Goal: Task Accomplishment & Management: Complete application form

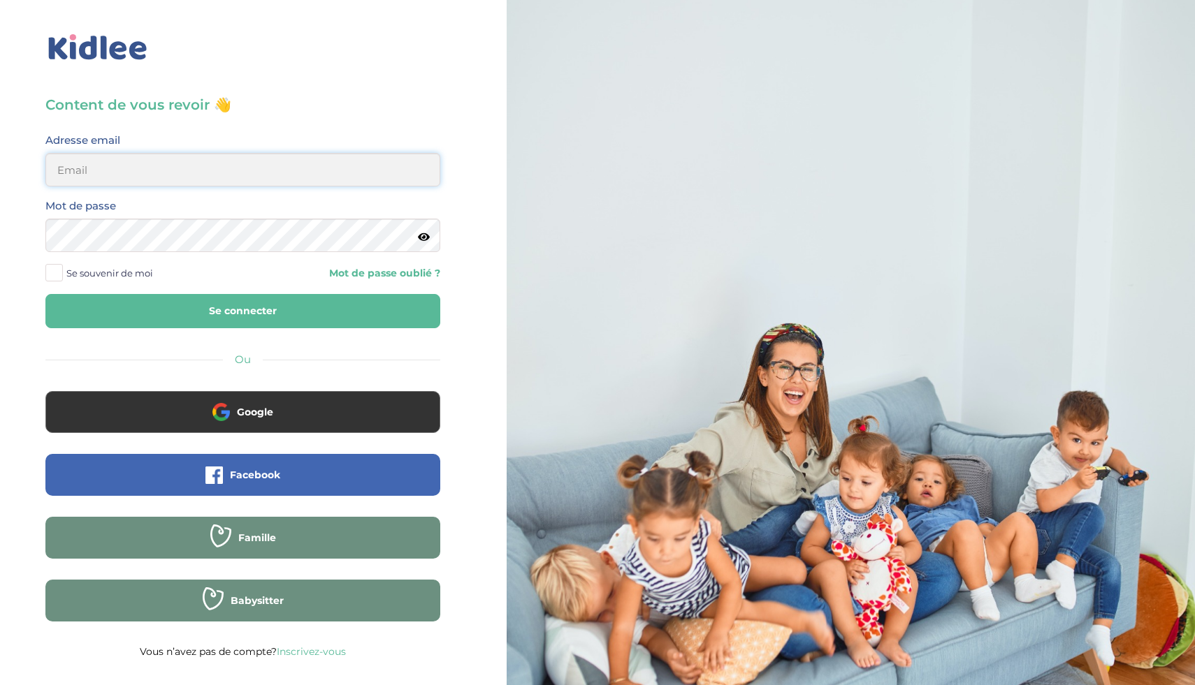
type input "ikramhaloui68@gmail.com"
click at [141, 305] on button "Se connecter" at bounding box center [242, 311] width 395 height 34
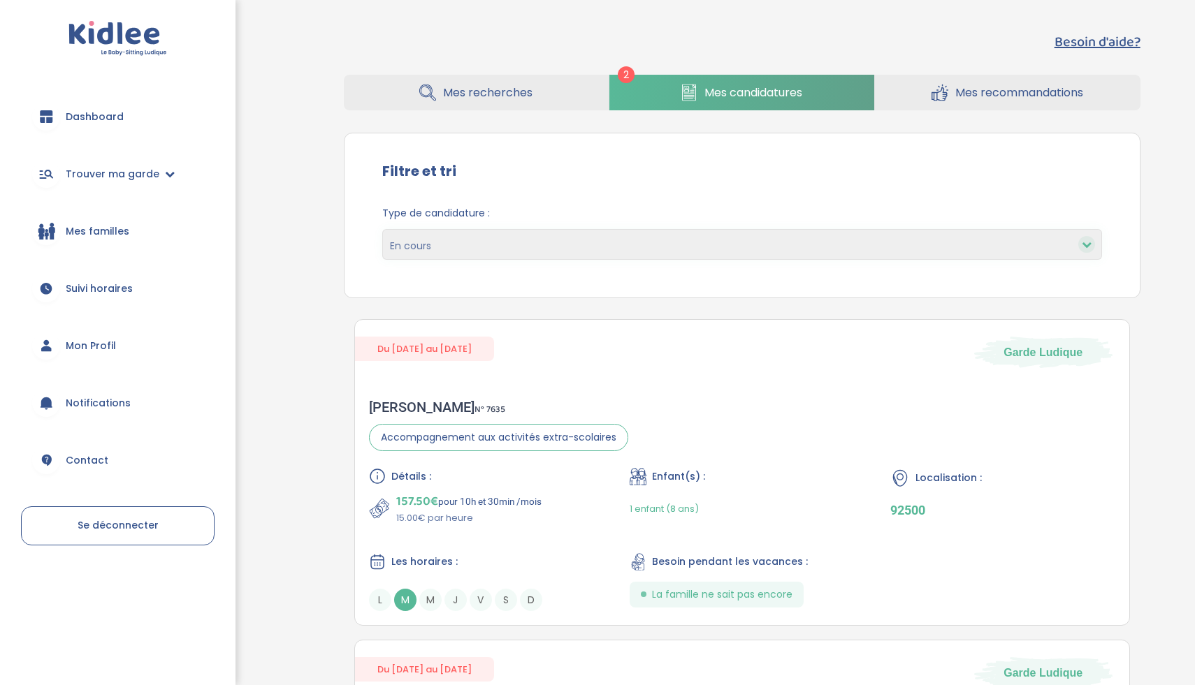
click at [657, 96] on link "Mes candidatures" at bounding box center [741, 93] width 265 height 36
click at [548, 246] on select "En cours Validées Non retenues Annulées Backup" at bounding box center [742, 244] width 720 height 31
select select "declined"
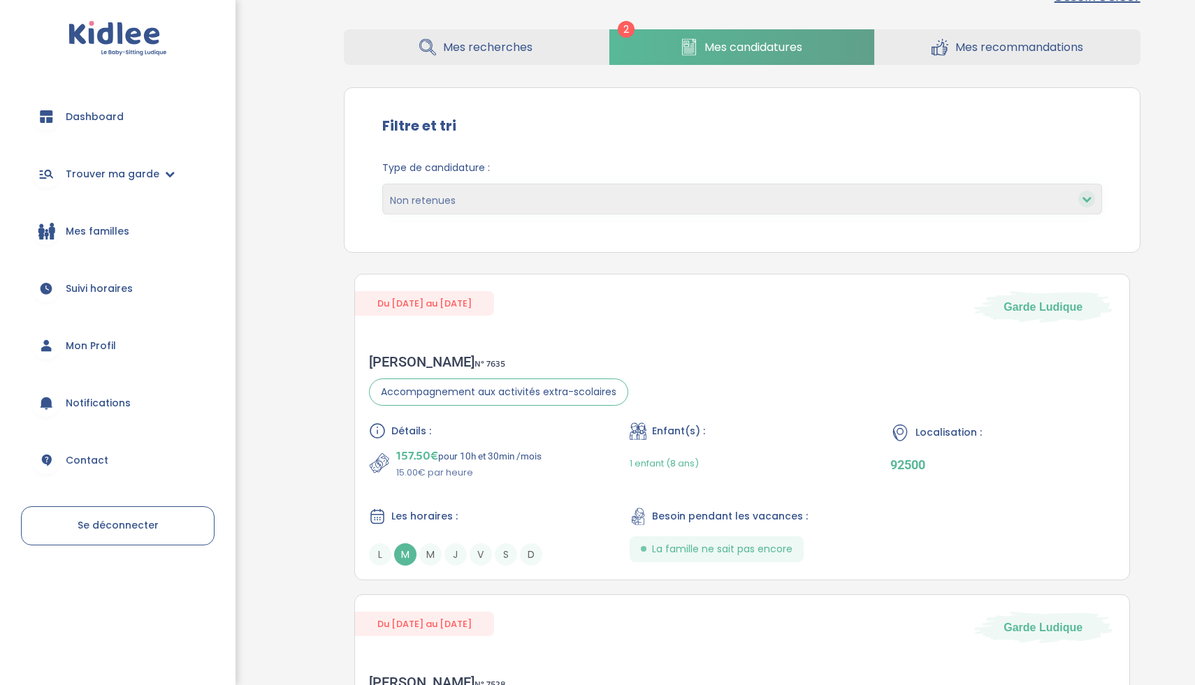
scroll to position [42, 0]
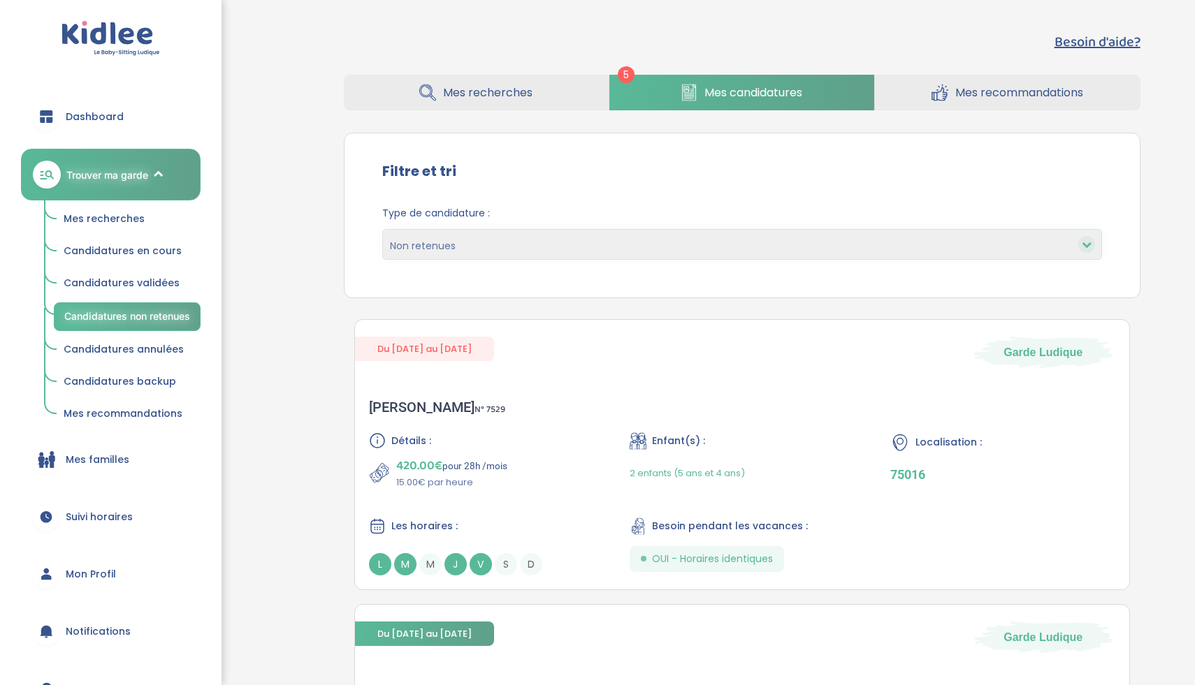
select select "declined"
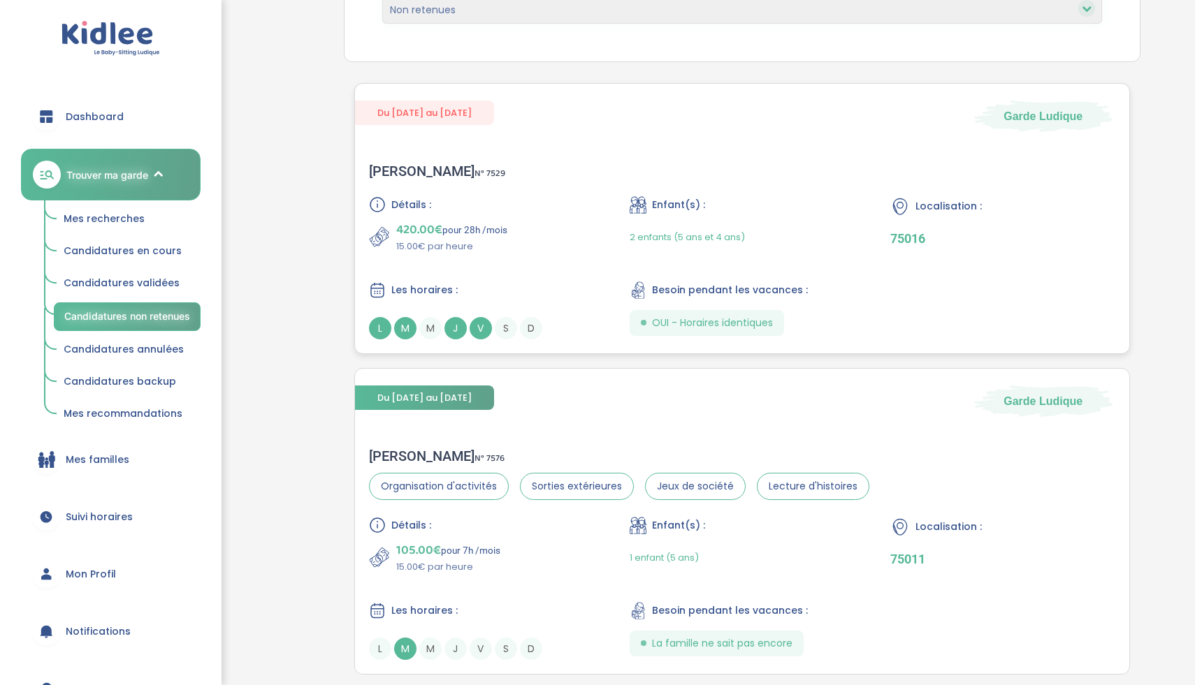
scroll to position [416, 0]
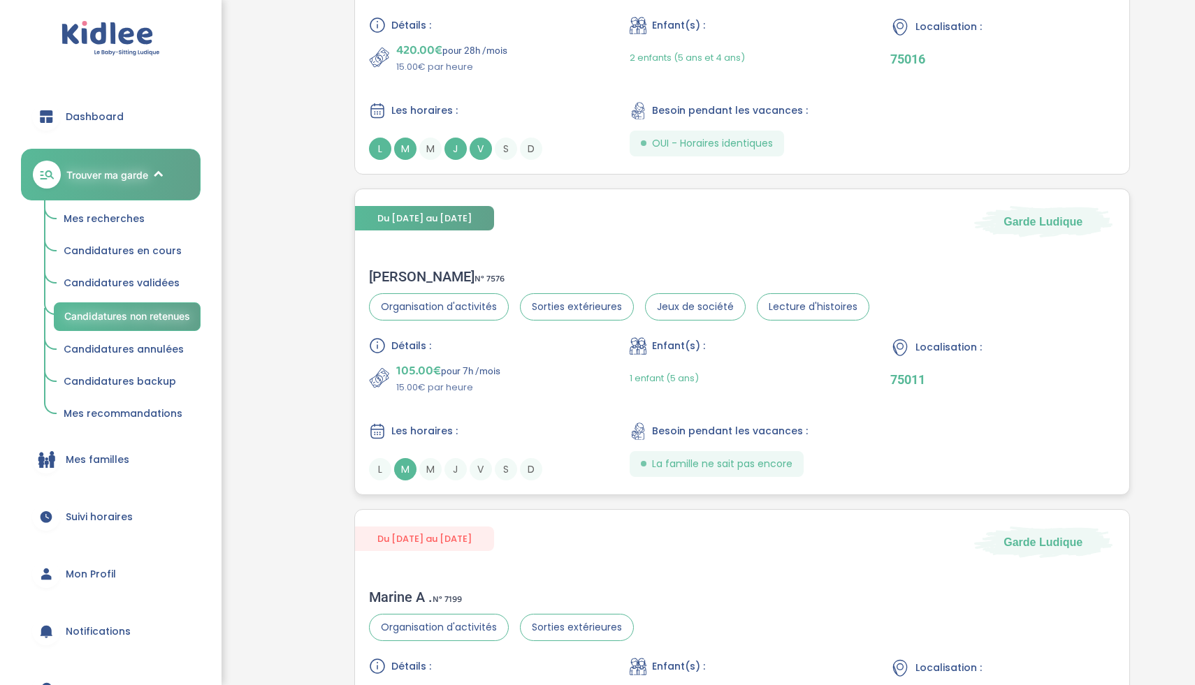
click at [537, 401] on div "Détails : 105.00€ pour 7h /mois 15.00€ par heure Enfant(s) : 1 enfant (5 ans) L…" at bounding box center [742, 408] width 746 height 143
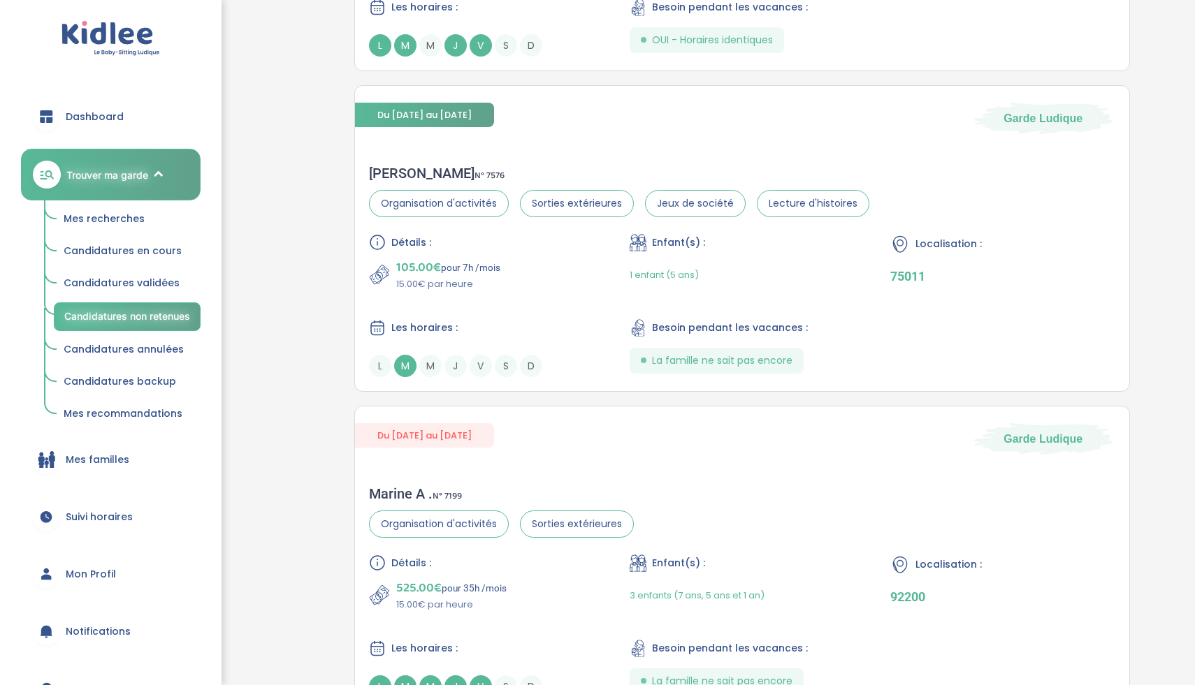
scroll to position [0, 0]
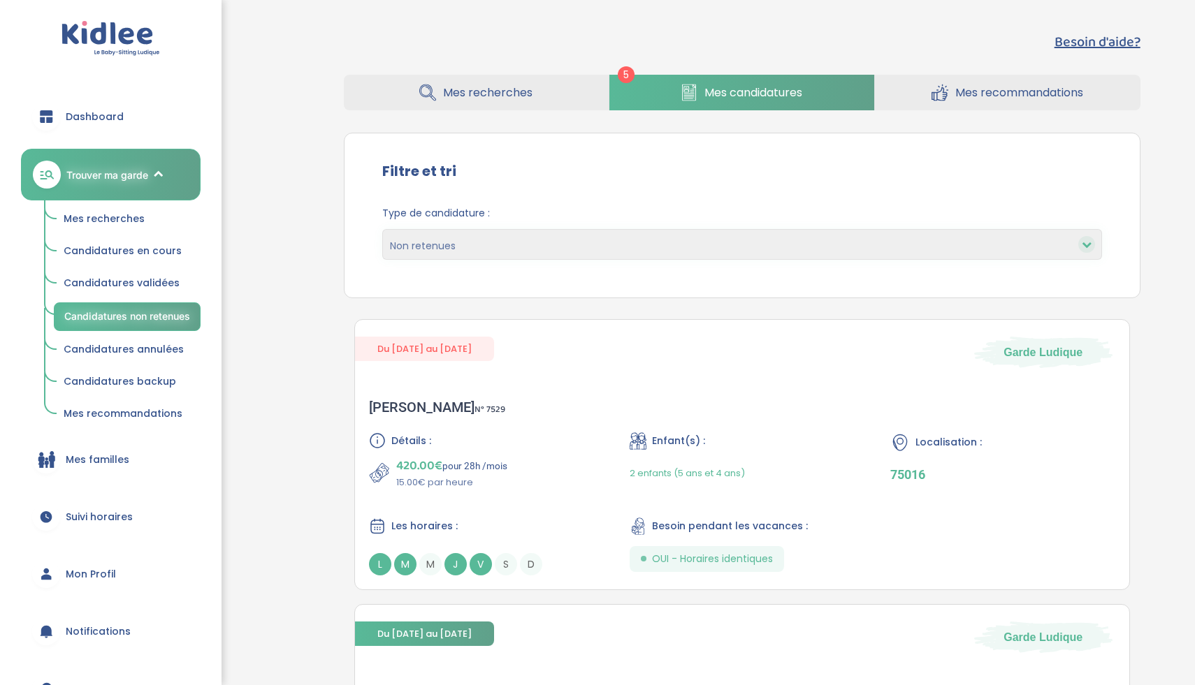
click at [470, 99] on span "Mes recherches" at bounding box center [487, 92] width 89 height 17
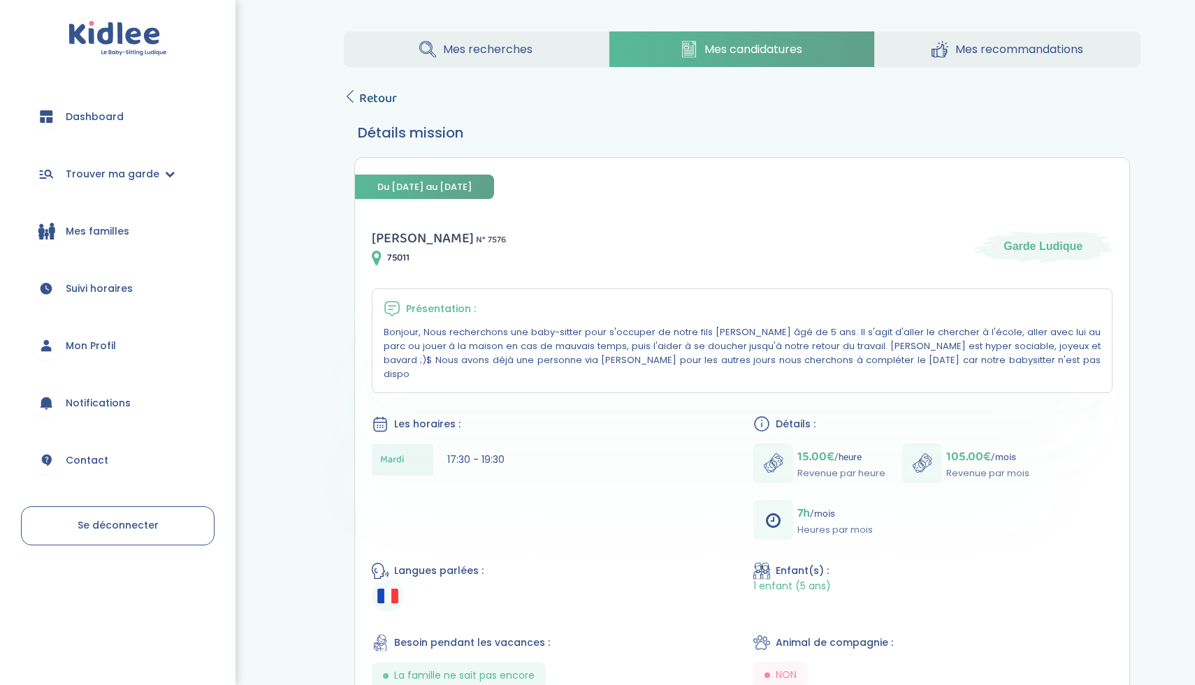
click at [356, 105] on link "Retour" at bounding box center [370, 99] width 53 height 20
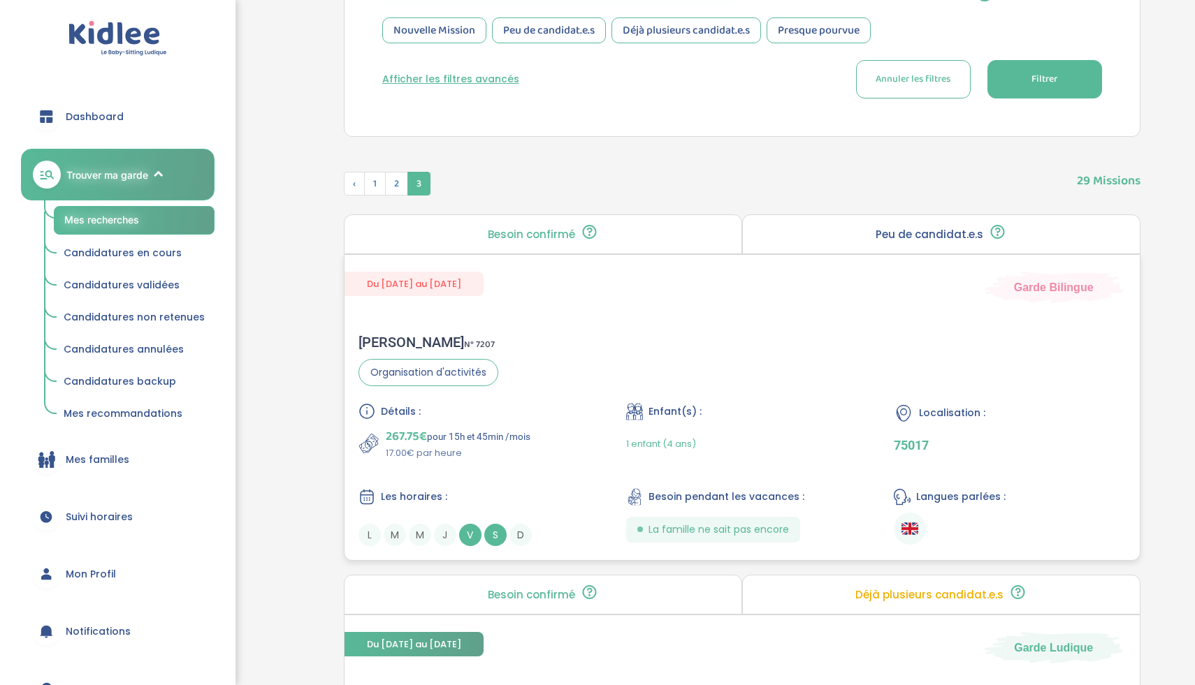
scroll to position [408, 0]
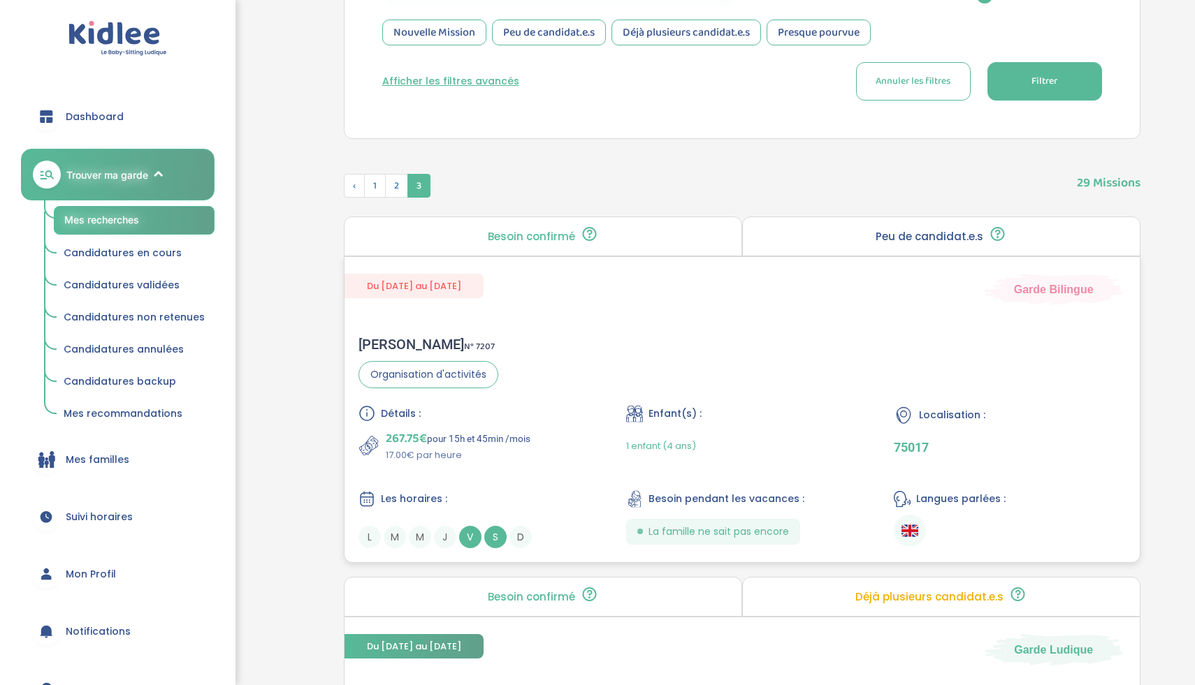
click at [551, 453] on div "267.75€ pour 15h et 45min /mois 17.00€ par heure" at bounding box center [473, 446] width 231 height 34
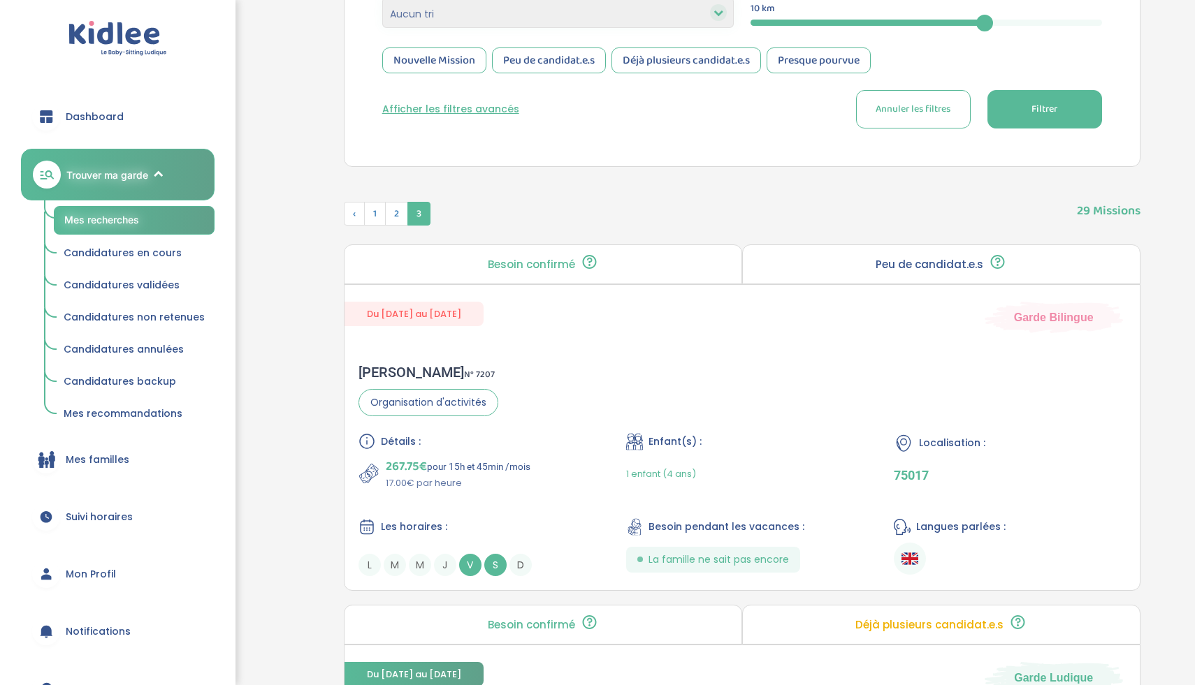
scroll to position [395, 0]
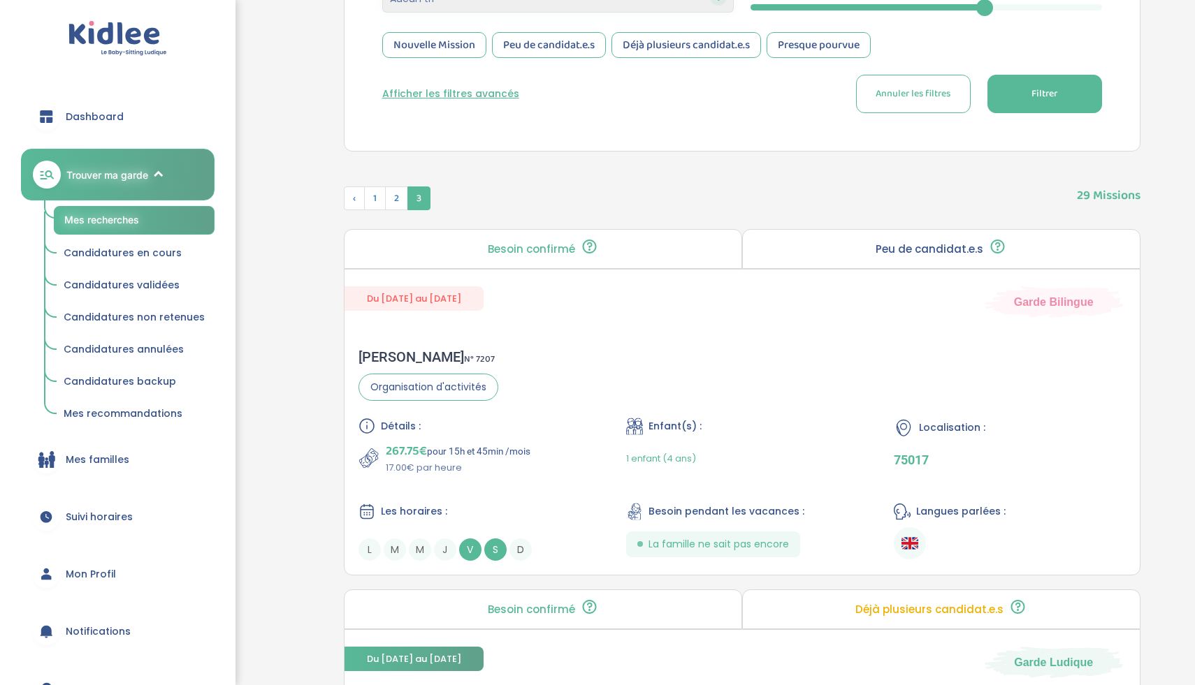
click at [455, 45] on div "Nouvelle Mission" at bounding box center [434, 45] width 104 height 26
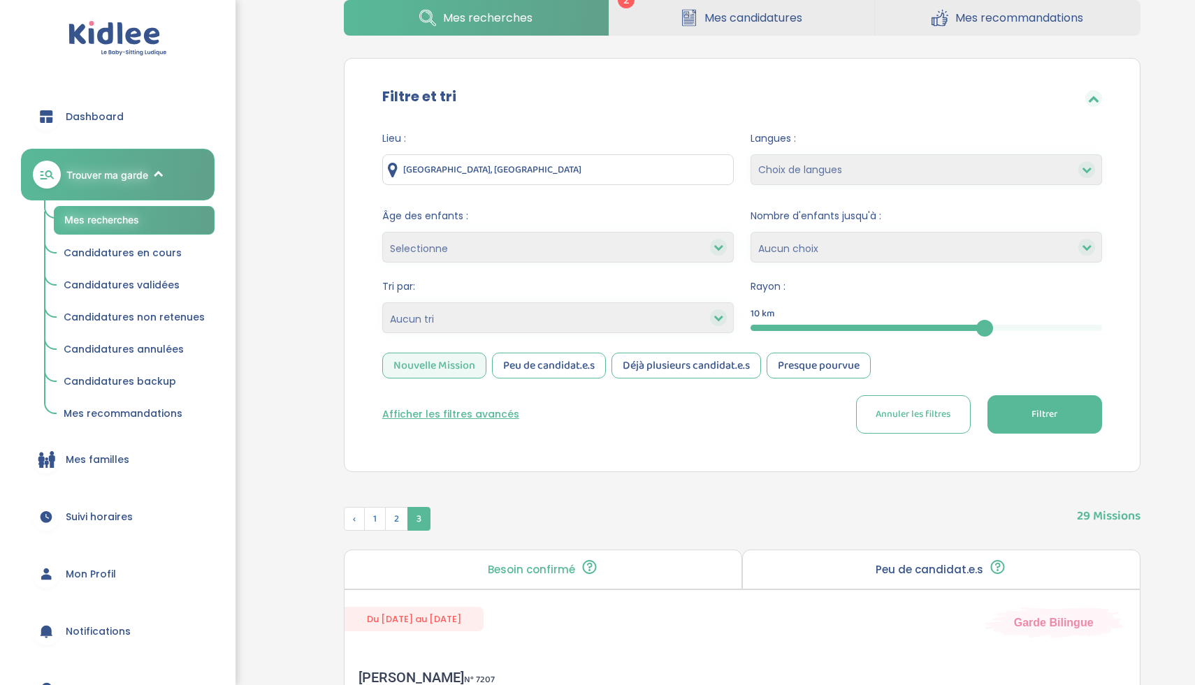
scroll to position [0, 0]
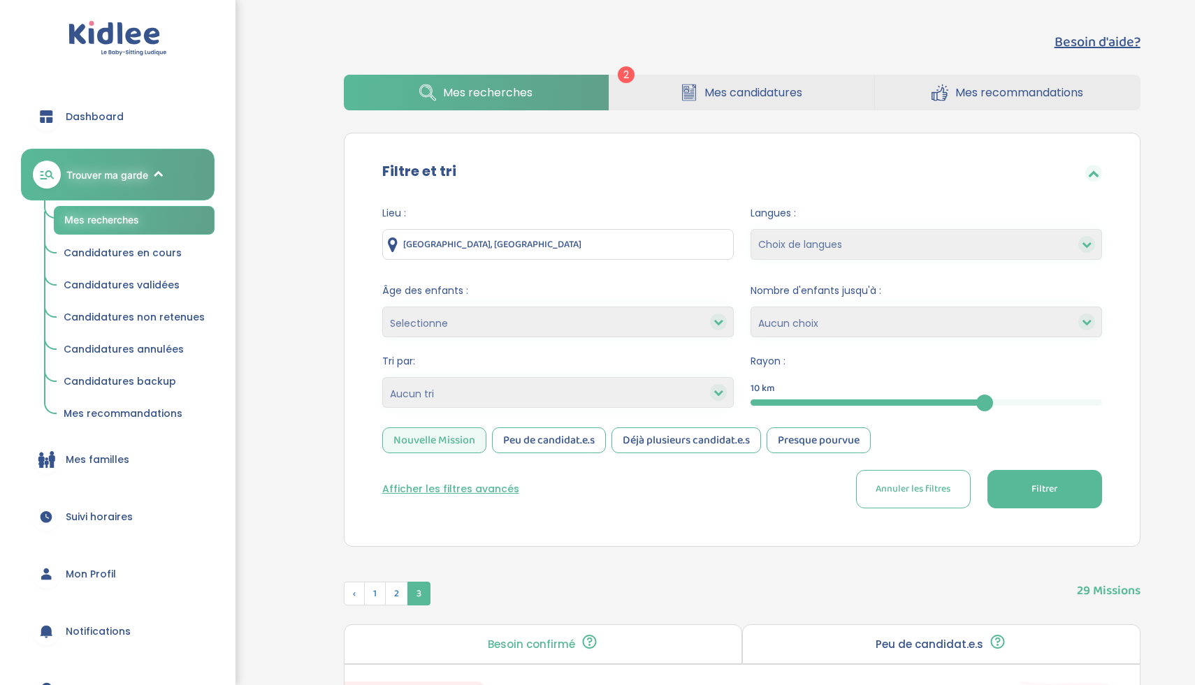
click at [1028, 495] on button "Filtrer" at bounding box center [1044, 489] width 115 height 38
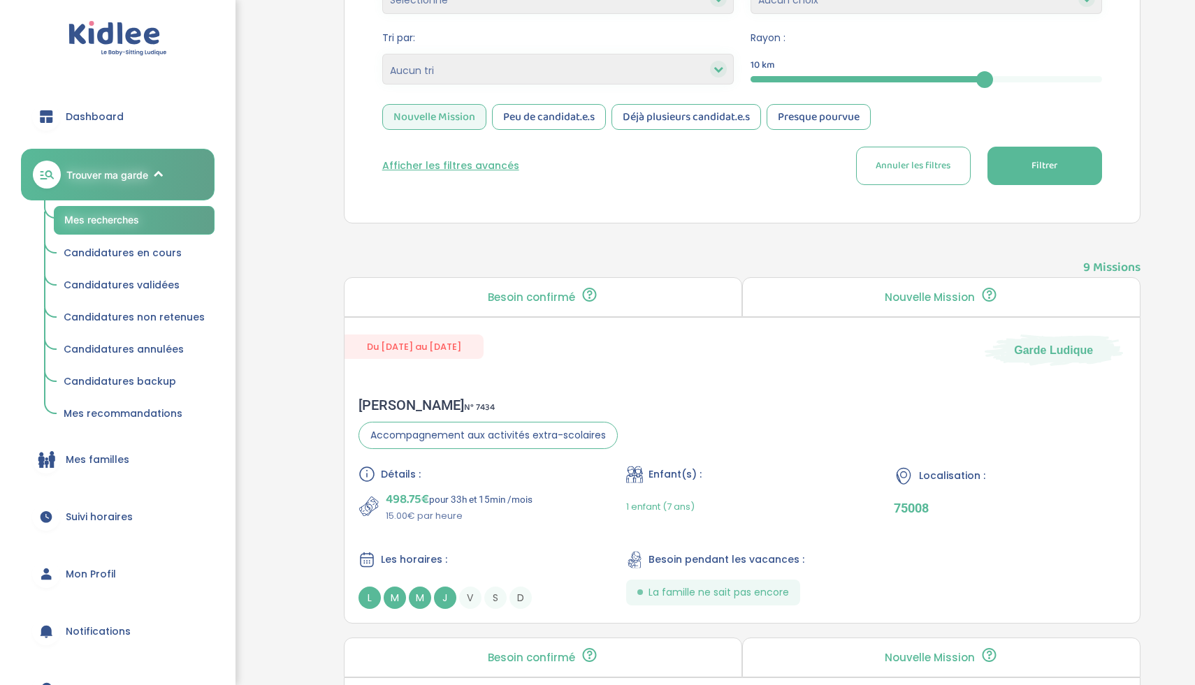
scroll to position [377, 0]
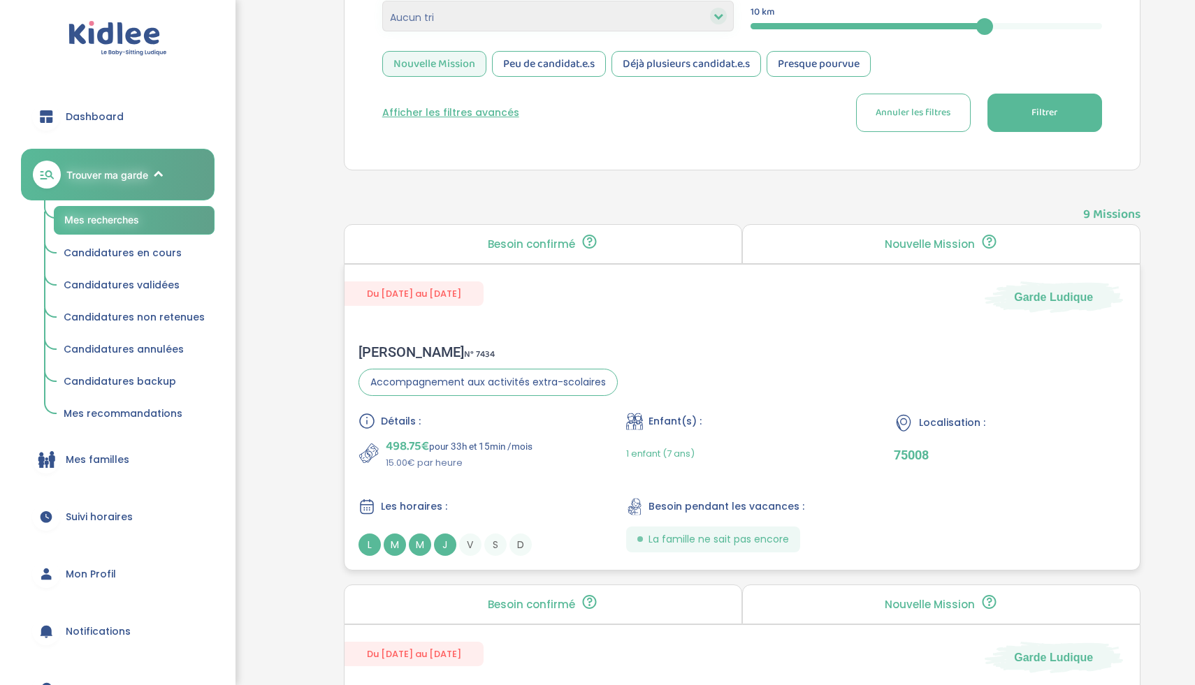
click at [798, 399] on div "Amandine L . N° 7434 Accompagnement aux activités extra-scolaires Détails : 498…" at bounding box center [741, 450] width 795 height 240
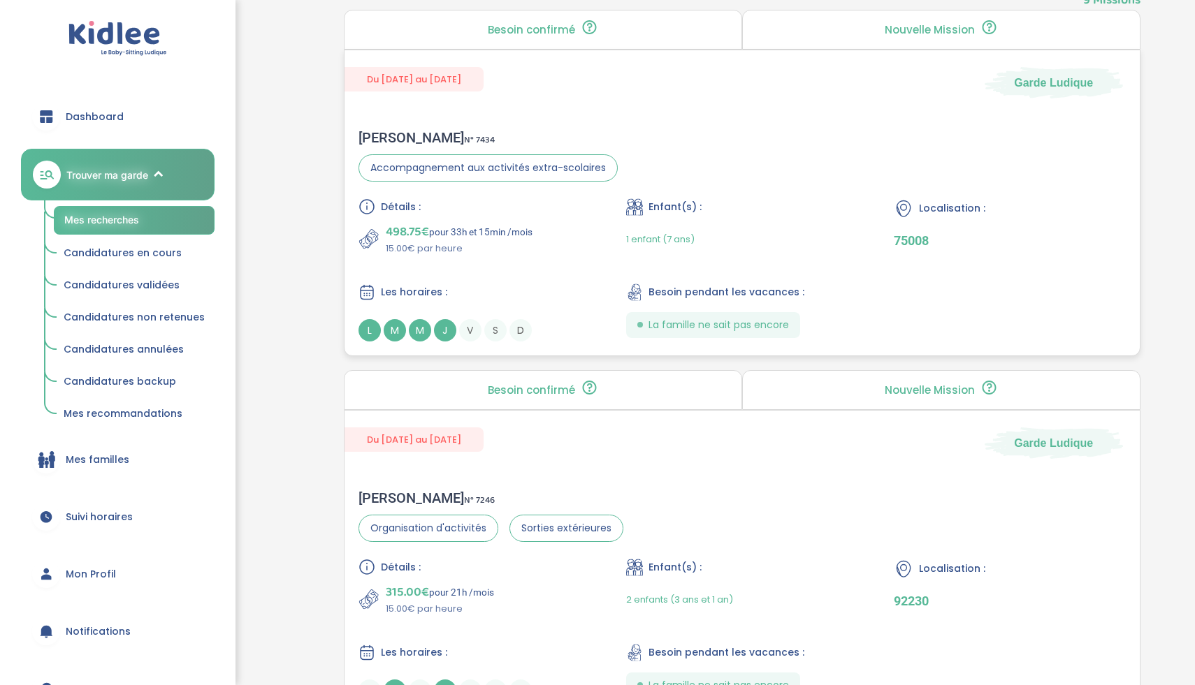
scroll to position [652, 0]
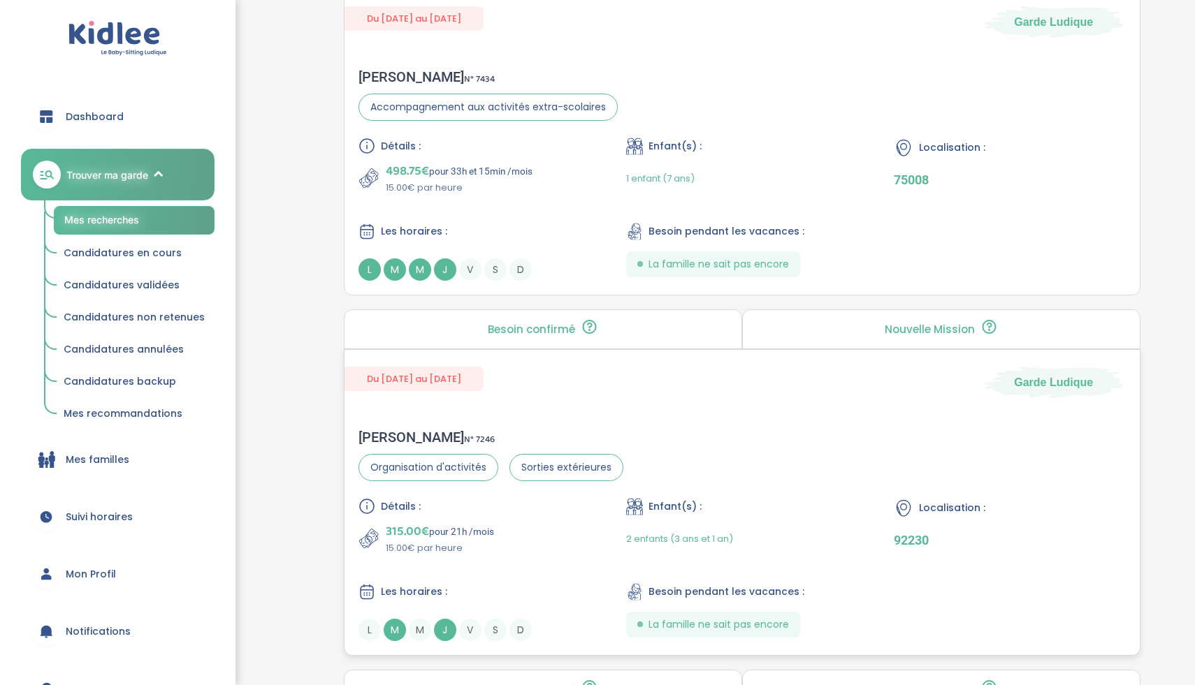
click at [561, 558] on div "Détails : 315.00€ pour 21h /mois 15.00€ par heure Enfant(s) : 2 enfants (3 ans …" at bounding box center [741, 569] width 767 height 143
click at [598, 511] on div "Détails : 315.00€ pour 21h /mois 15.00€ par heure Enfant(s) : 2 enfants (3 ans …" at bounding box center [741, 569] width 767 height 143
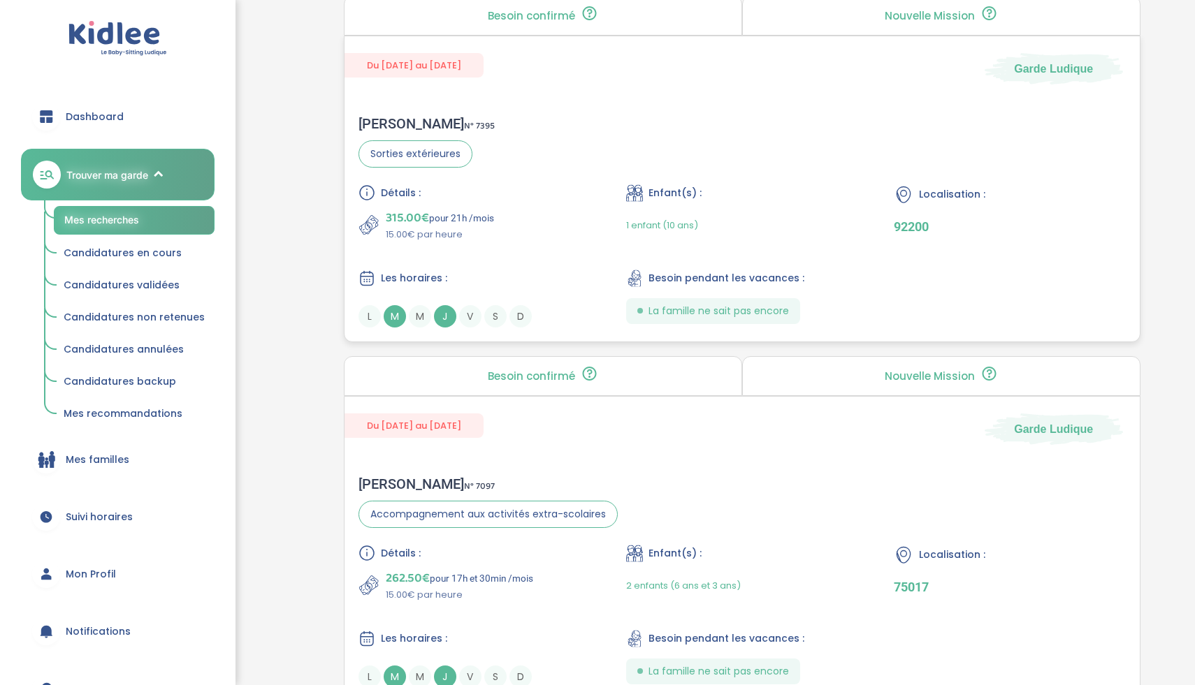
scroll to position [1339, 0]
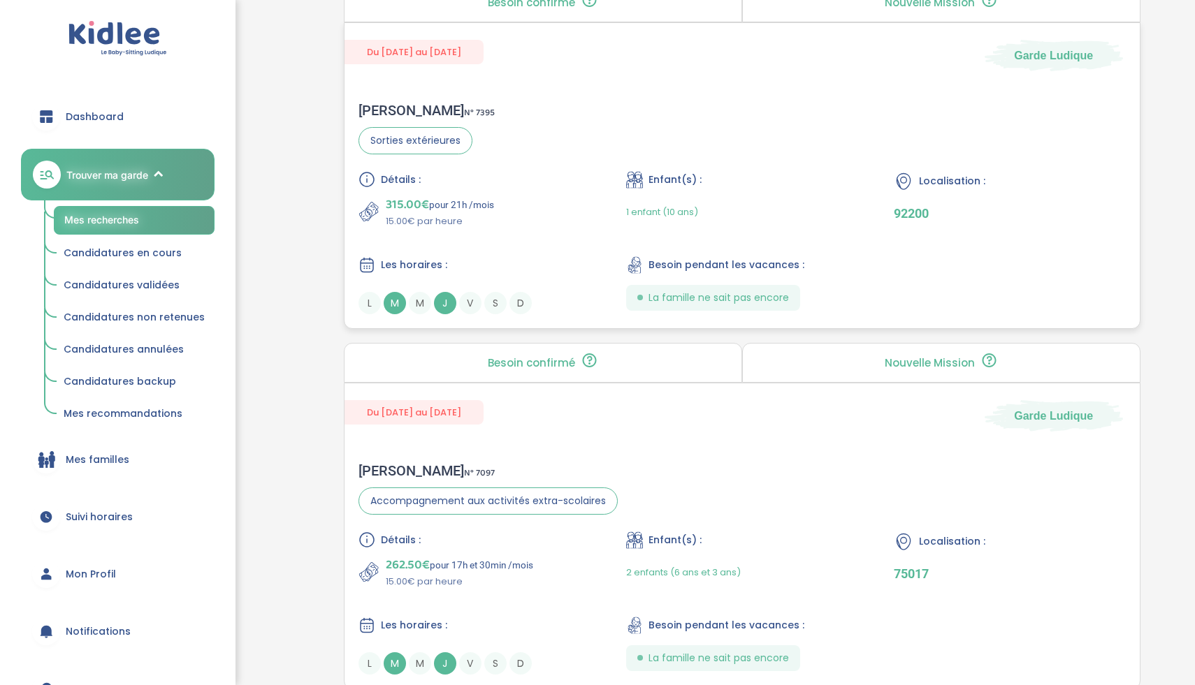
click at [531, 217] on div "315.00€ pour 21h /mois 15.00€ par heure" at bounding box center [473, 212] width 231 height 34
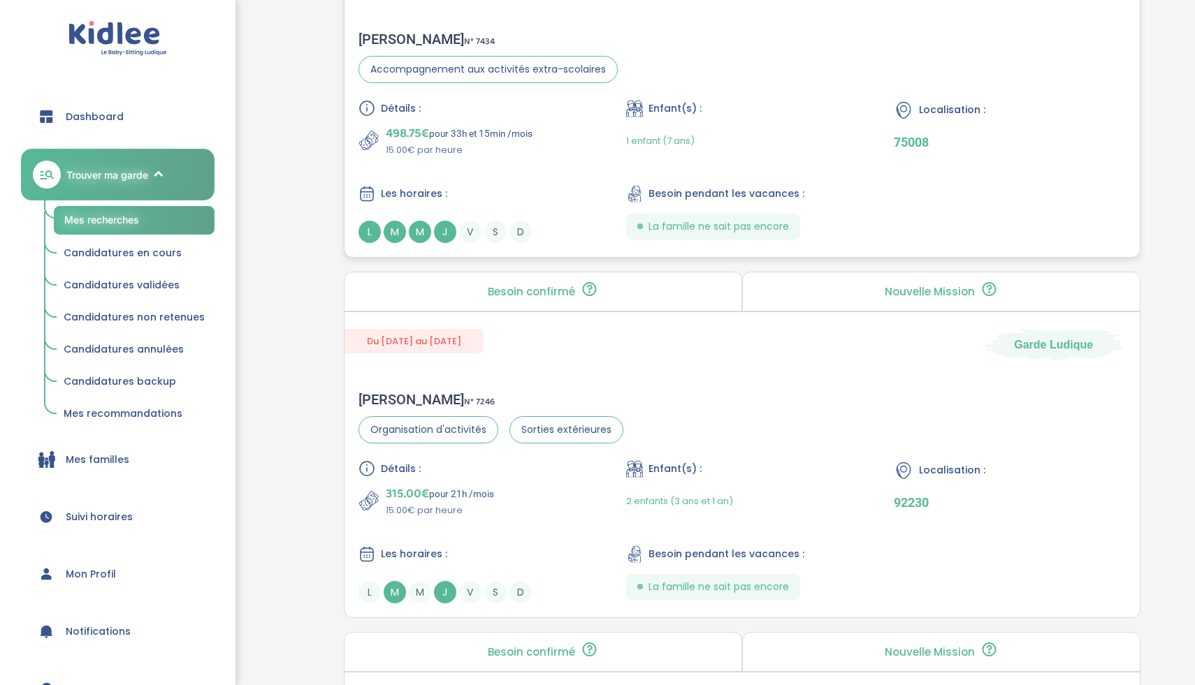
scroll to position [0, 0]
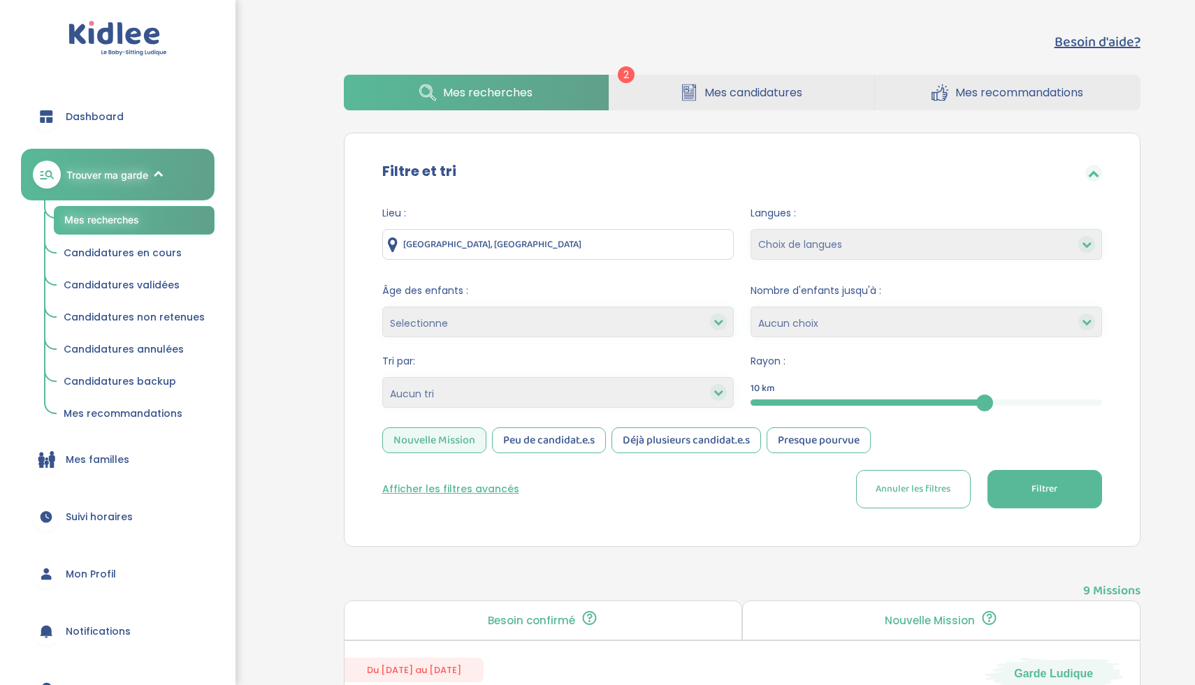
click at [583, 447] on div "Peu de candidat.e.s" at bounding box center [549, 441] width 114 height 26
click at [492, 488] on button "Afficher les filtres avancés" at bounding box center [450, 489] width 137 height 15
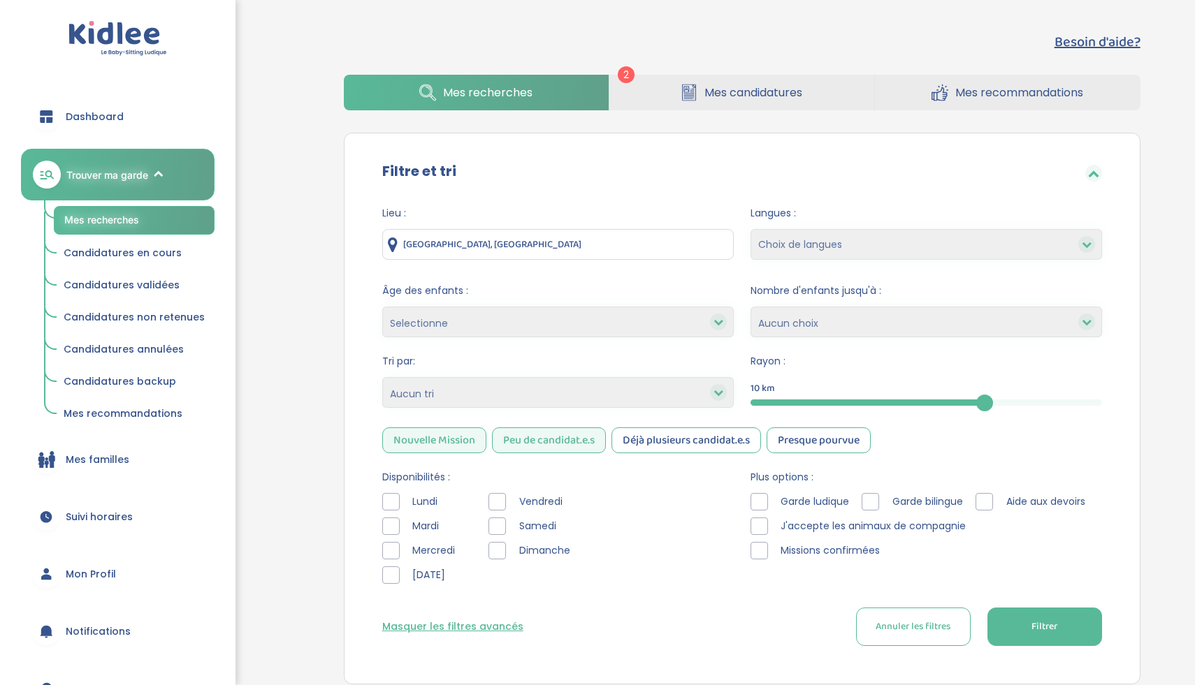
click at [1010, 629] on button "Filtrer" at bounding box center [1044, 627] width 115 height 38
click at [1049, 627] on span "Filtrer" at bounding box center [1044, 627] width 26 height 15
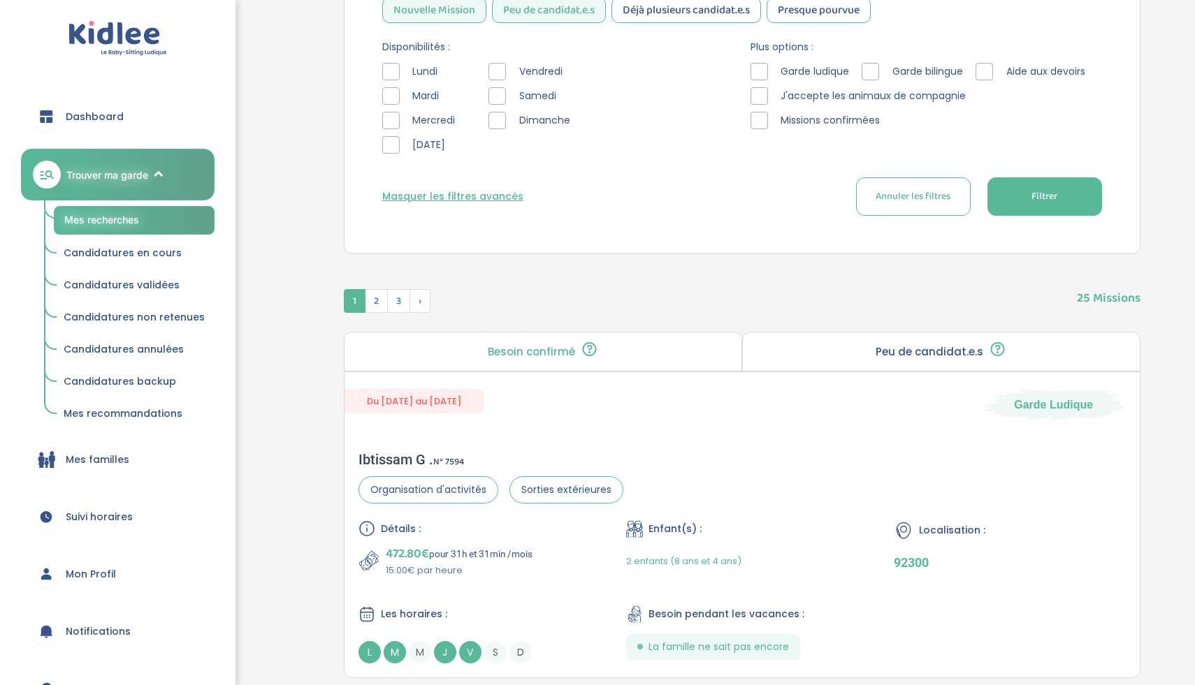
scroll to position [454, 0]
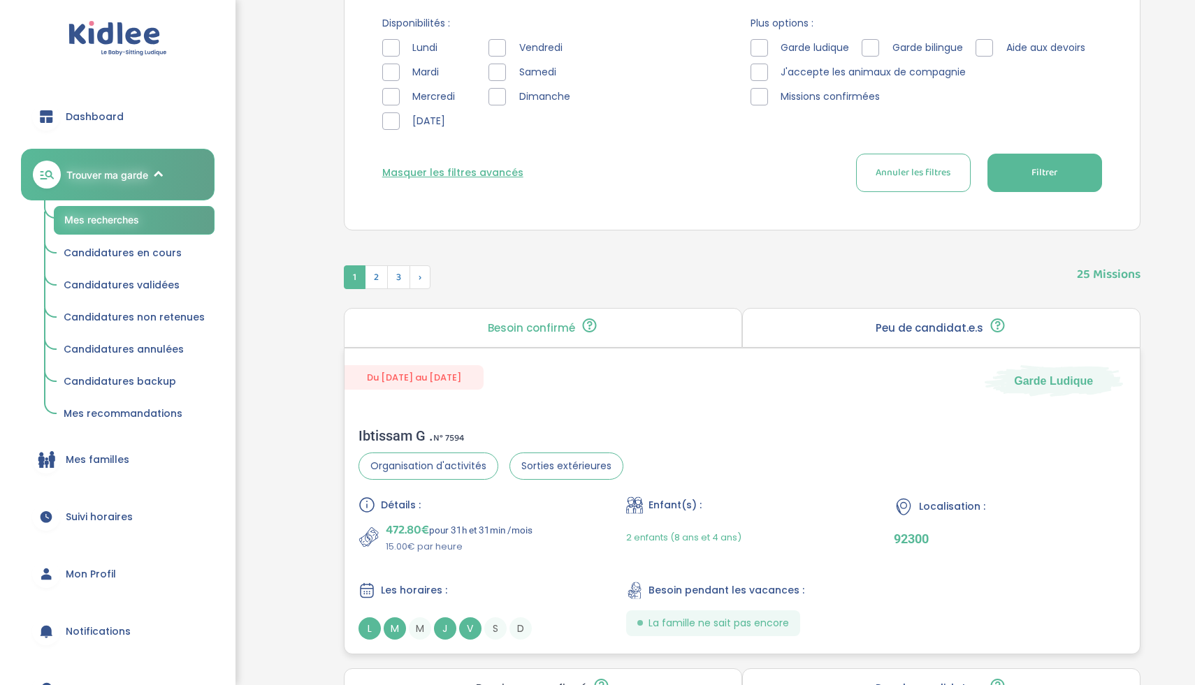
click at [808, 531] on div "2 enfants (8 ans et 4 ans)" at bounding box center [741, 537] width 231 height 33
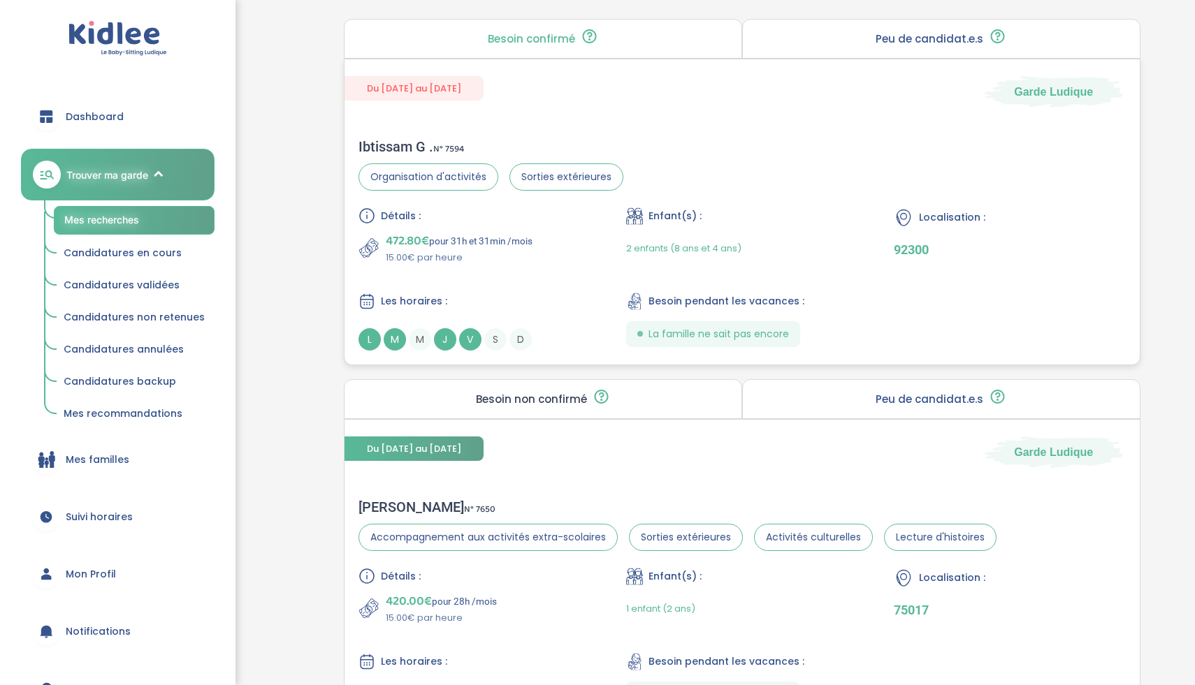
scroll to position [881, 0]
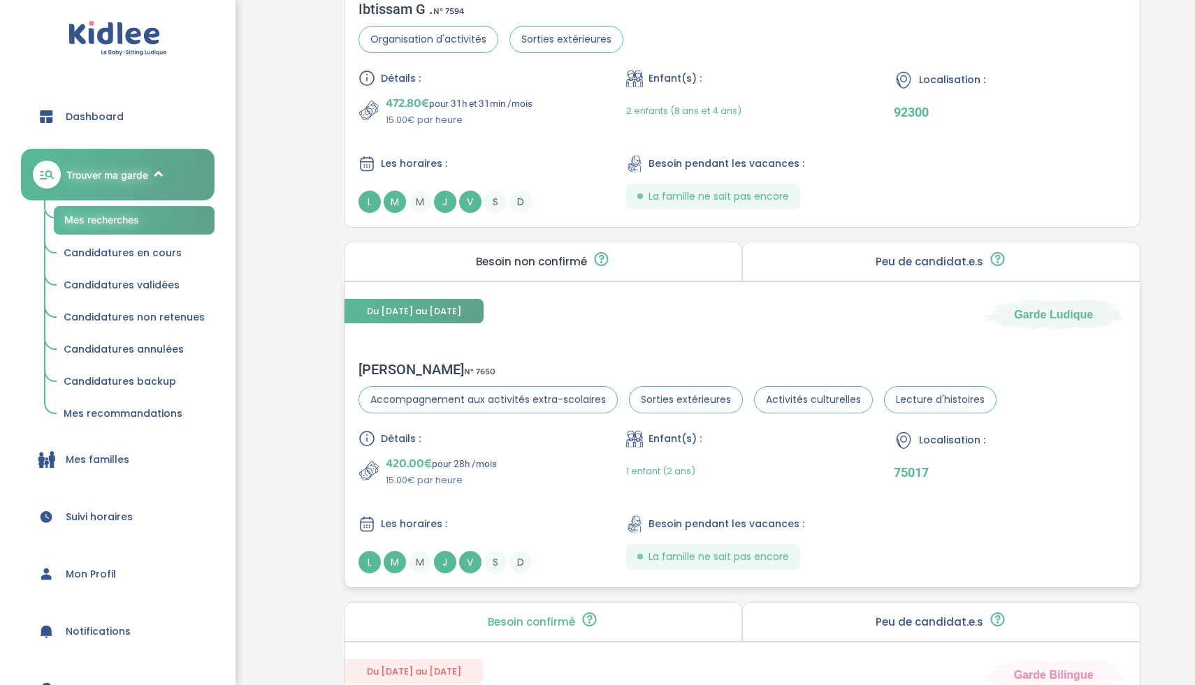
click at [550, 534] on div "Les horaires : L M M J V S D" at bounding box center [473, 545] width 231 height 58
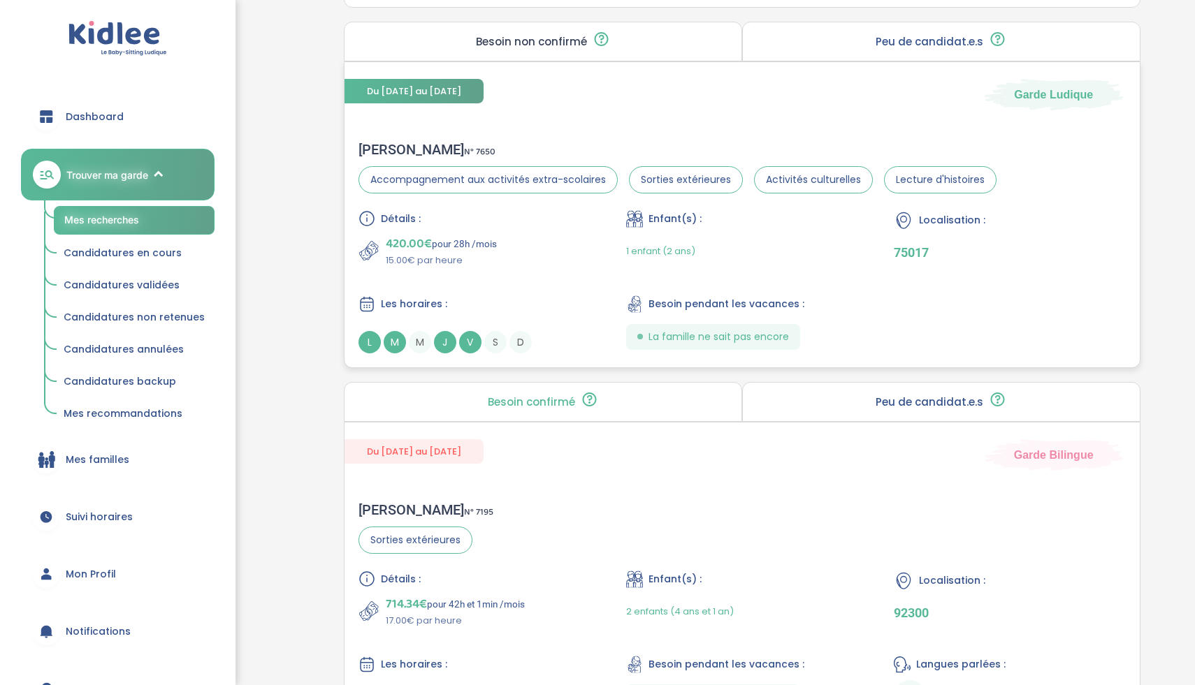
scroll to position [1273, 0]
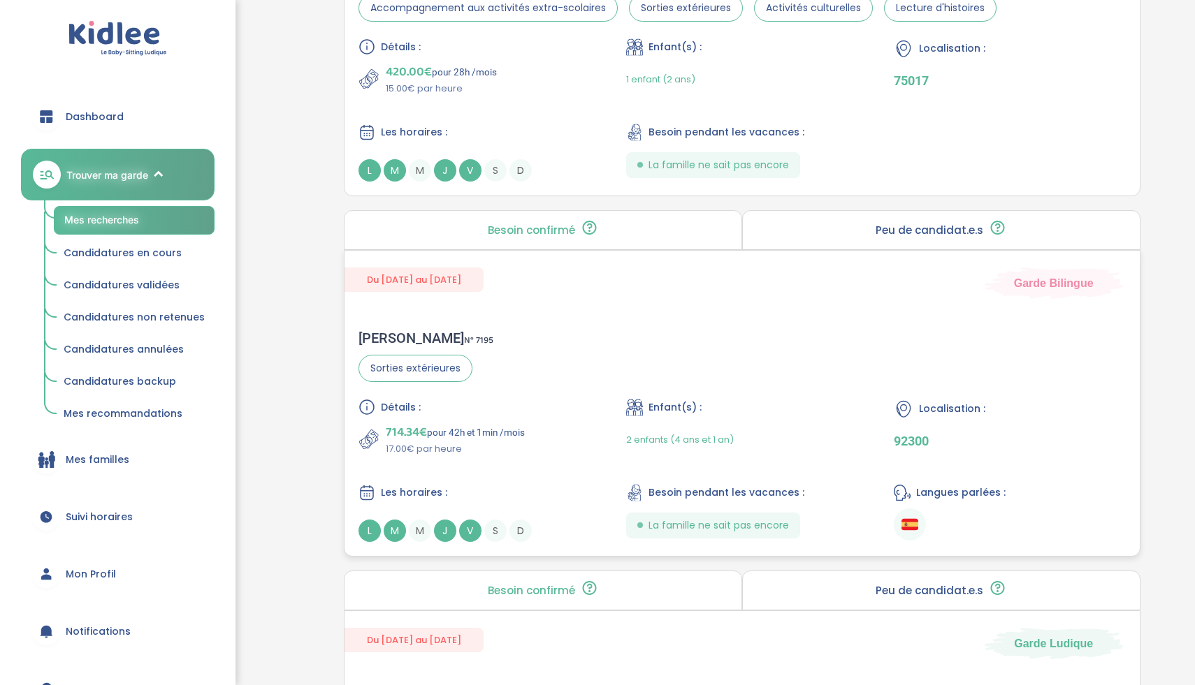
click at [581, 406] on div "Détails :" at bounding box center [473, 407] width 231 height 17
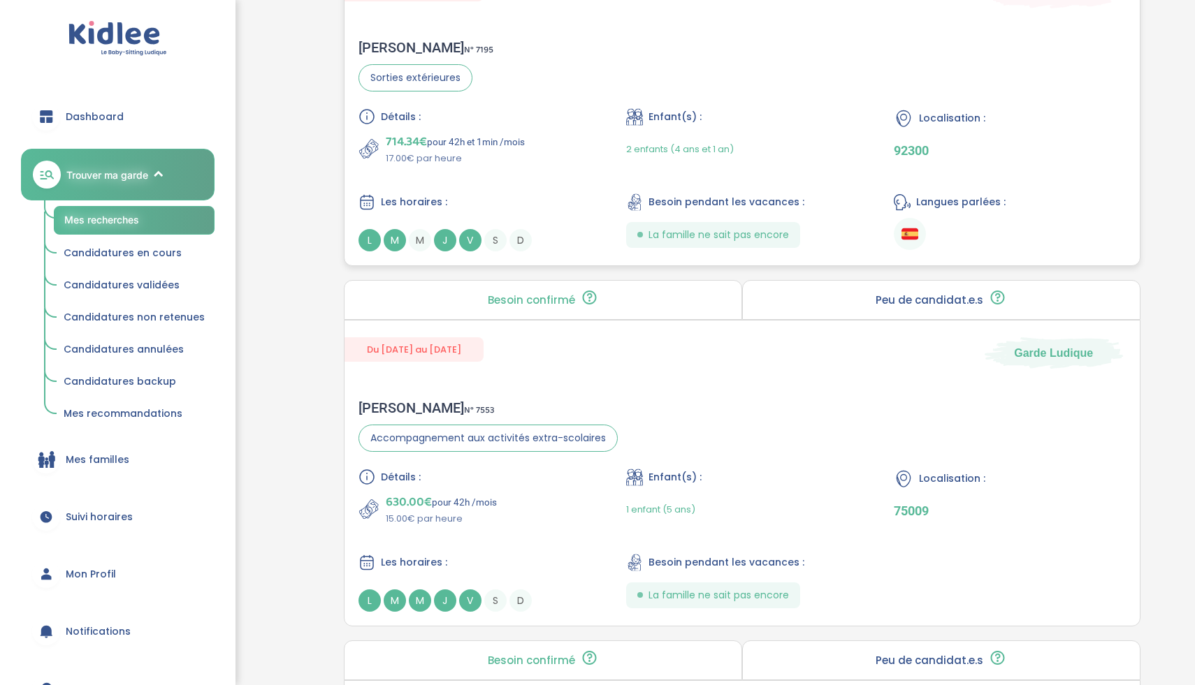
scroll to position [1732, 0]
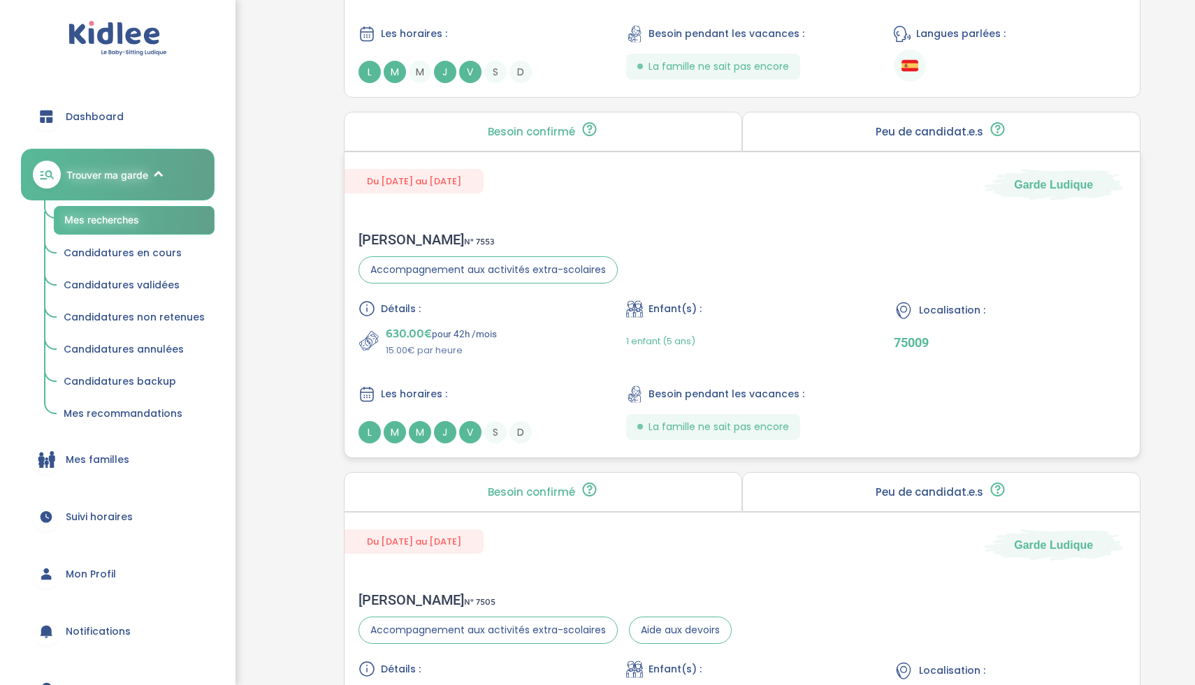
click at [546, 351] on div "630.00€ pour 42h /mois 15.00€ par heure" at bounding box center [473, 341] width 231 height 34
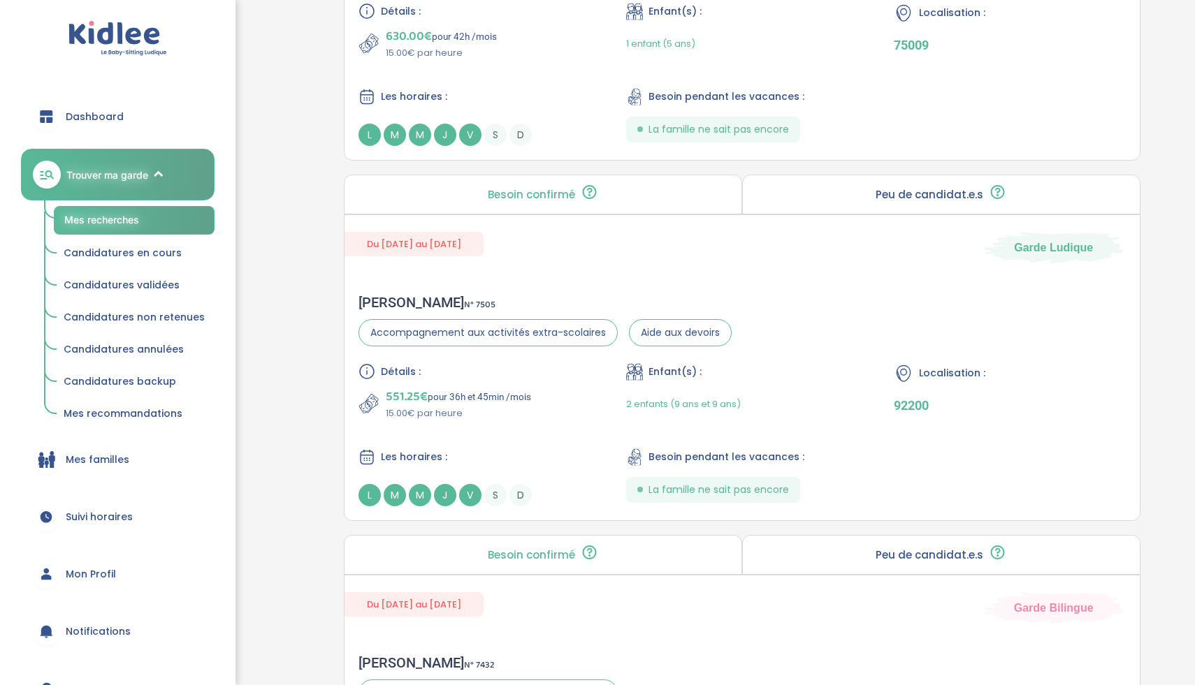
scroll to position [2106, 0]
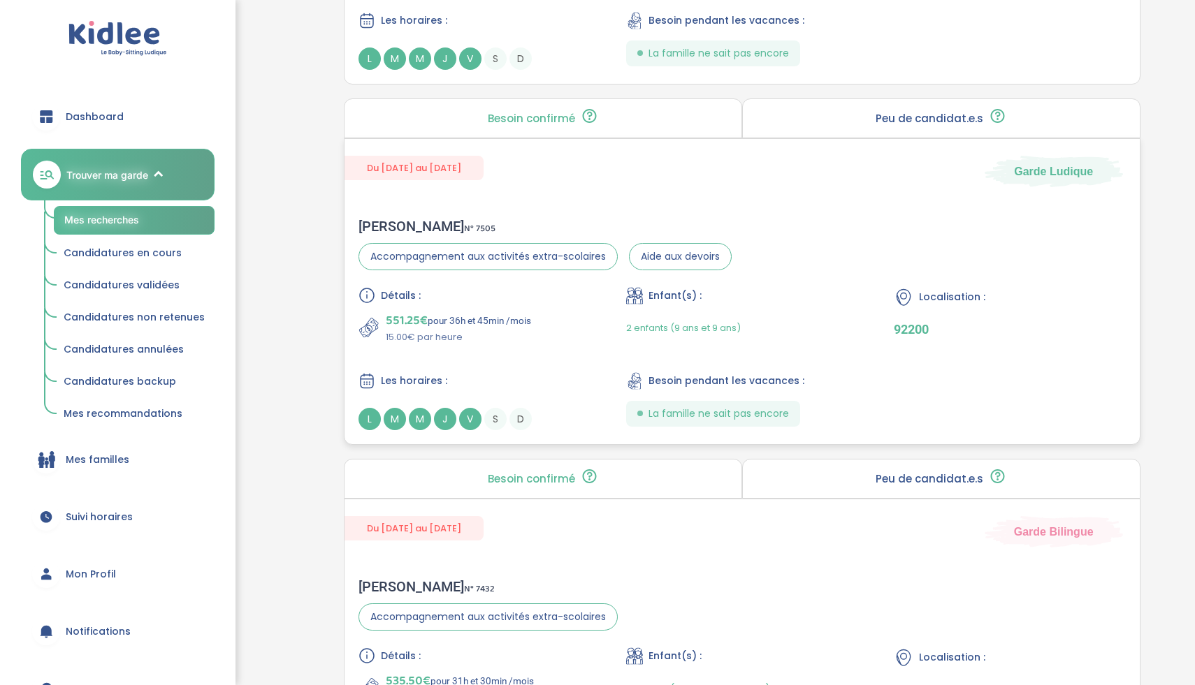
click at [534, 317] on div "551.25€ pour 36h et 45min /mois 15.00€ par heure" at bounding box center [473, 328] width 231 height 34
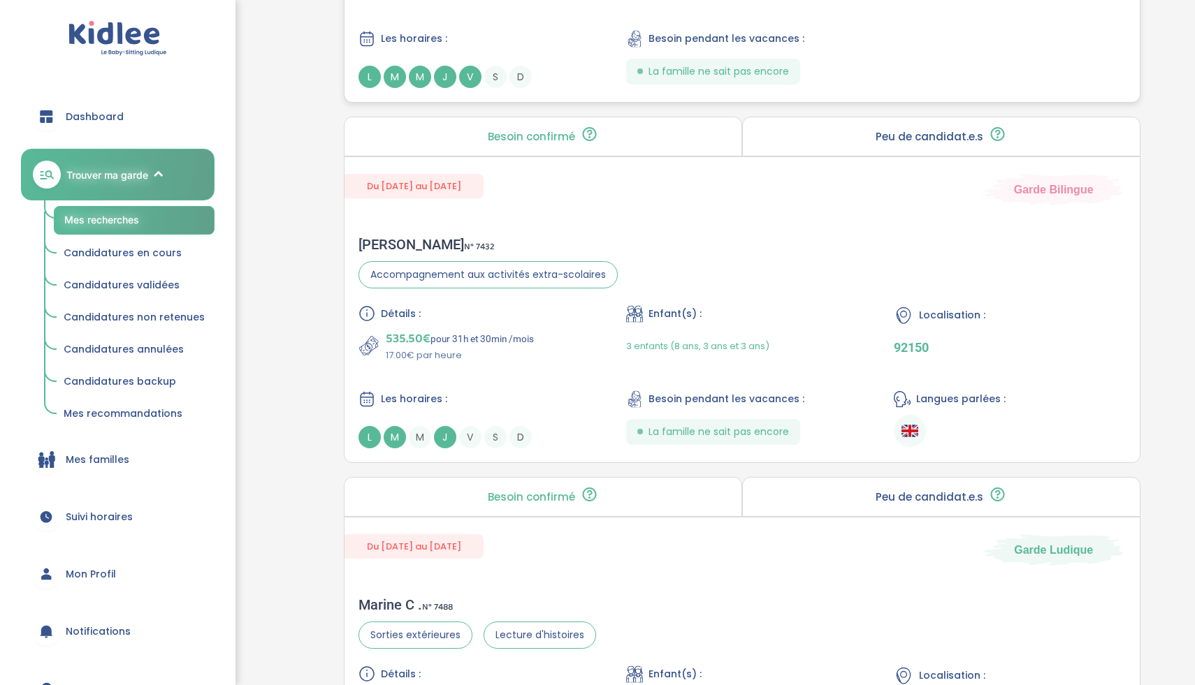
scroll to position [2517, 0]
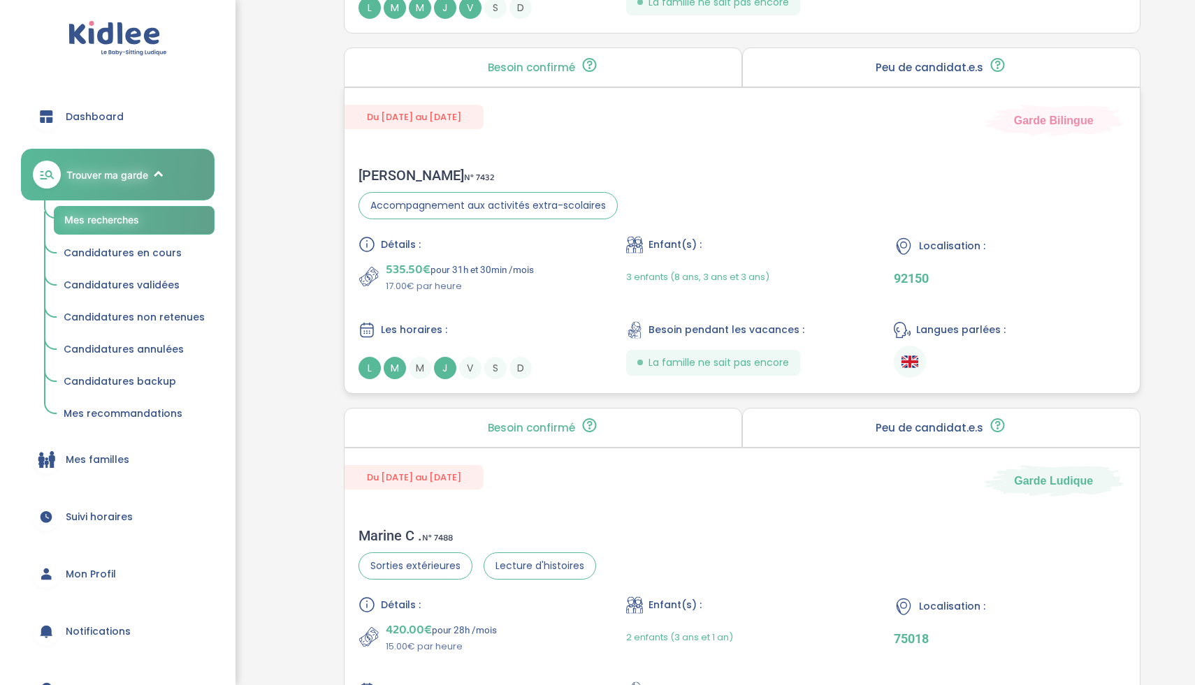
click at [530, 277] on p "535.50€ pour 31h et 30min /mois" at bounding box center [460, 270] width 148 height 20
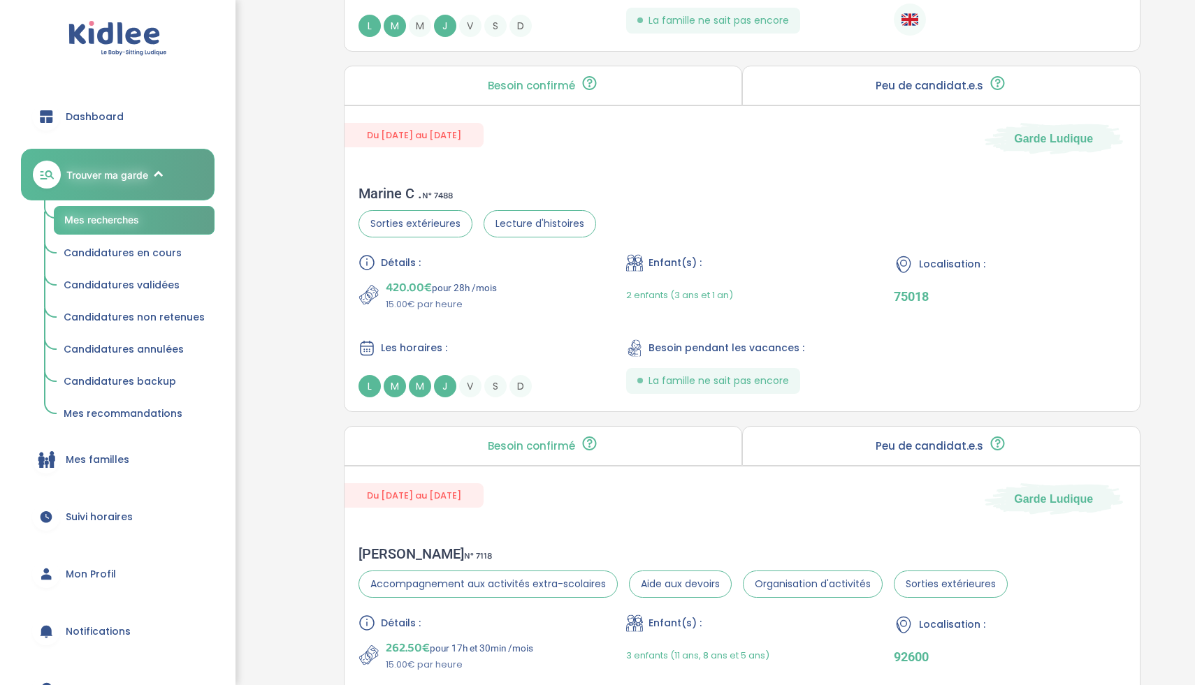
scroll to position [3083, 0]
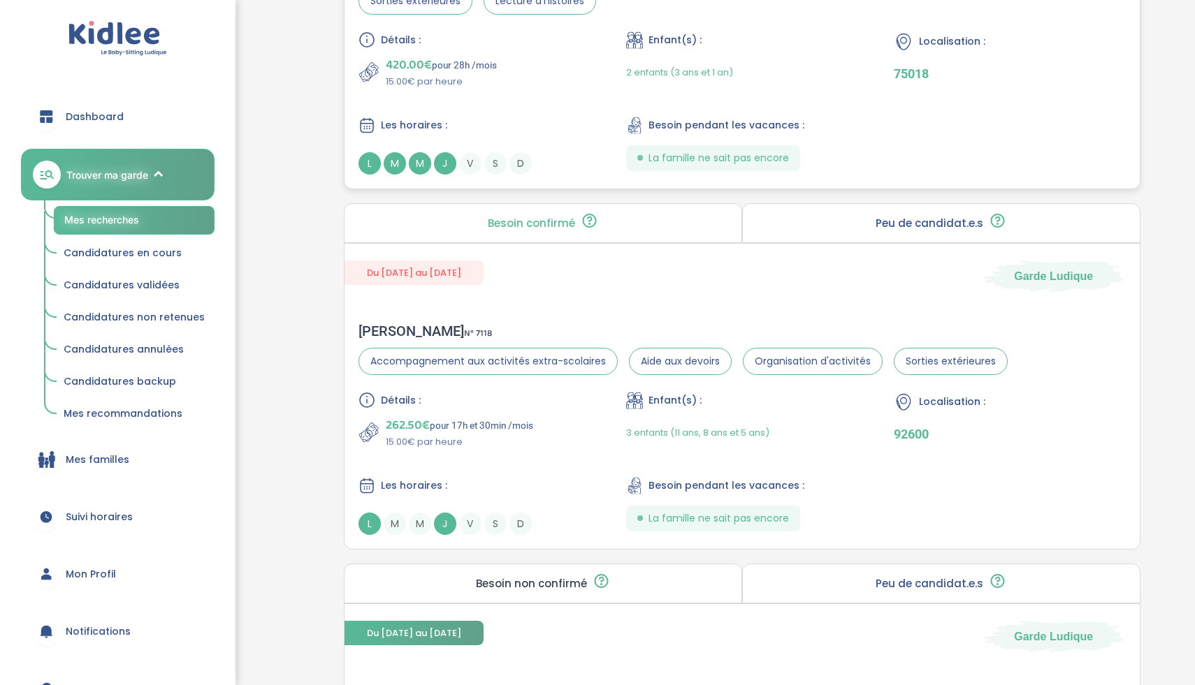
click at [554, 97] on div "Détails : 420.00€ pour 28h /mois 15.00€ par heure Enfant(s) : 2 enfants (3 ans …" at bounding box center [741, 102] width 767 height 143
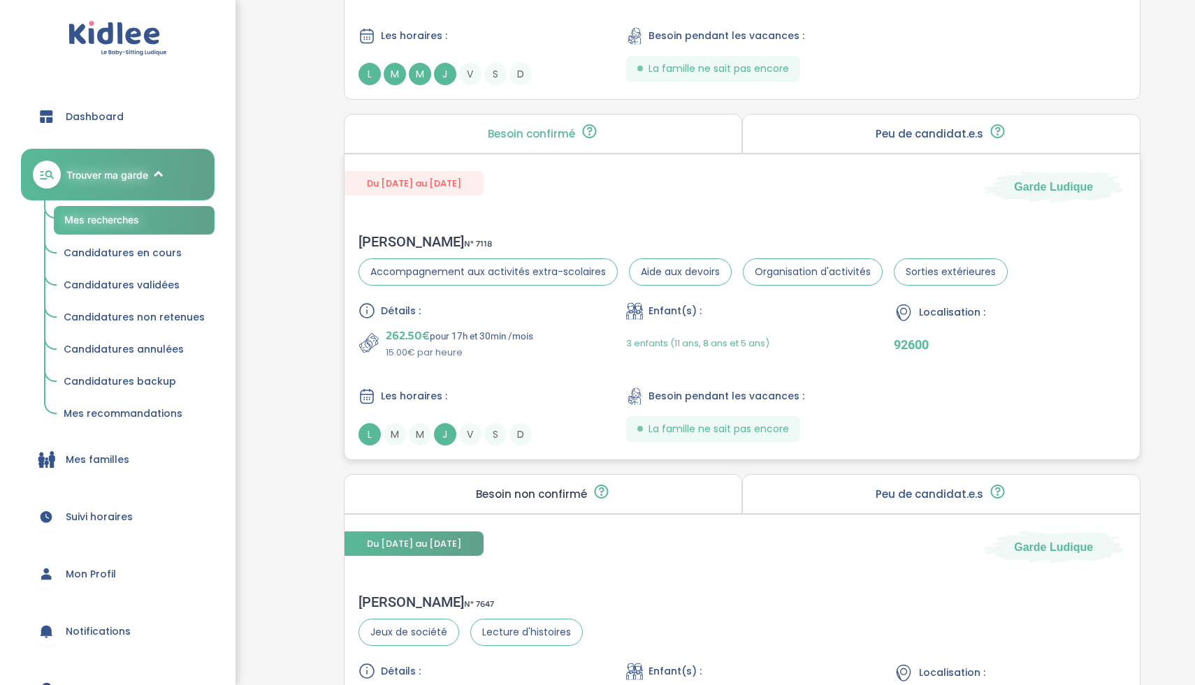
scroll to position [3189, 0]
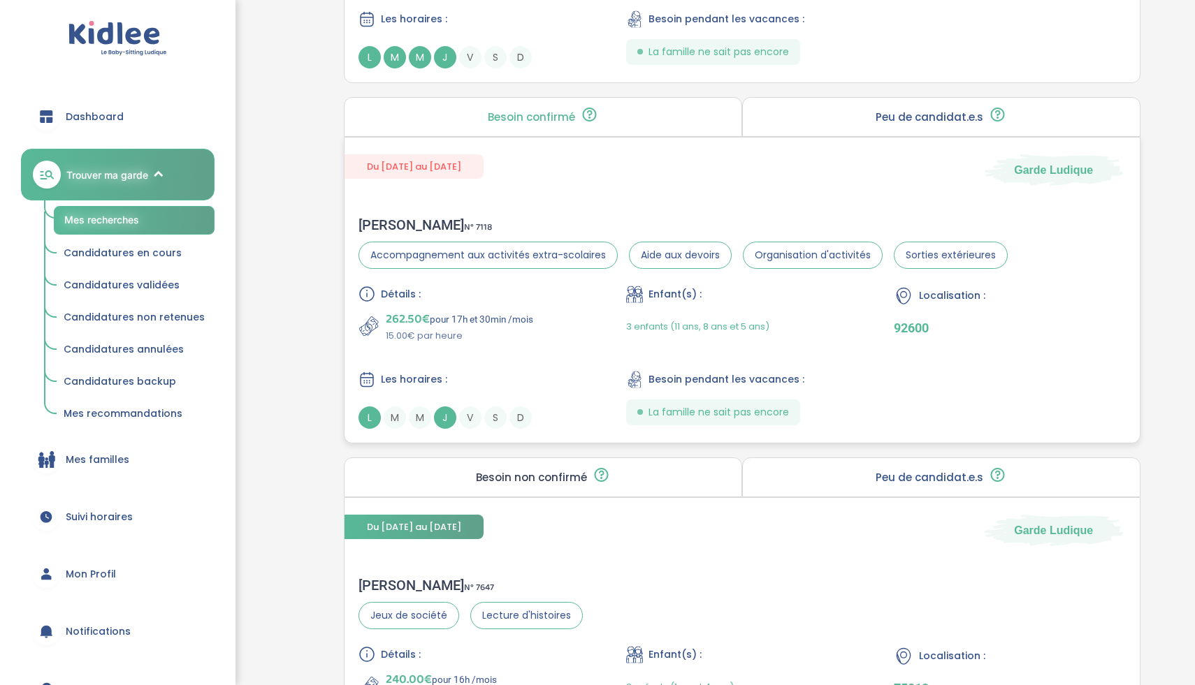
click at [523, 357] on div "Détails : 262.50€ pour 17h et 30min /mois 15.00€ par heure Enfant(s) : 3 enfant…" at bounding box center [741, 357] width 767 height 143
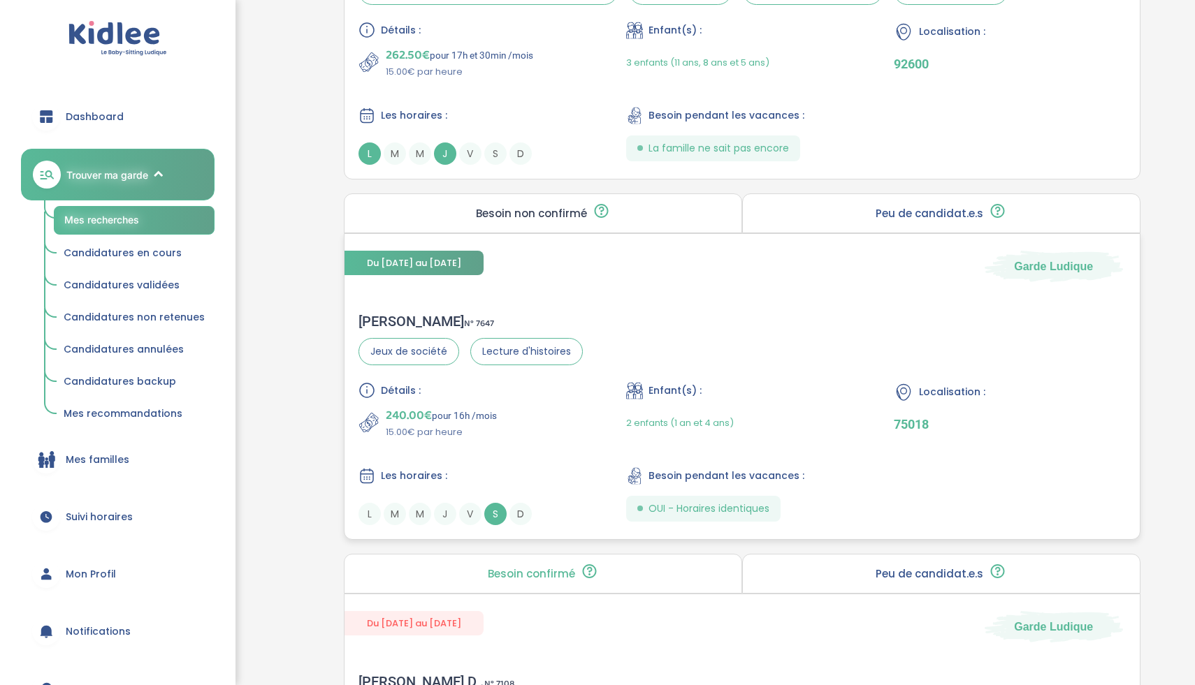
scroll to position [3478, 0]
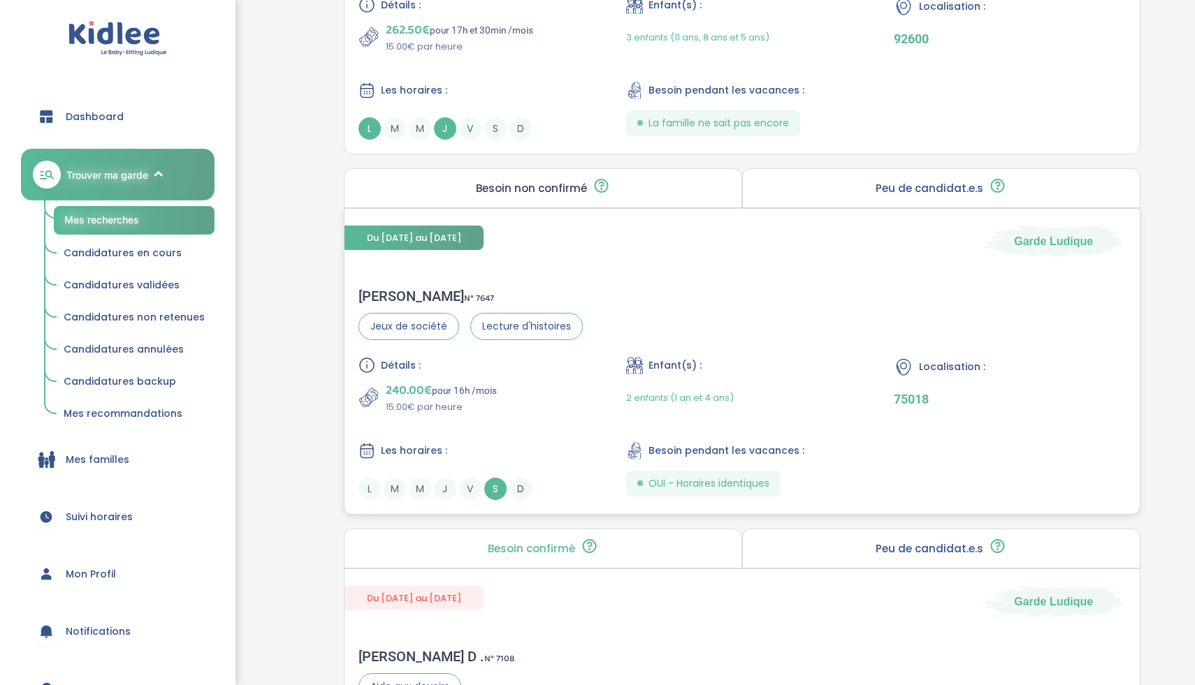
click at [561, 436] on div "Détails : 240.00€ pour 16h /mois 15.00€ par heure Enfant(s) : 2 enfants (1 an e…" at bounding box center [741, 428] width 767 height 143
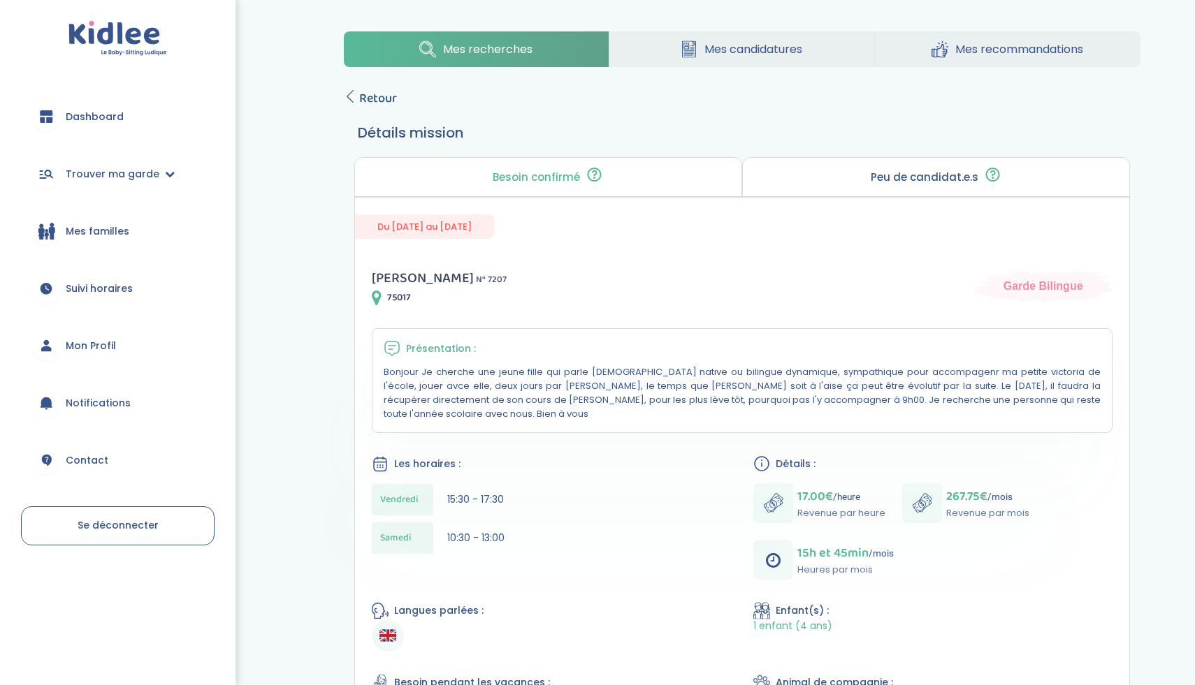
click at [347, 97] on icon at bounding box center [350, 96] width 13 height 13
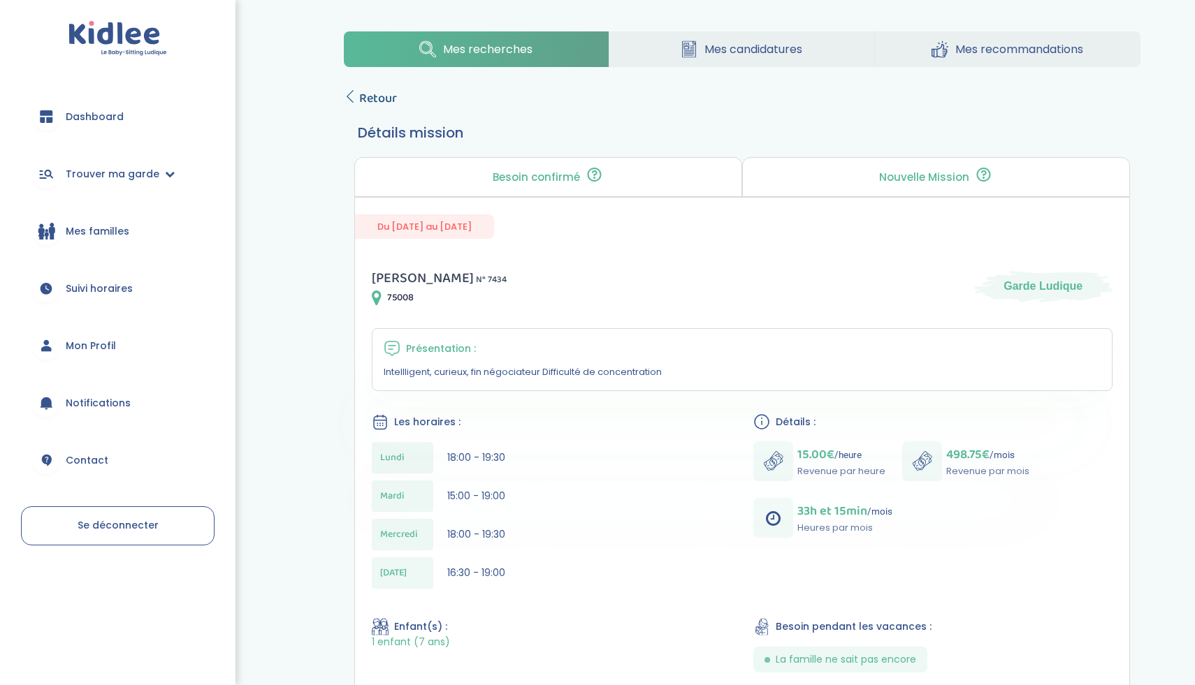
click at [368, 97] on span "Retour" at bounding box center [378, 99] width 38 height 20
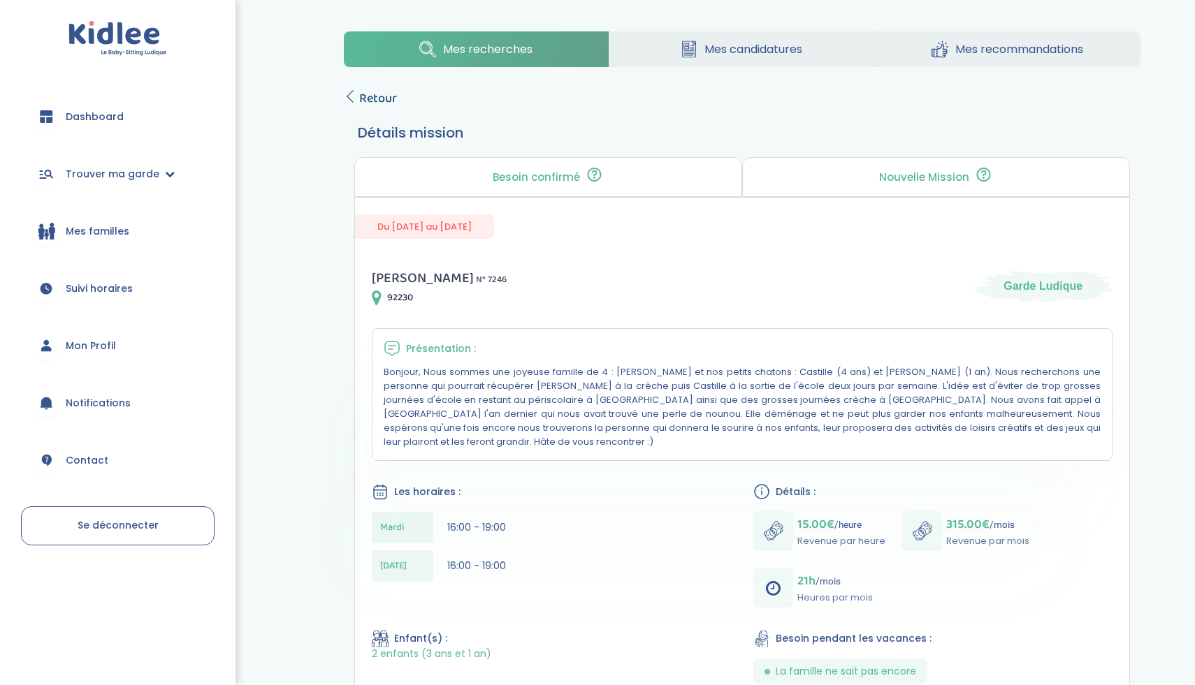
click at [354, 93] on icon at bounding box center [350, 96] width 13 height 13
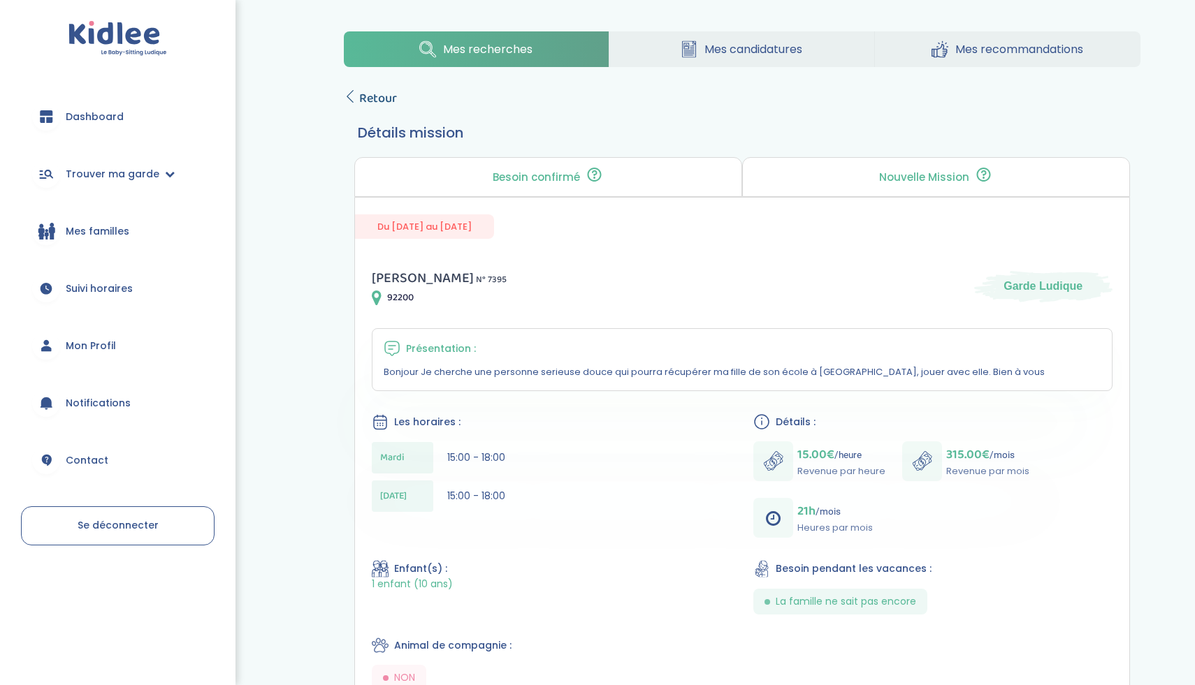
click at [367, 96] on span "Retour" at bounding box center [378, 99] width 38 height 20
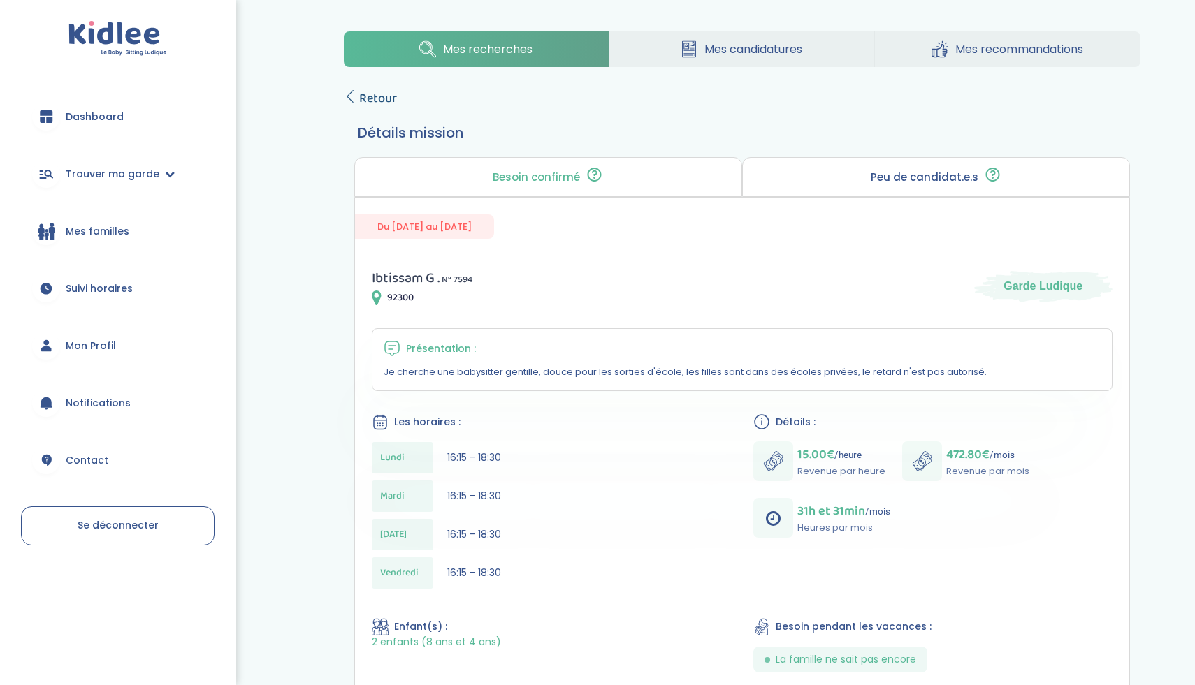
click at [374, 99] on span "Retour" at bounding box center [378, 99] width 38 height 20
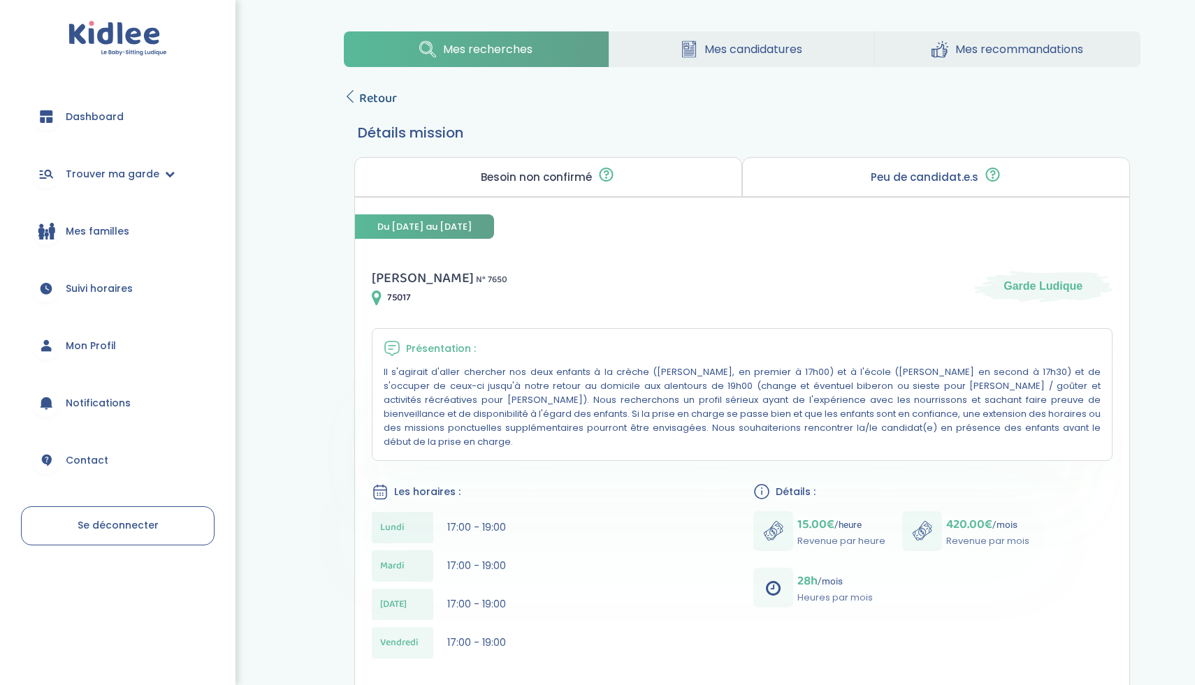
click at [356, 99] on link "Retour" at bounding box center [370, 99] width 53 height 20
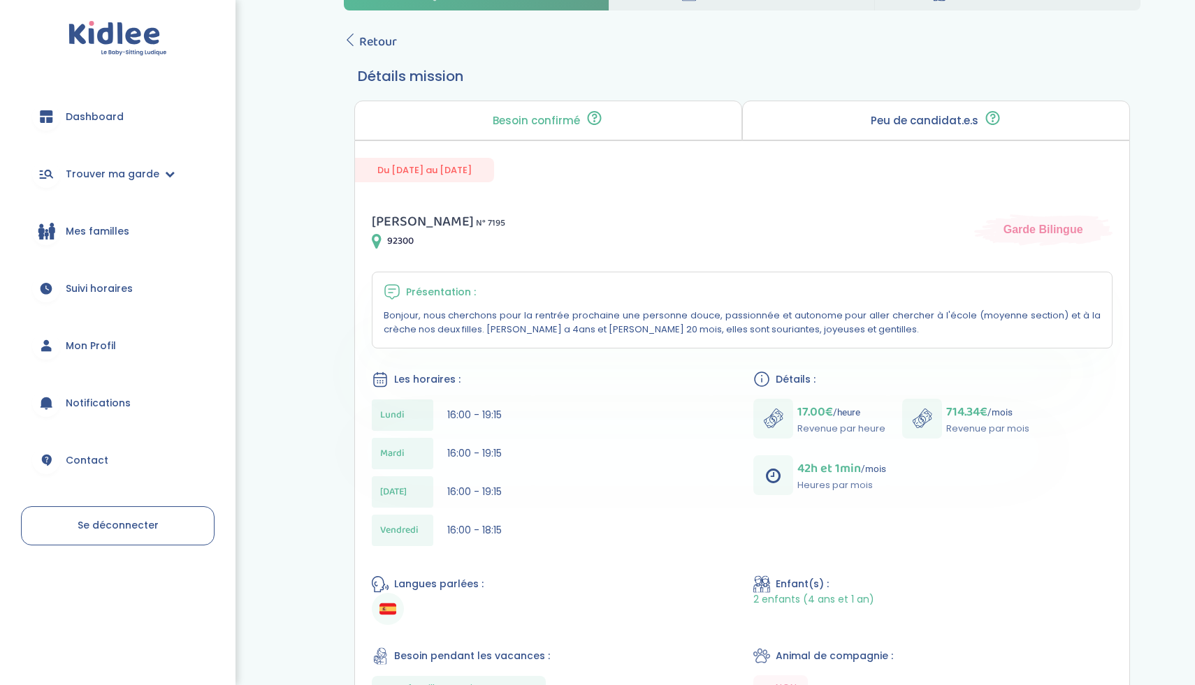
scroll to position [78, 0]
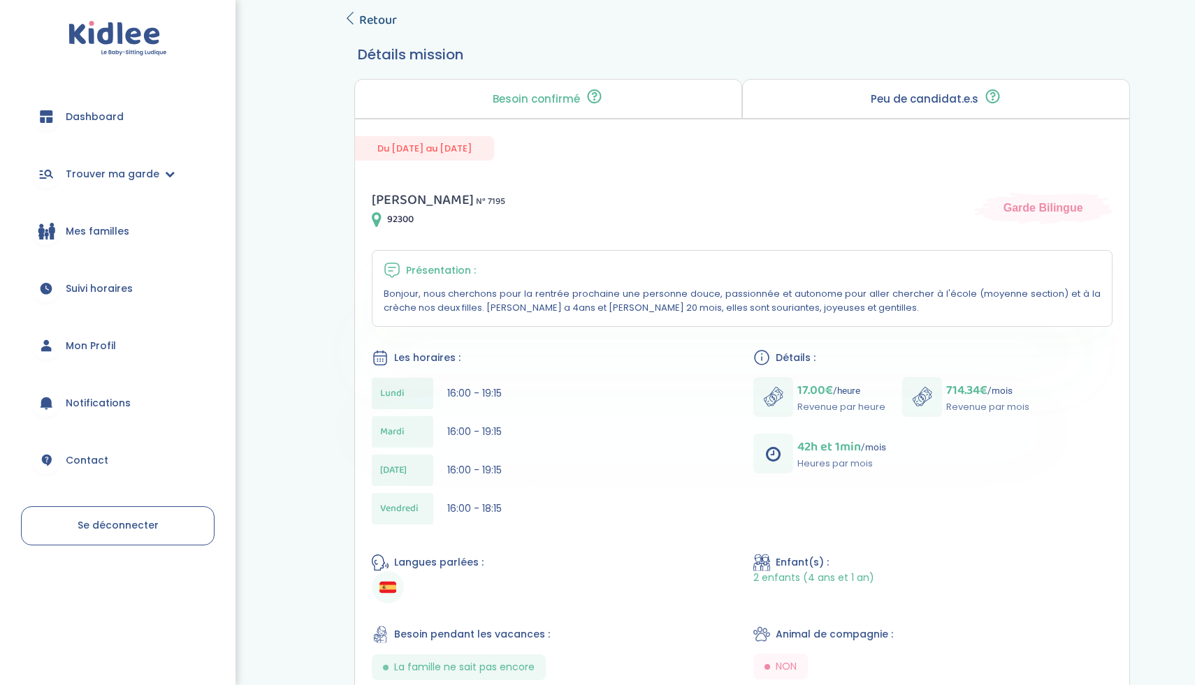
click at [370, 22] on span "Retour" at bounding box center [378, 20] width 38 height 20
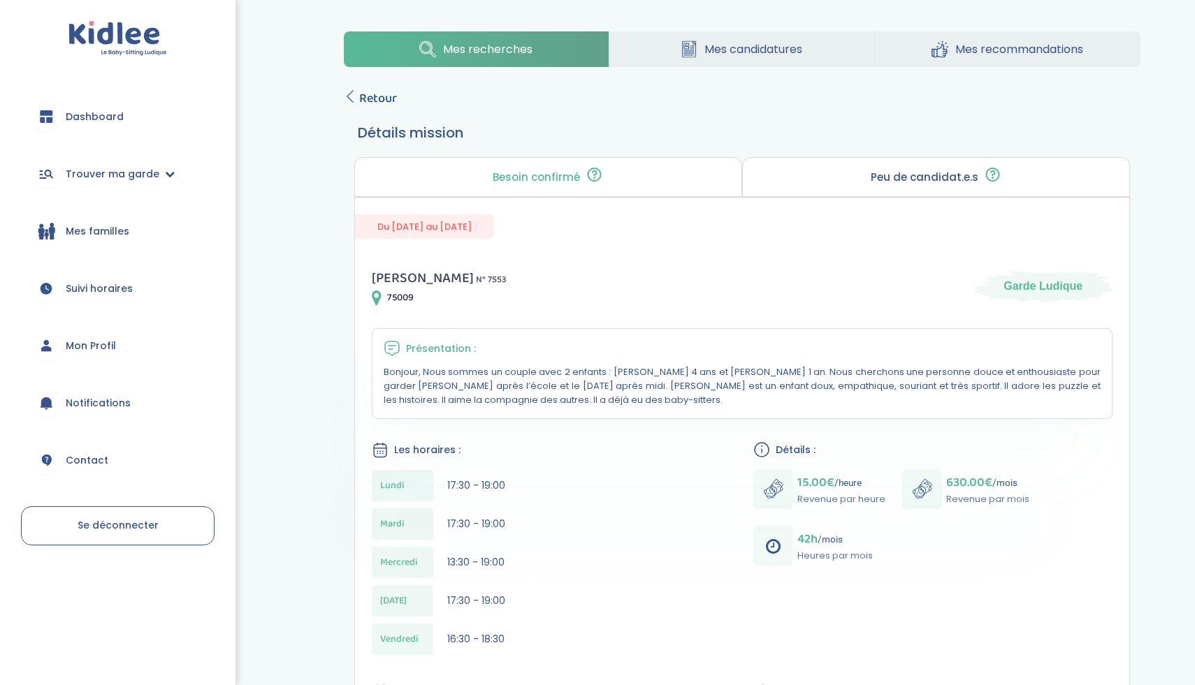
click at [344, 108] on link "Retour" at bounding box center [370, 99] width 53 height 20
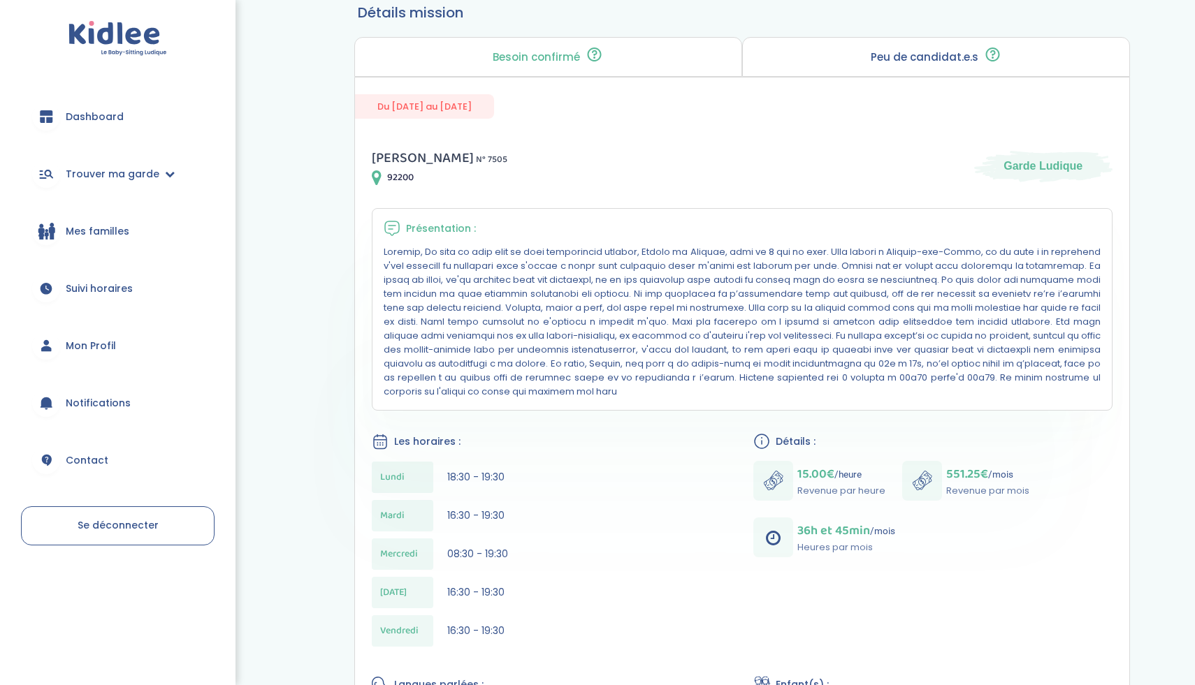
scroll to position [30, 0]
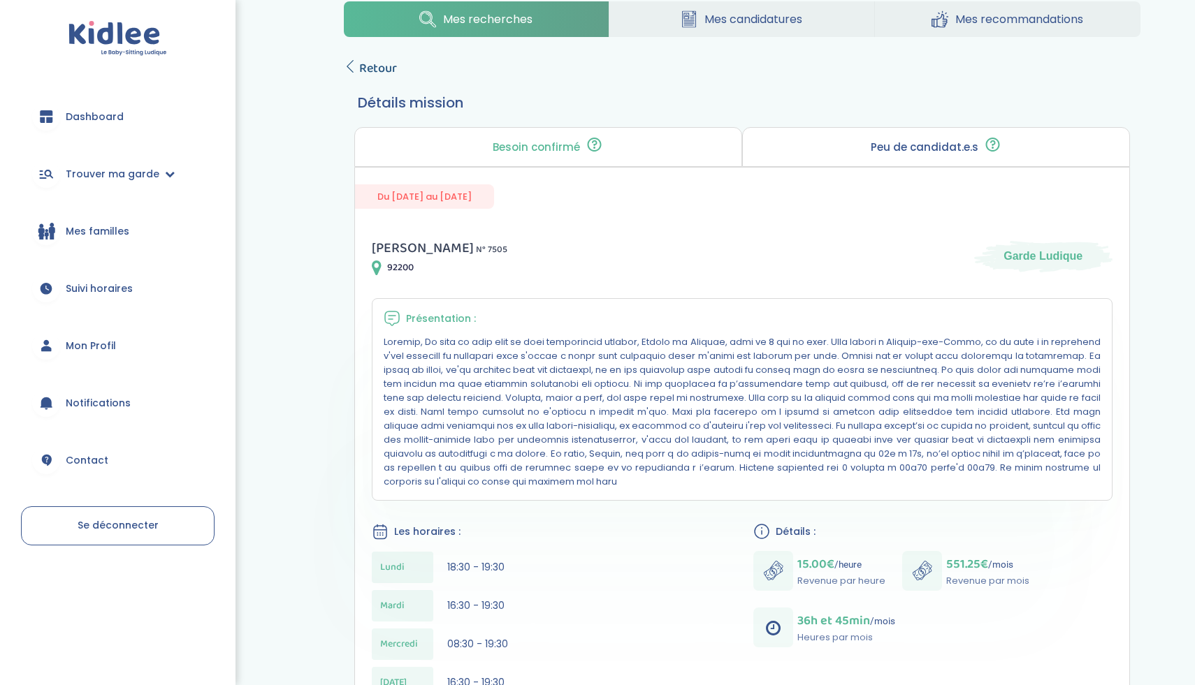
click at [355, 66] on icon at bounding box center [350, 66] width 13 height 13
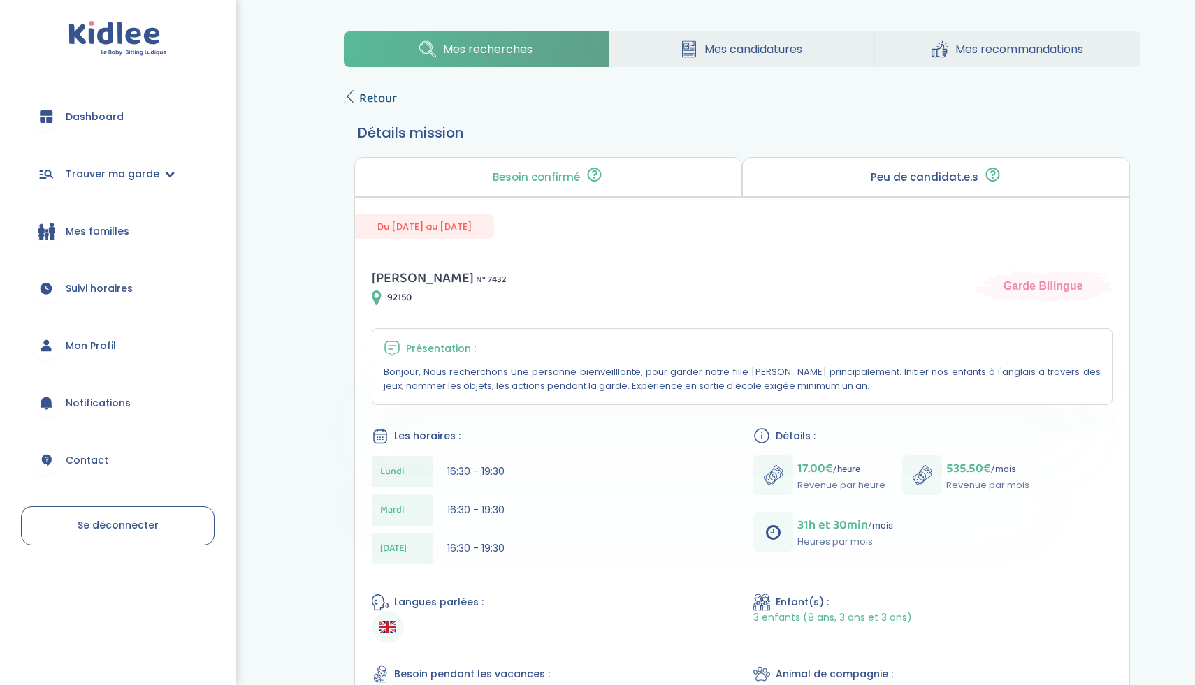
click at [351, 101] on icon at bounding box center [350, 96] width 13 height 13
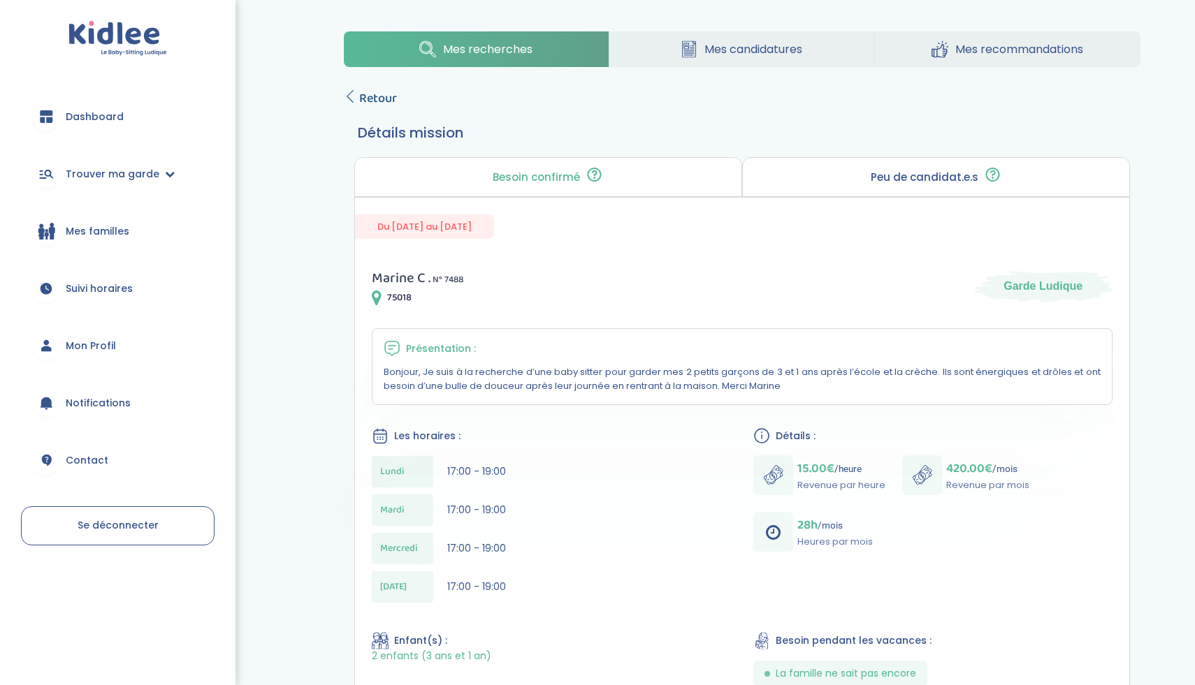
click at [379, 101] on span "Retour" at bounding box center [378, 99] width 38 height 20
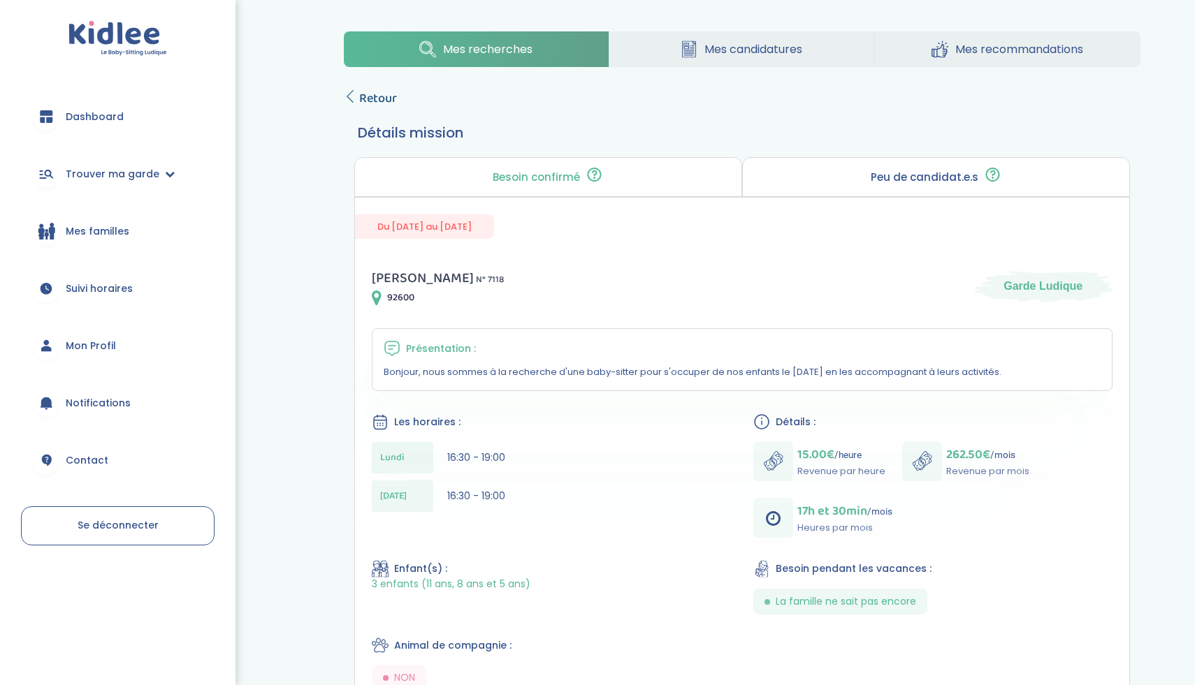
click at [377, 106] on span "Retour" at bounding box center [378, 99] width 38 height 20
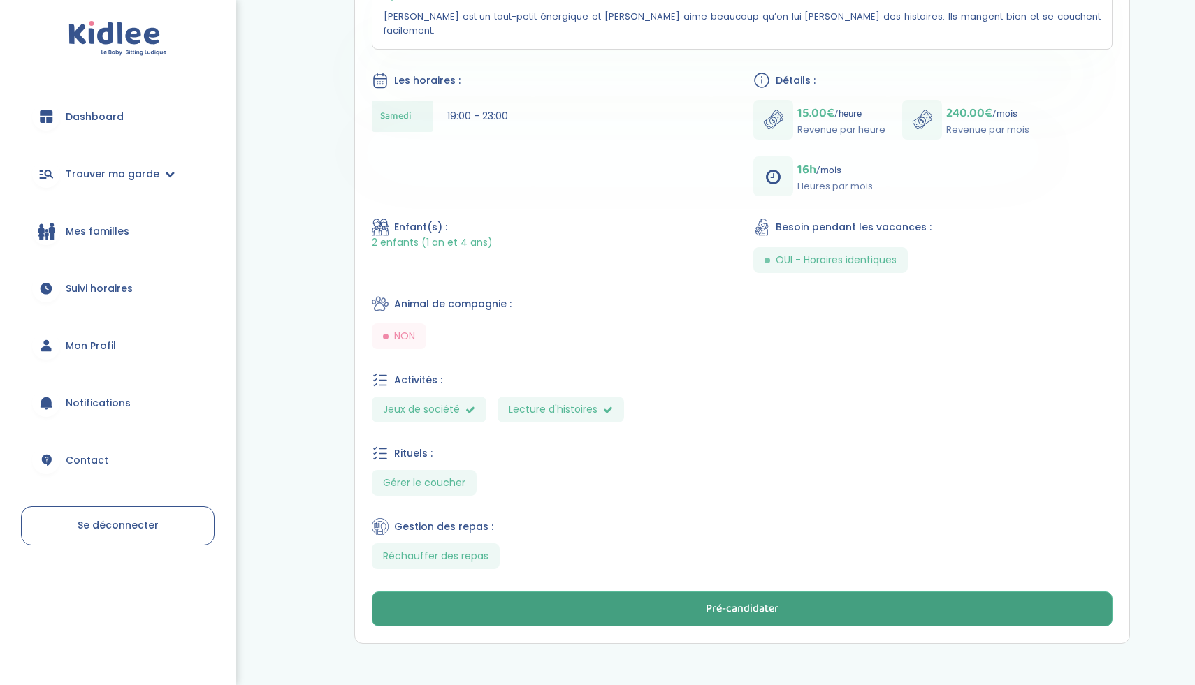
scroll to position [354, 0]
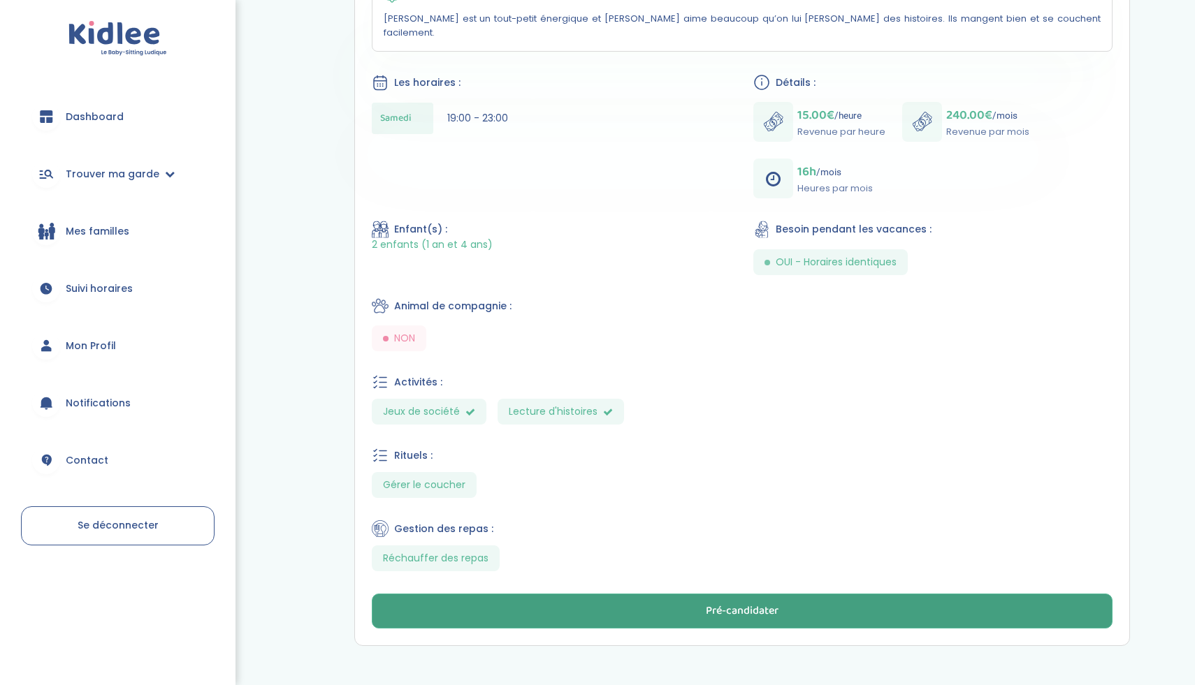
click at [659, 594] on button "Pré-candidater" at bounding box center [742, 611] width 741 height 35
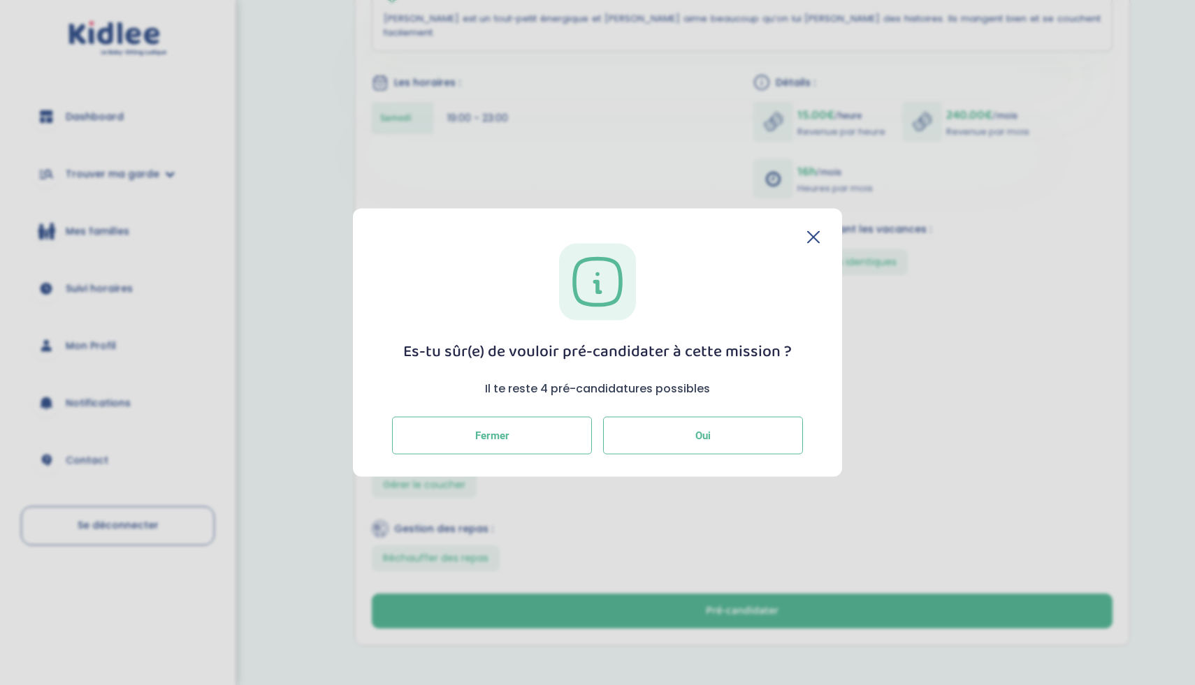
click at [694, 429] on button "Oui" at bounding box center [703, 436] width 200 height 38
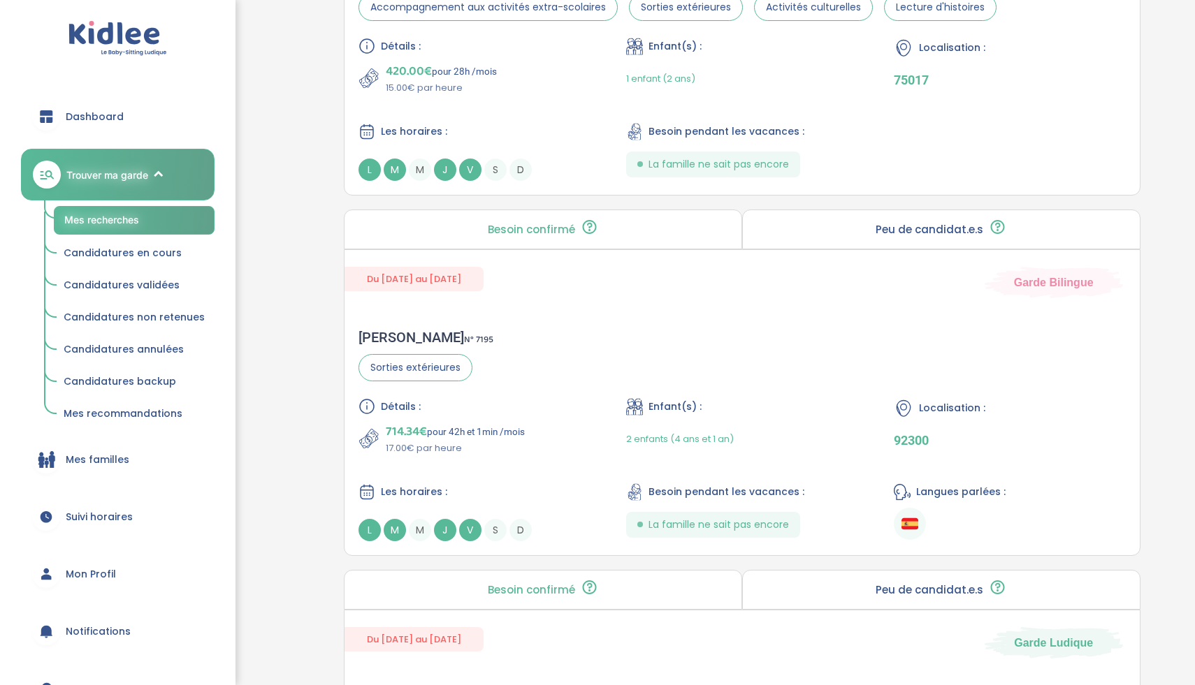
scroll to position [1443, 0]
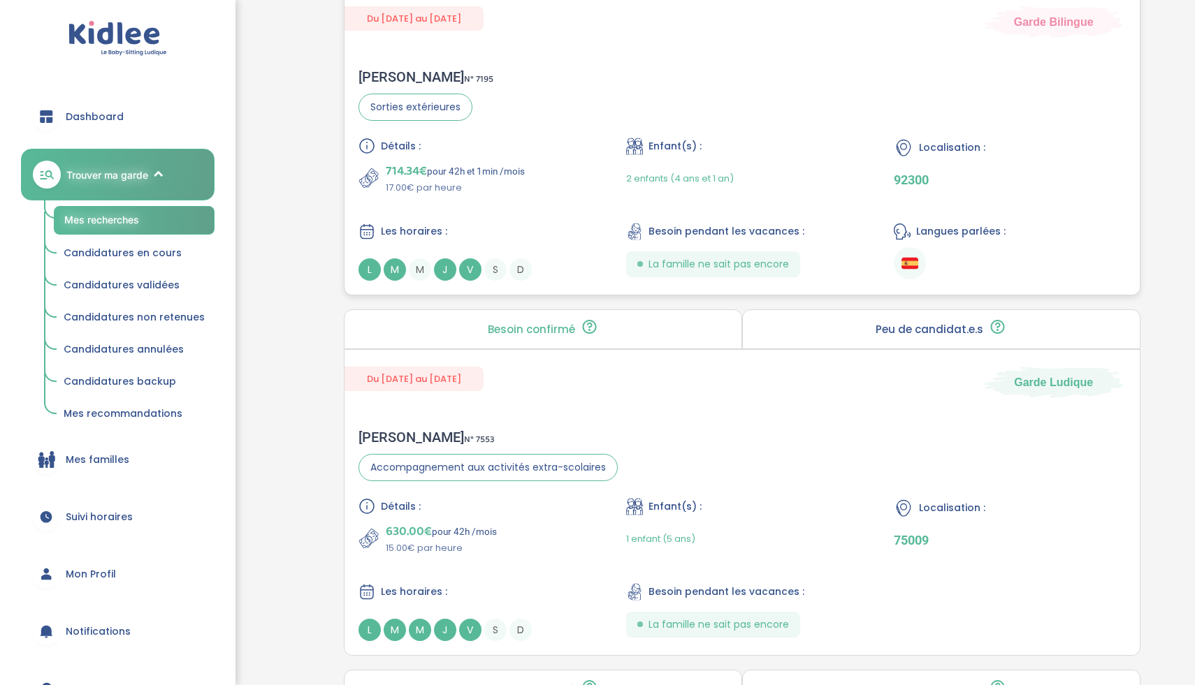
click at [559, 244] on div "Les horaires : L M M J V S D" at bounding box center [473, 252] width 231 height 58
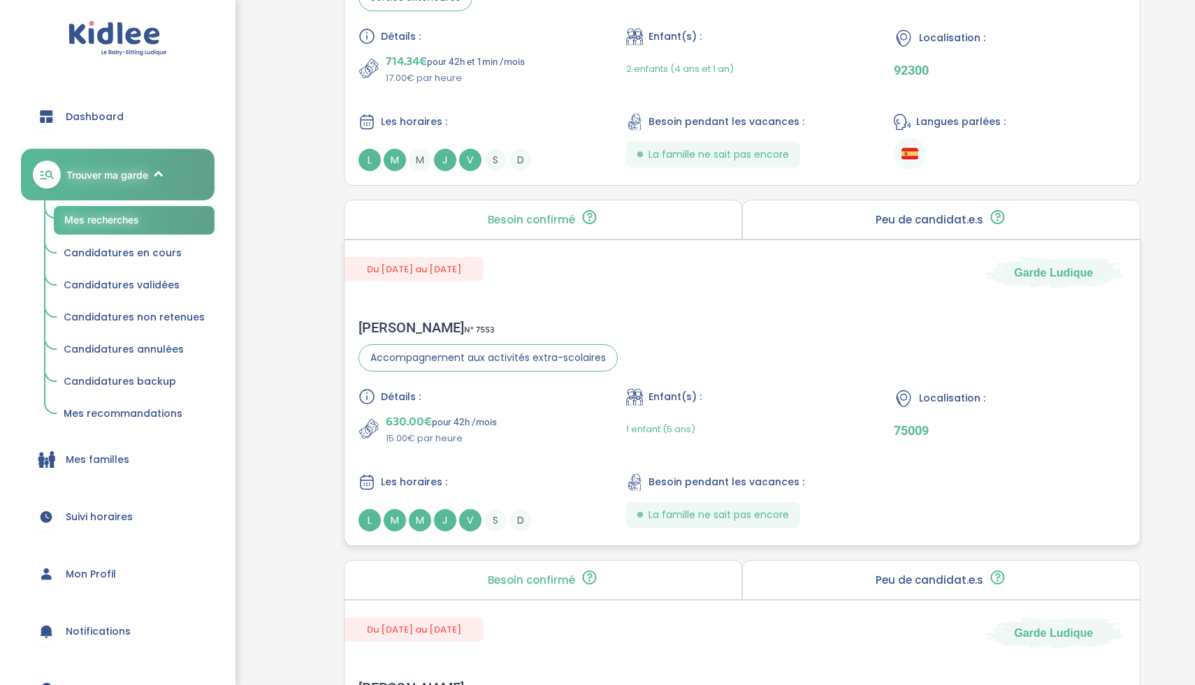
scroll to position [1556, 0]
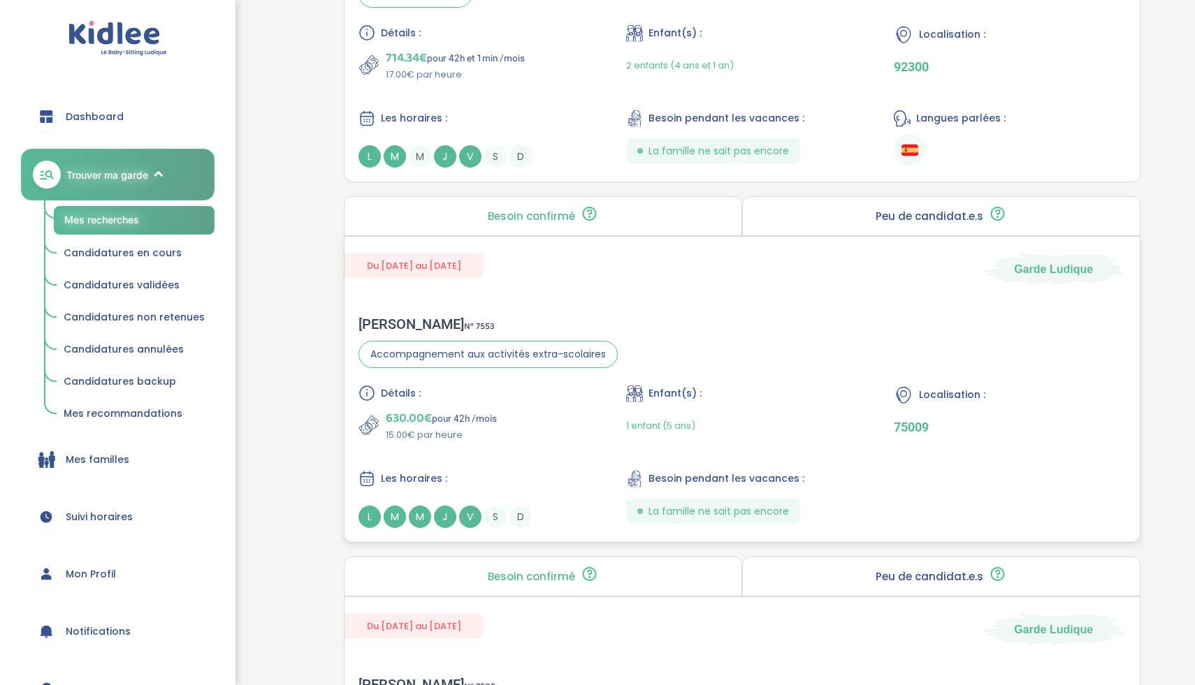
click at [572, 429] on div "630.00€ pour 42h /mois 15.00€ par heure" at bounding box center [473, 426] width 231 height 34
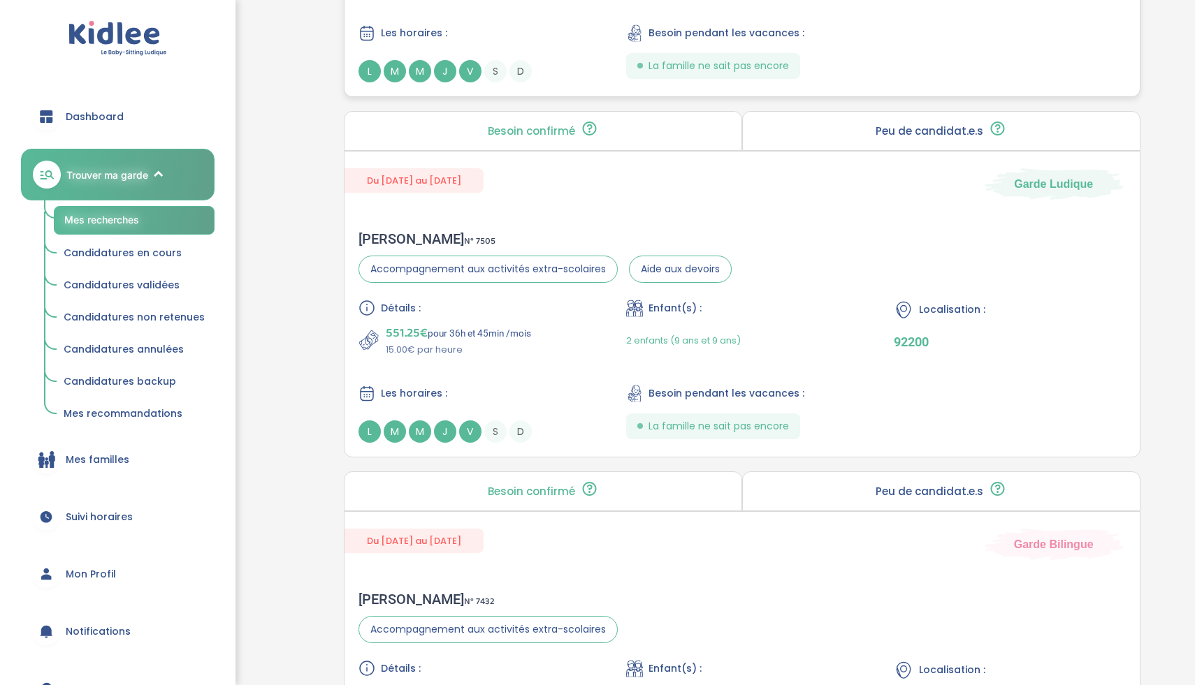
scroll to position [2186, 0]
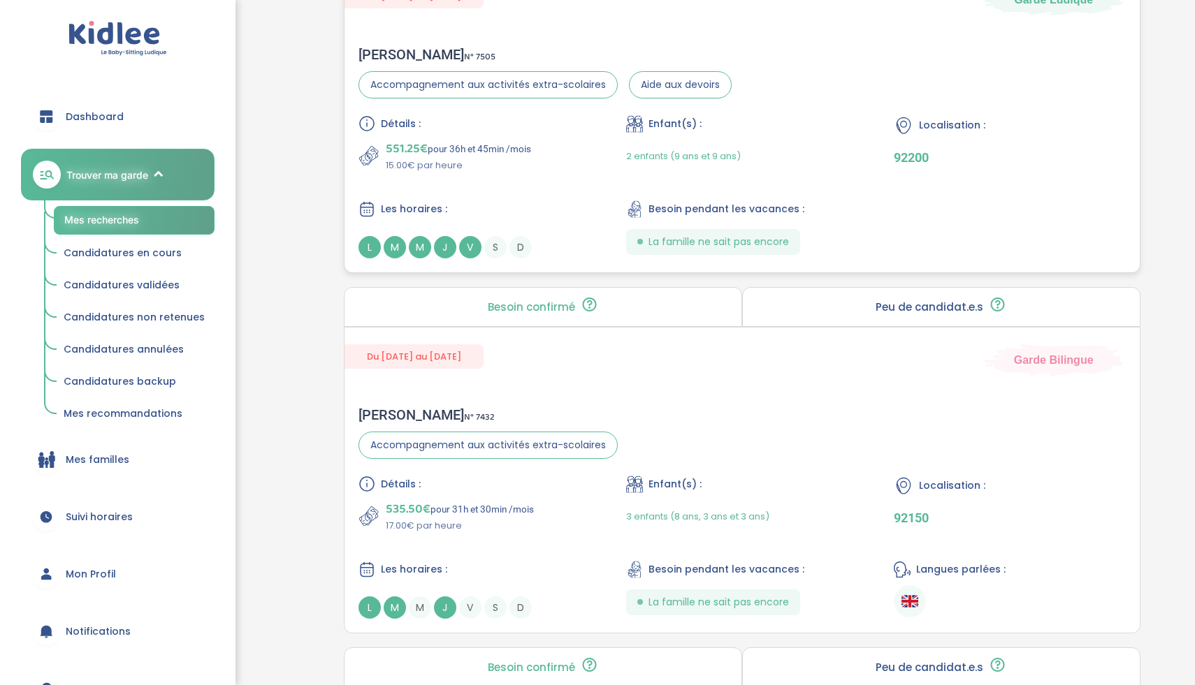
click at [558, 194] on div "Détails : 551.25€ pour 36h et 45min /mois 15.00€ par heure Enfant(s) : 2 enfant…" at bounding box center [741, 186] width 767 height 143
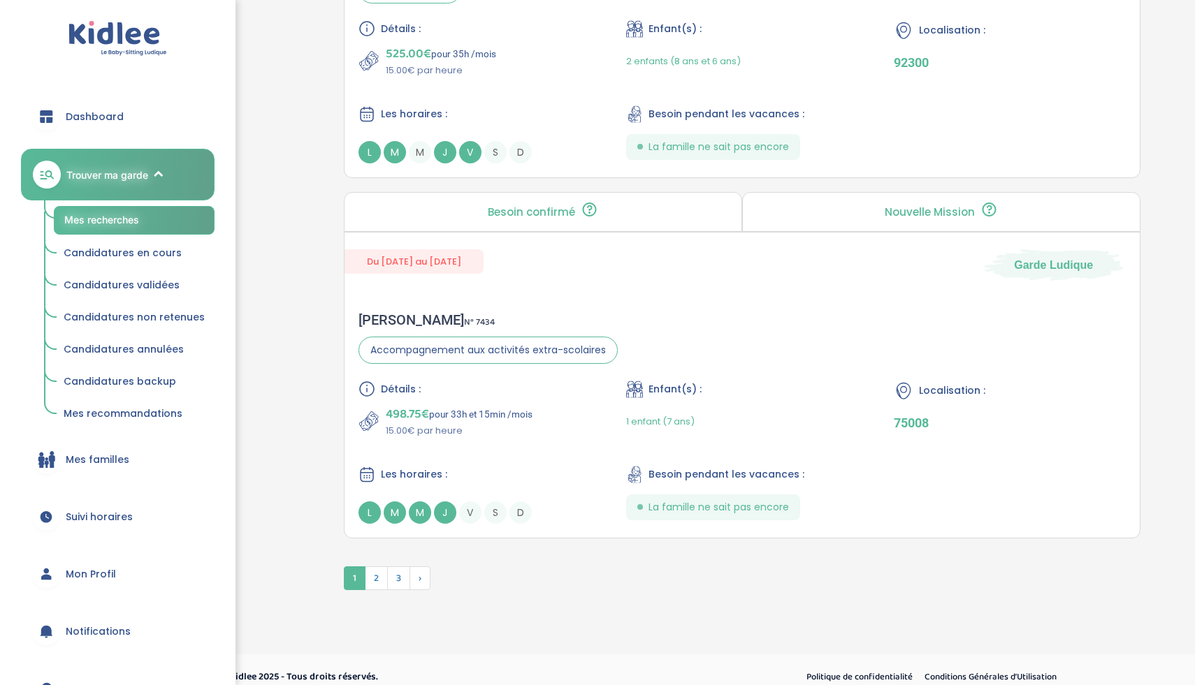
scroll to position [3738, 0]
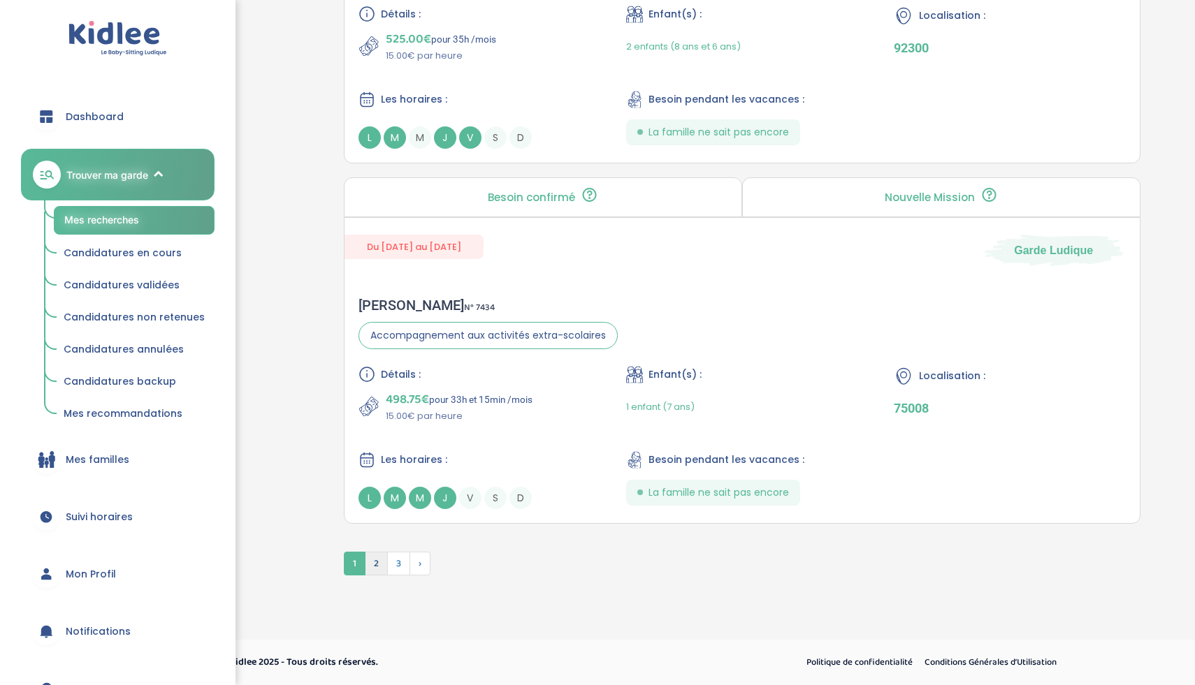
click at [379, 563] on span "2" at bounding box center [376, 564] width 23 height 24
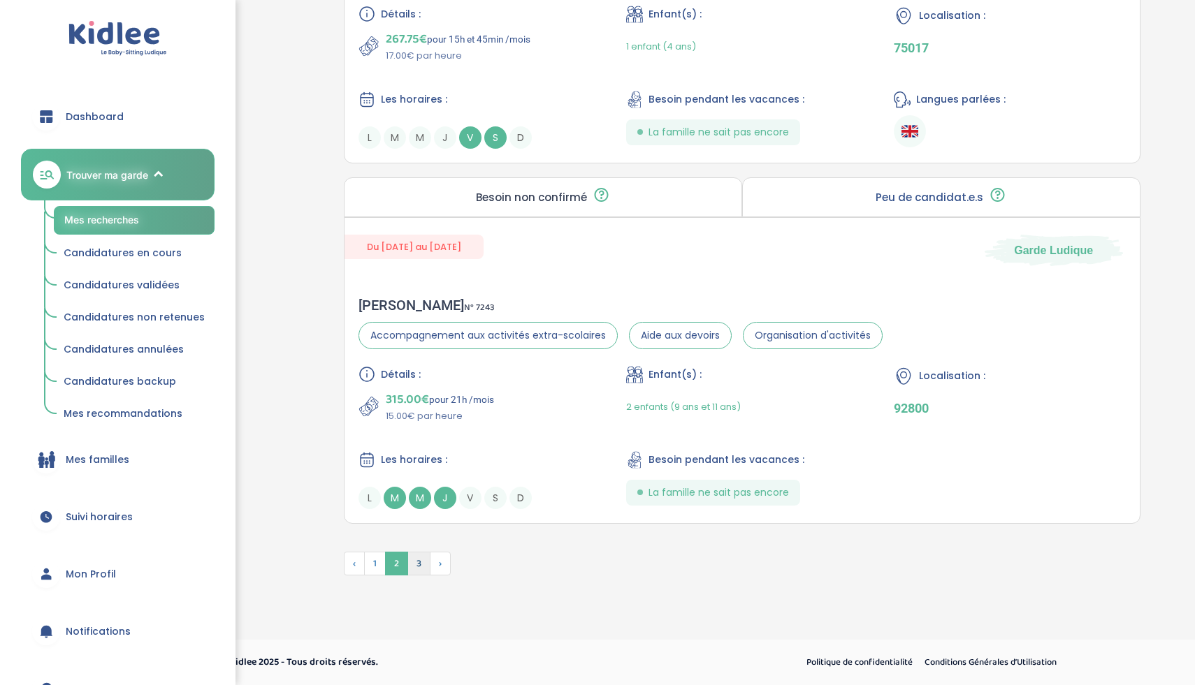
click at [416, 564] on span "3" at bounding box center [418, 564] width 23 height 24
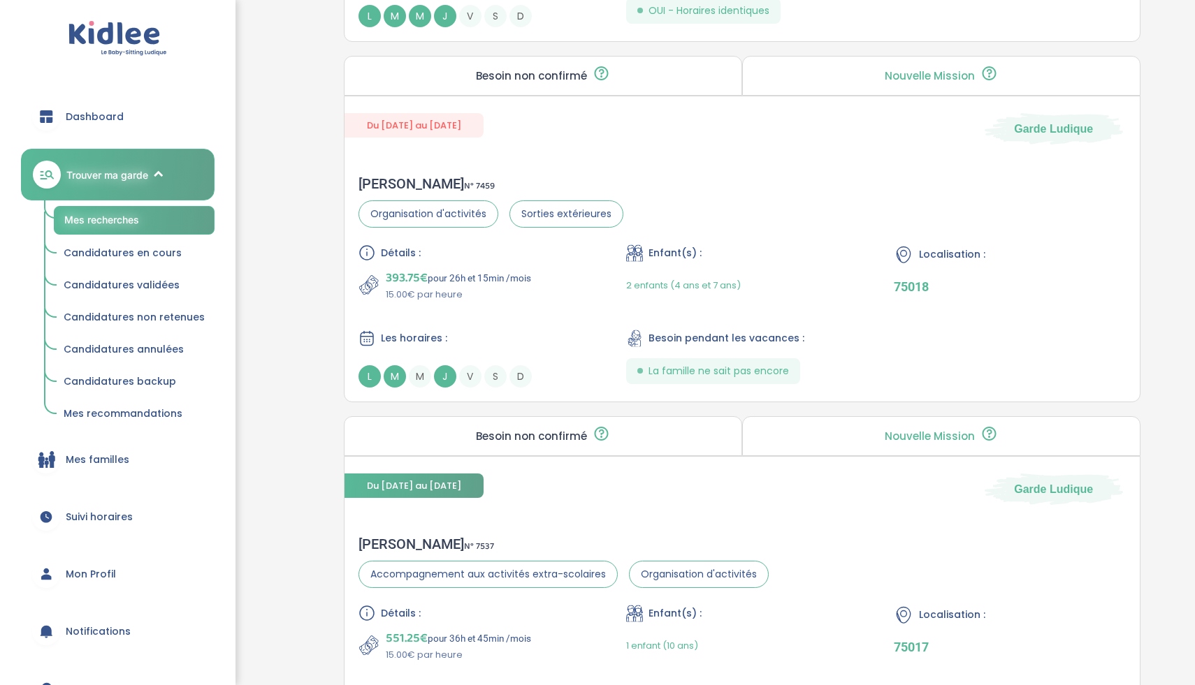
scroll to position [960, 0]
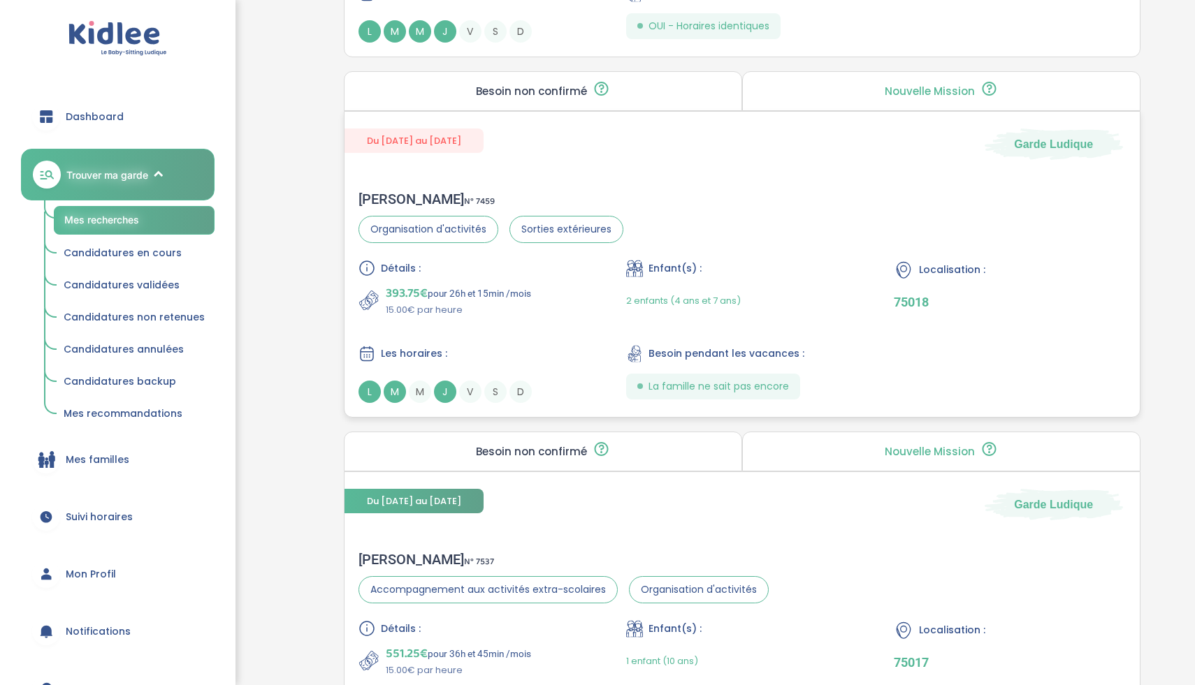
click at [558, 330] on div "Détails : 393.75€ pour 26h et 15min /mois 15.00€ par heure Enfant(s) : 2 enfant…" at bounding box center [741, 331] width 767 height 143
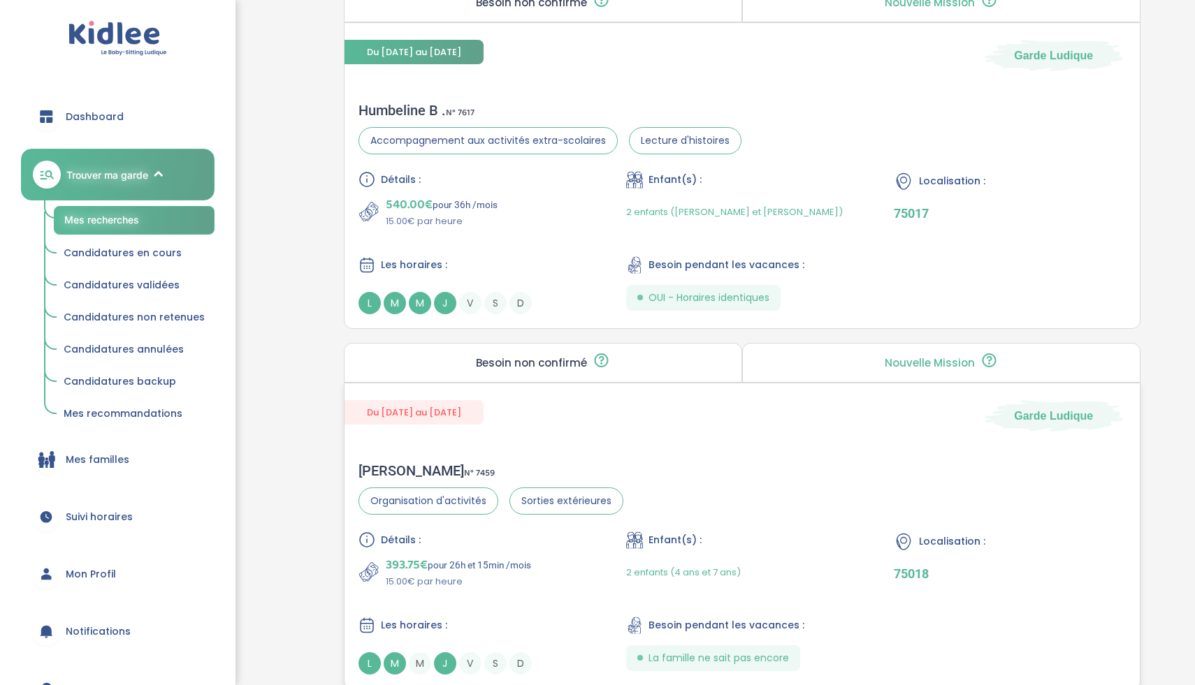
scroll to position [681, 0]
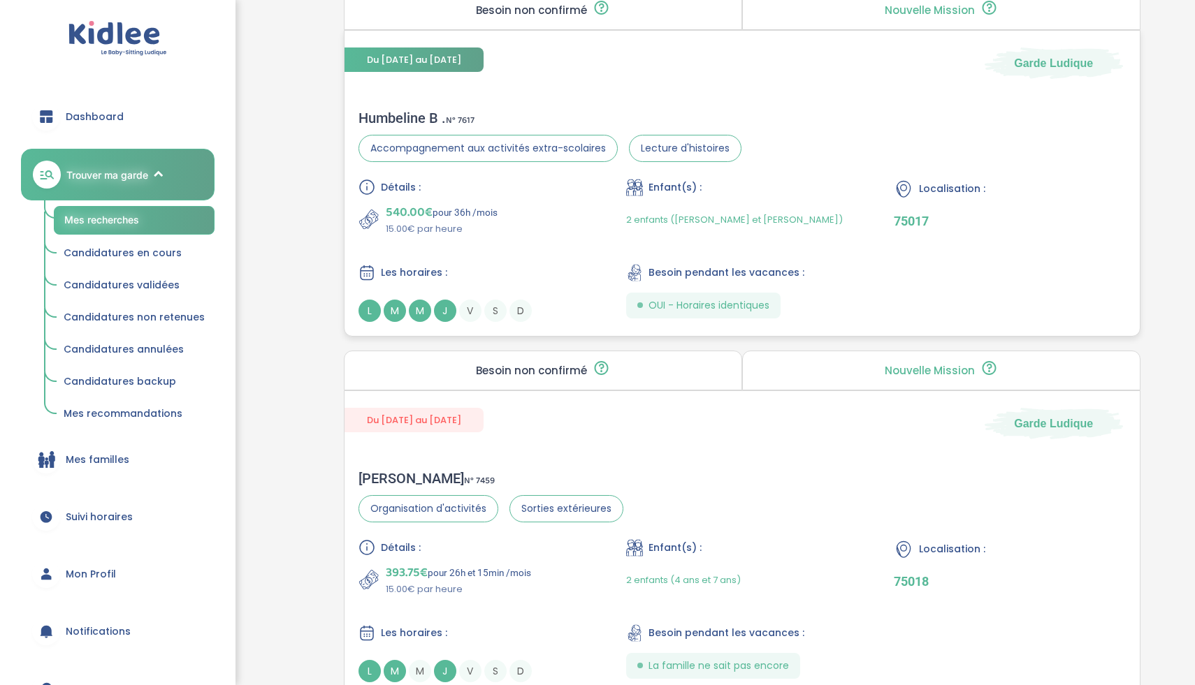
click at [548, 210] on div "540.00€ pour 36h /mois 15.00€ par heure" at bounding box center [473, 220] width 231 height 34
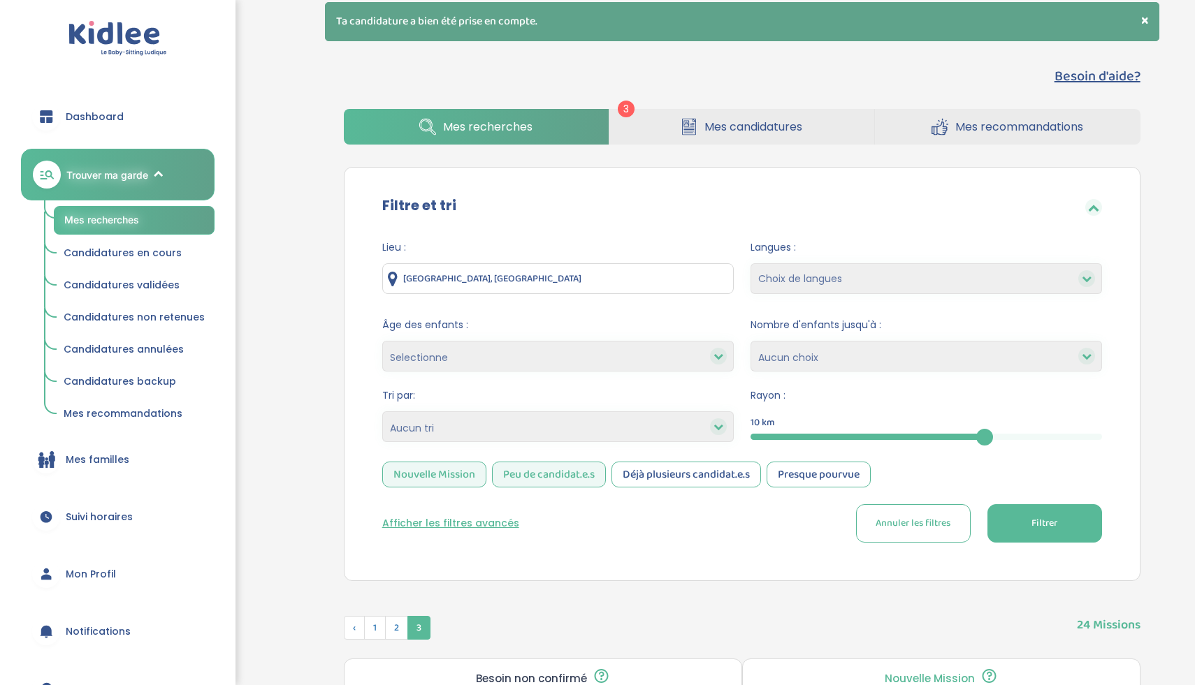
scroll to position [0, 0]
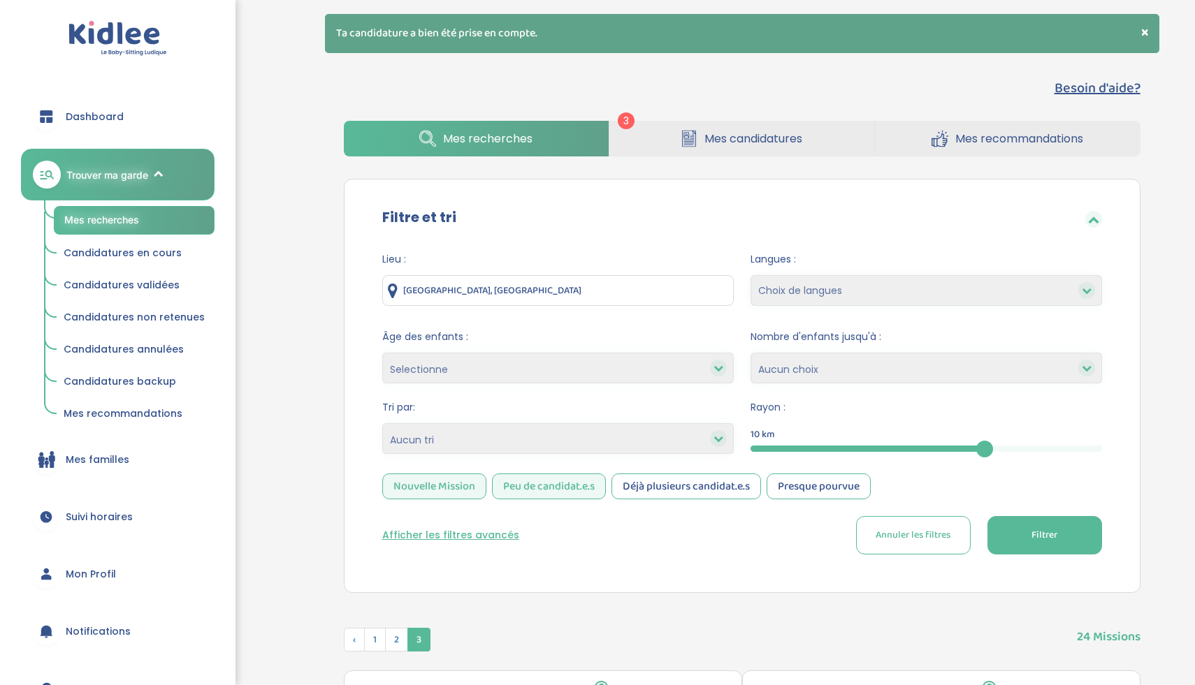
click at [646, 145] on link "Mes candidatures" at bounding box center [741, 139] width 265 height 36
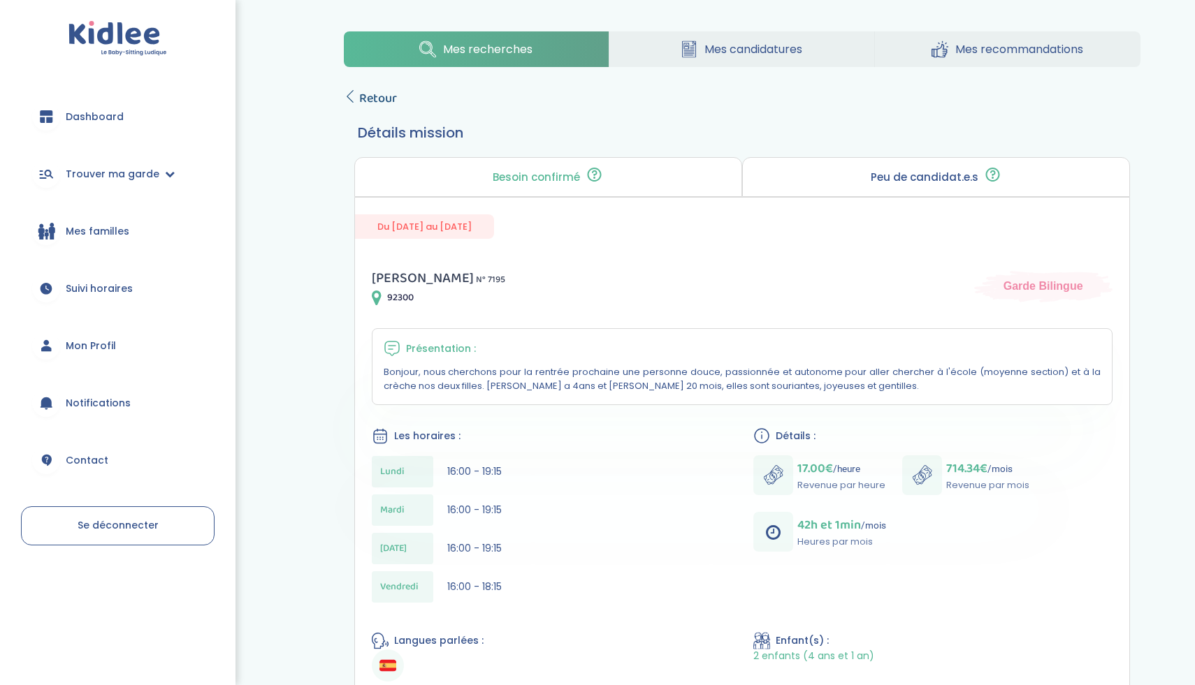
click at [380, 102] on span "Retour" at bounding box center [378, 99] width 38 height 20
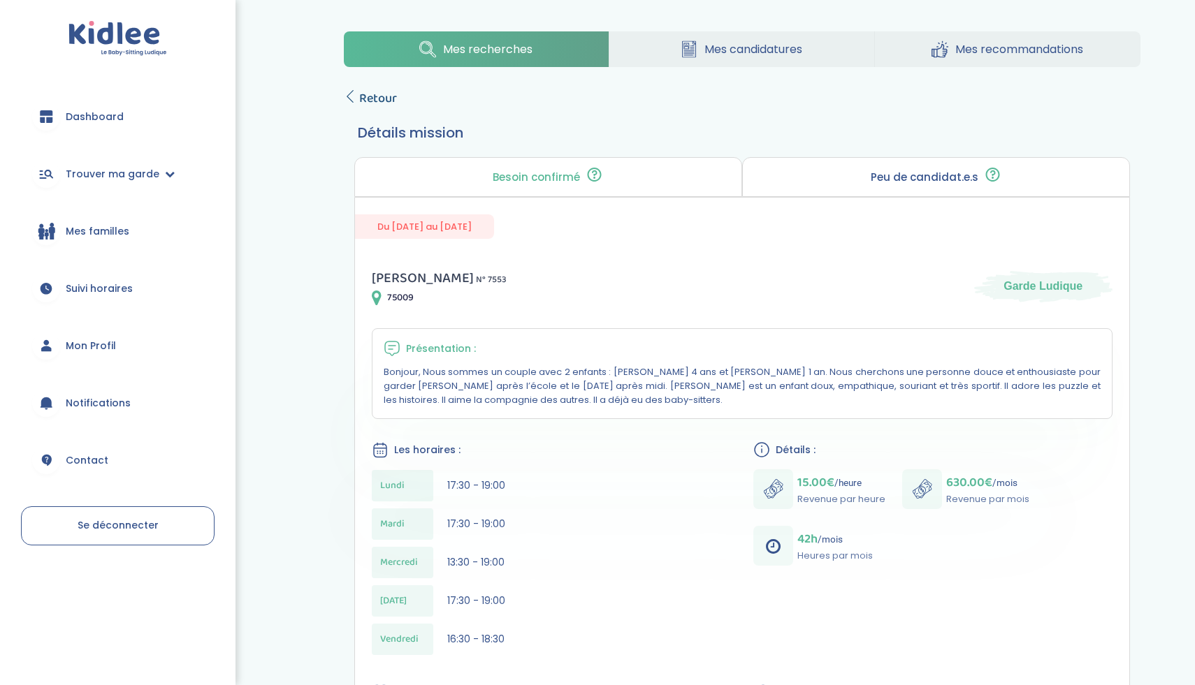
click at [382, 96] on span "Retour" at bounding box center [378, 99] width 38 height 20
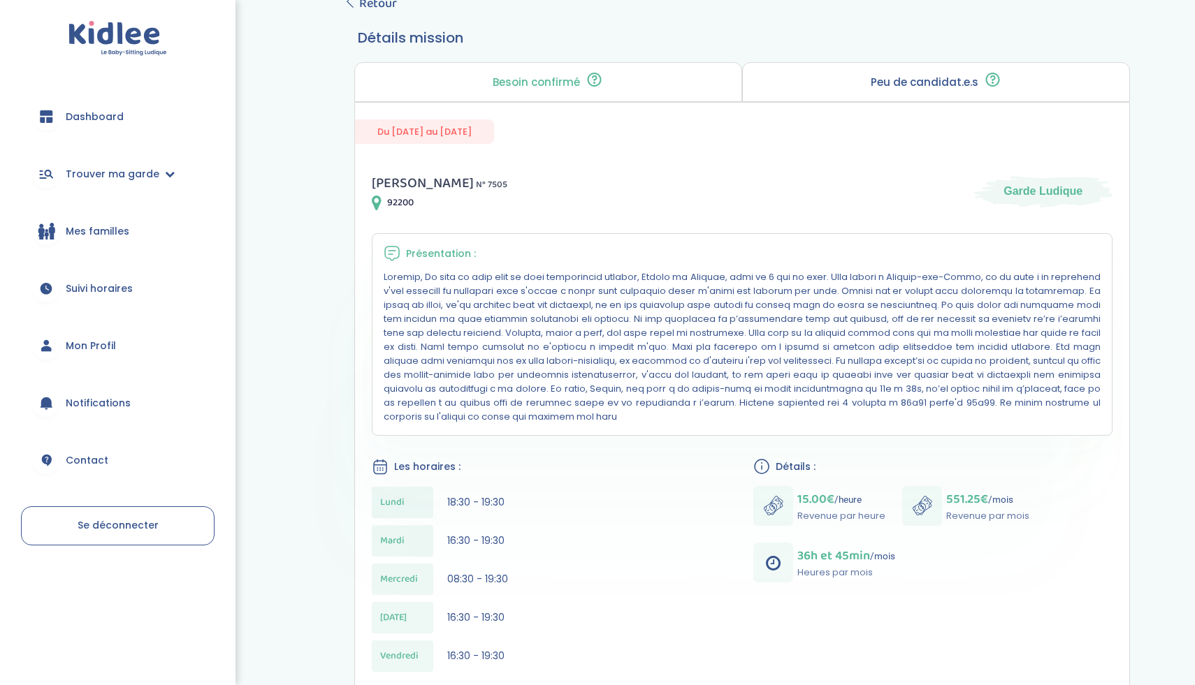
scroll to position [96, 0]
click at [387, 7] on span "Retour" at bounding box center [378, 3] width 38 height 20
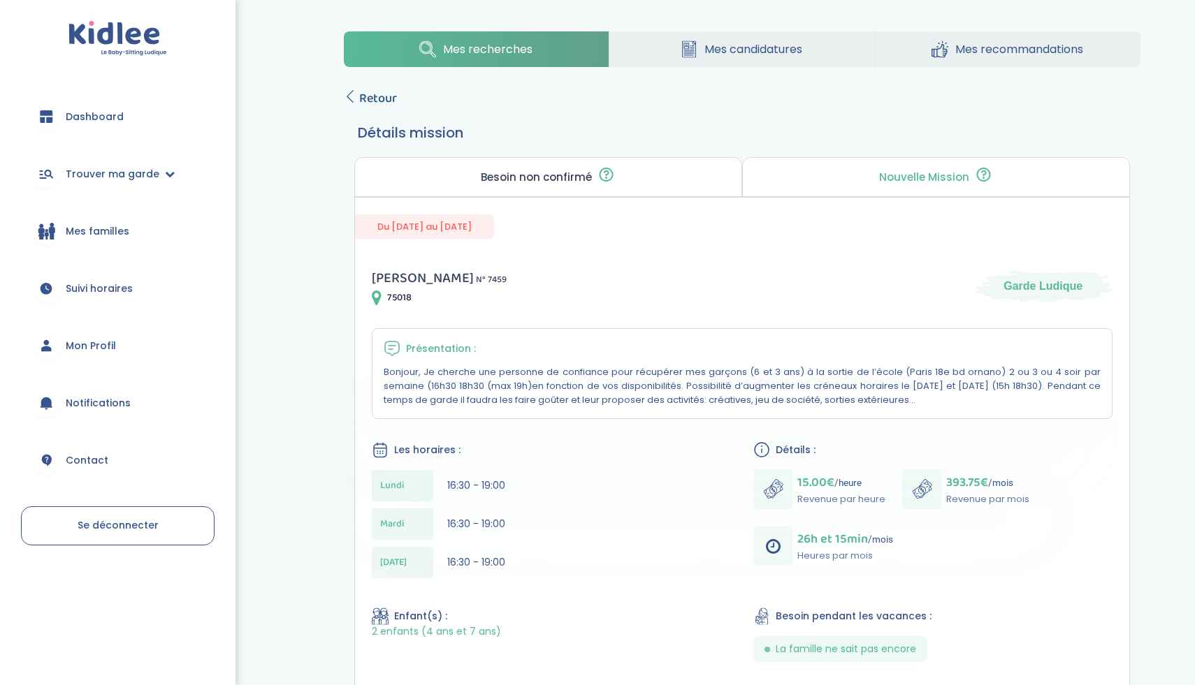
click at [390, 96] on span "Retour" at bounding box center [378, 99] width 38 height 20
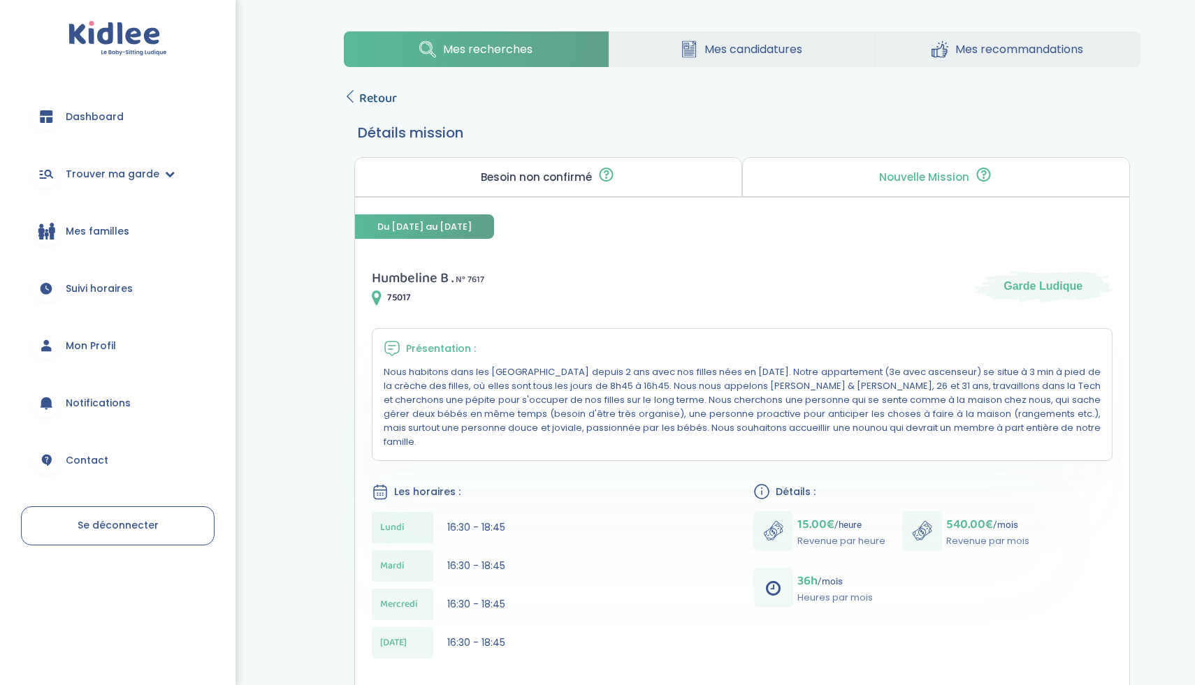
click at [391, 92] on span "Retour" at bounding box center [378, 99] width 38 height 20
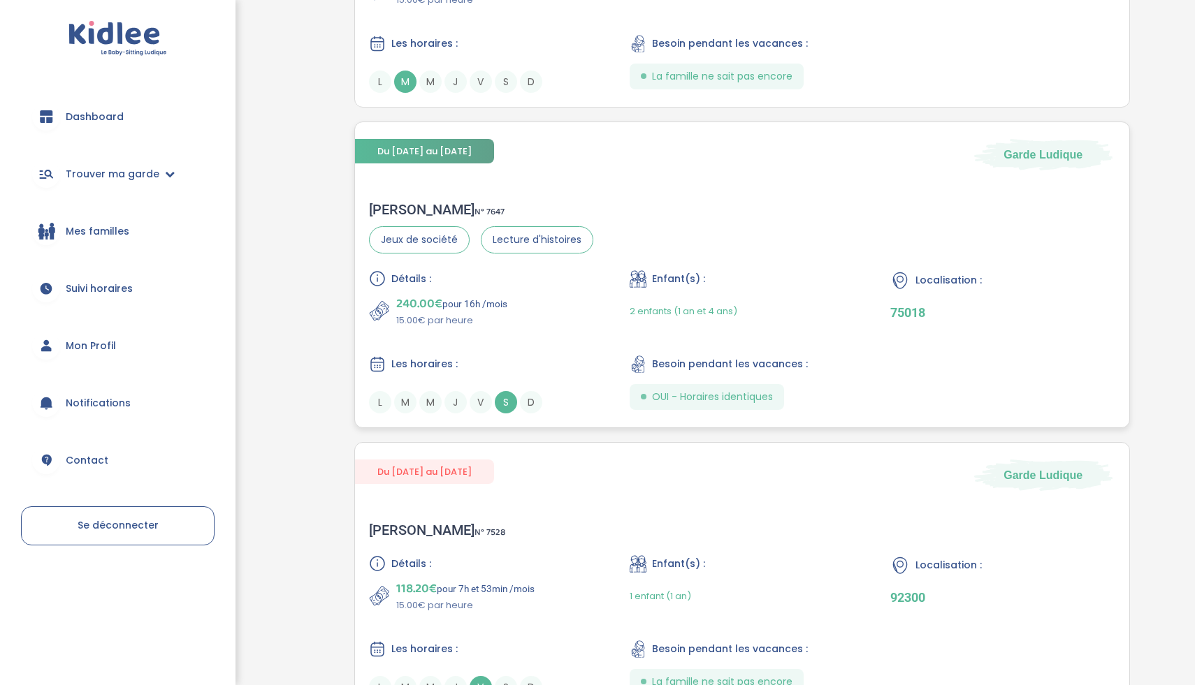
scroll to position [520, 0]
click at [603, 321] on div "Détails : 240.00€ pour 16h /mois 15.00€ par heure Enfant(s) : 2 enfants (1 an e…" at bounding box center [742, 340] width 746 height 143
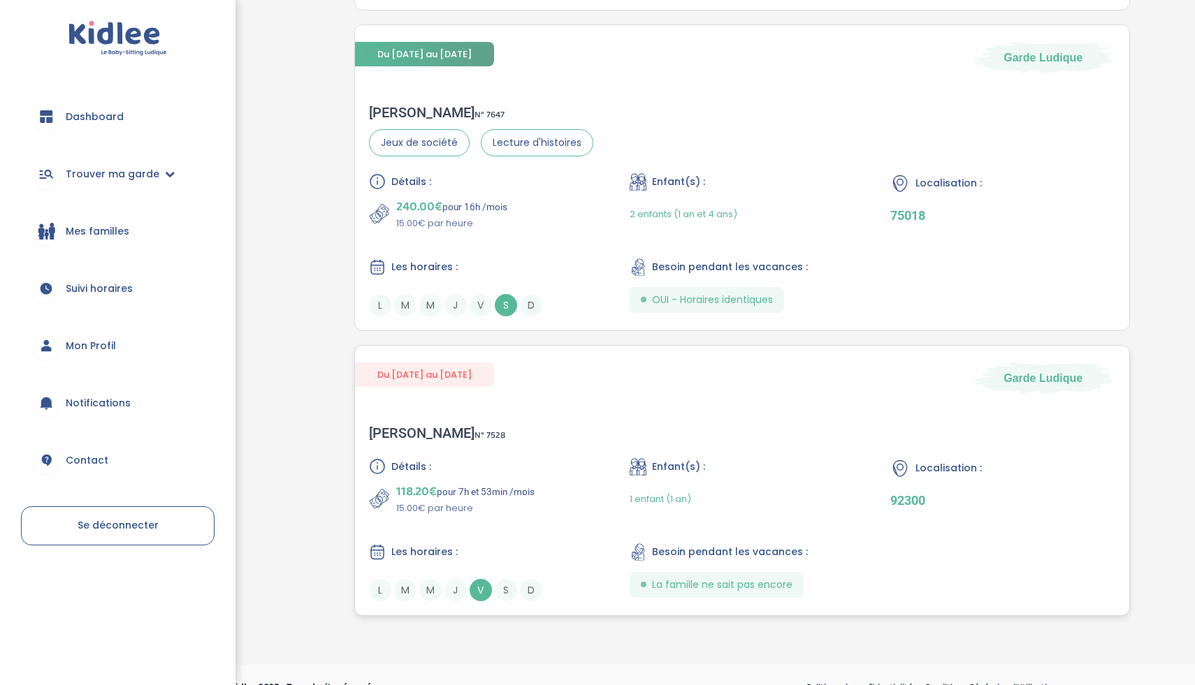
scroll to position [641, 0]
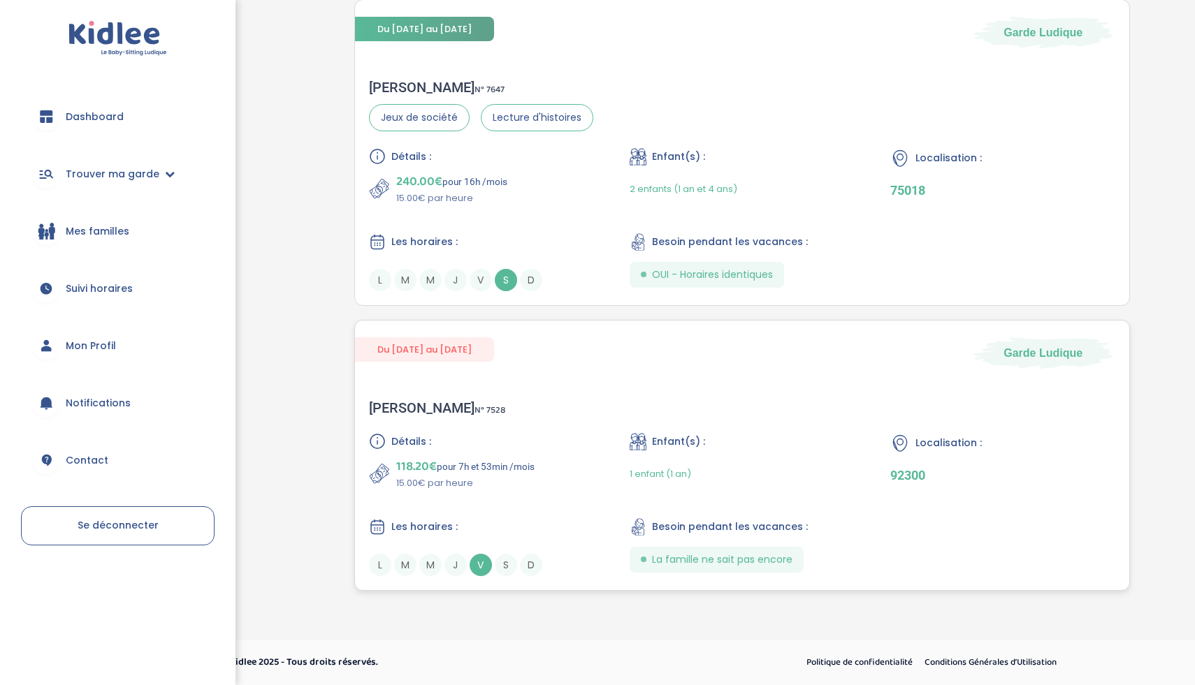
click at [519, 500] on div "Détails : 118.20€ pour 7h et 53min /mois 15.00€ par heure Enfant(s) : 1 enfant …" at bounding box center [742, 504] width 746 height 143
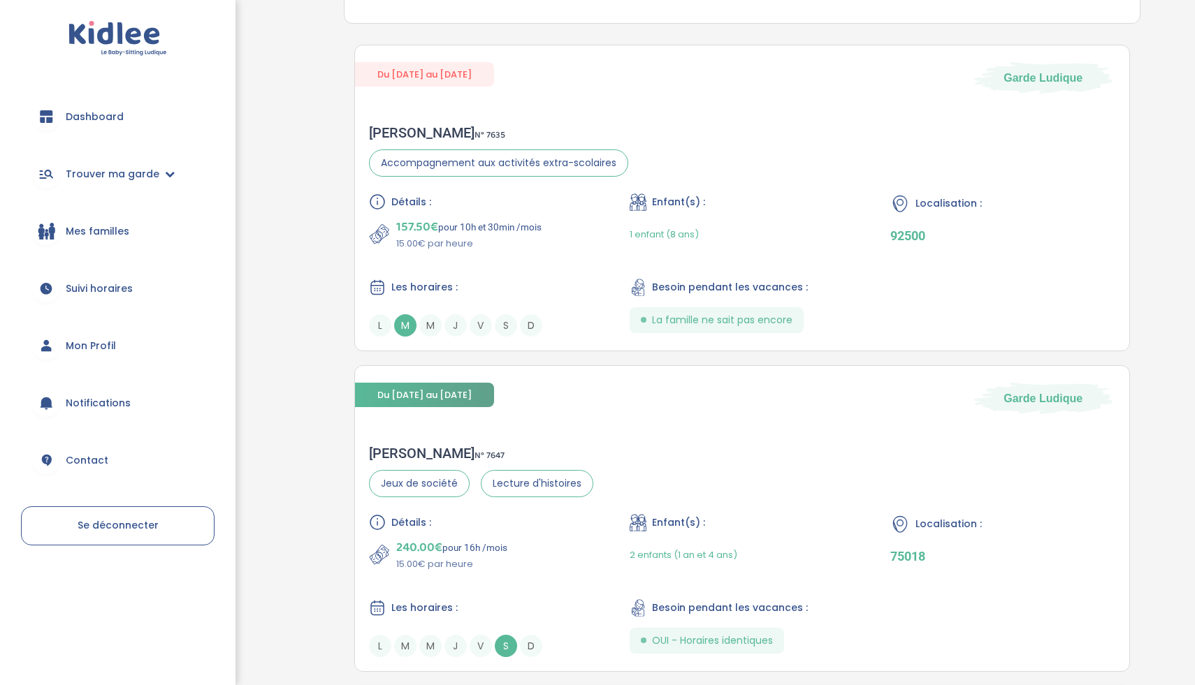
scroll to position [274, 0]
click at [532, 249] on p "15.00€ par heure" at bounding box center [468, 245] width 145 height 14
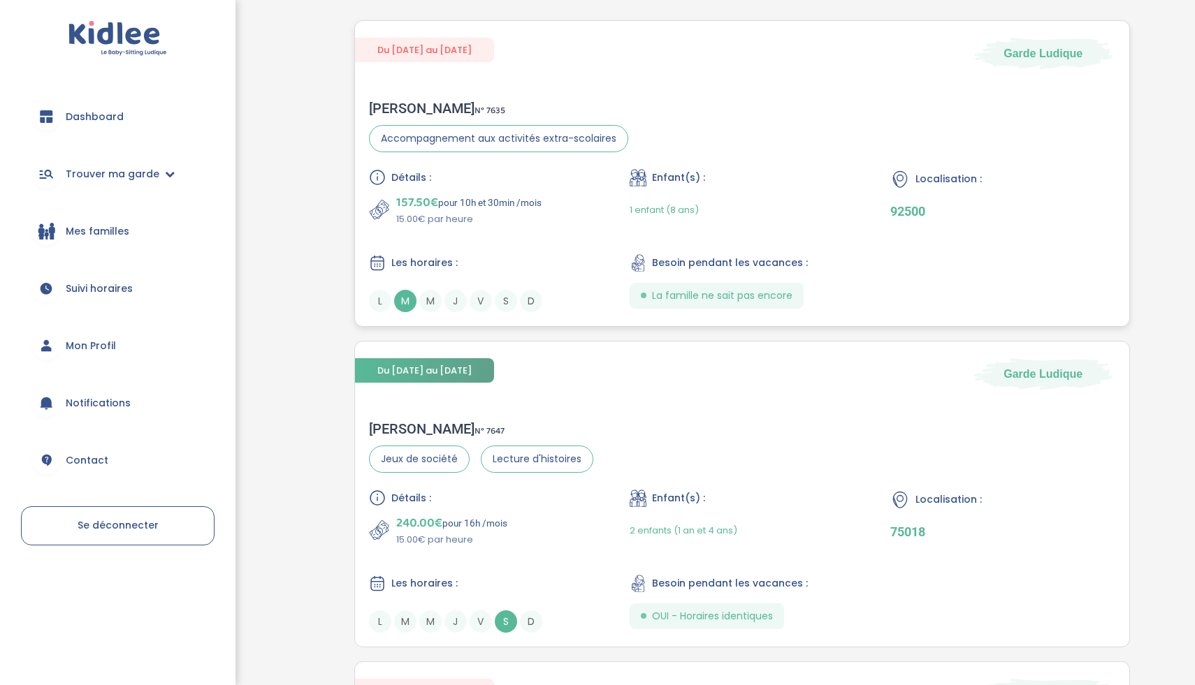
click at [572, 227] on div "Détails : 157.50€ pour 10h et 30min /mois 15.00€ par heure Enfant(s) : 1 enfant…" at bounding box center [742, 240] width 746 height 143
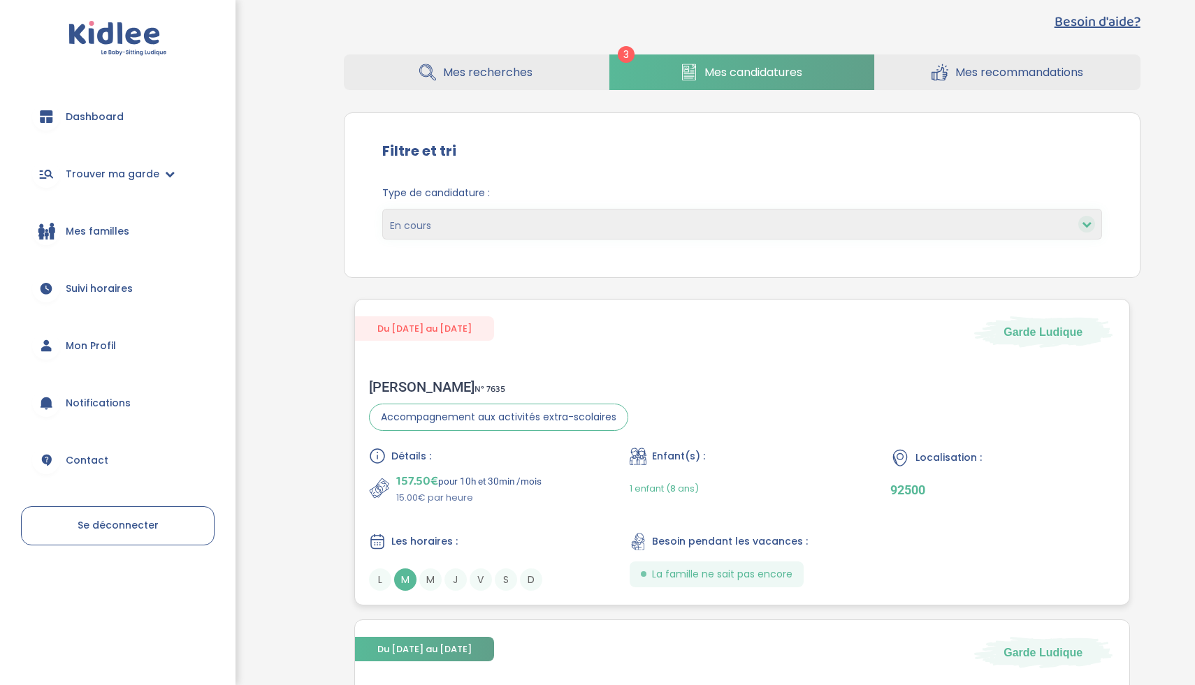
scroll to position [0, 0]
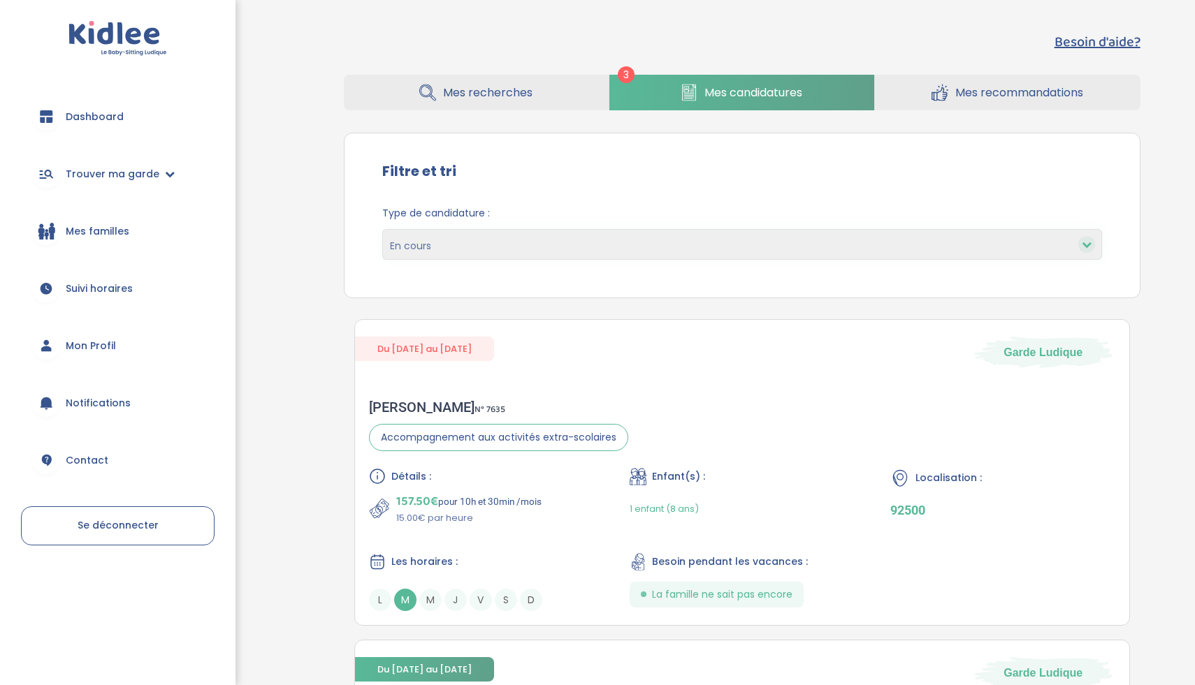
click at [508, 247] on select "En cours Validées Non retenues Annulées Backup" at bounding box center [742, 244] width 720 height 31
click at [526, 101] on link "Mes recherches" at bounding box center [476, 93] width 265 height 36
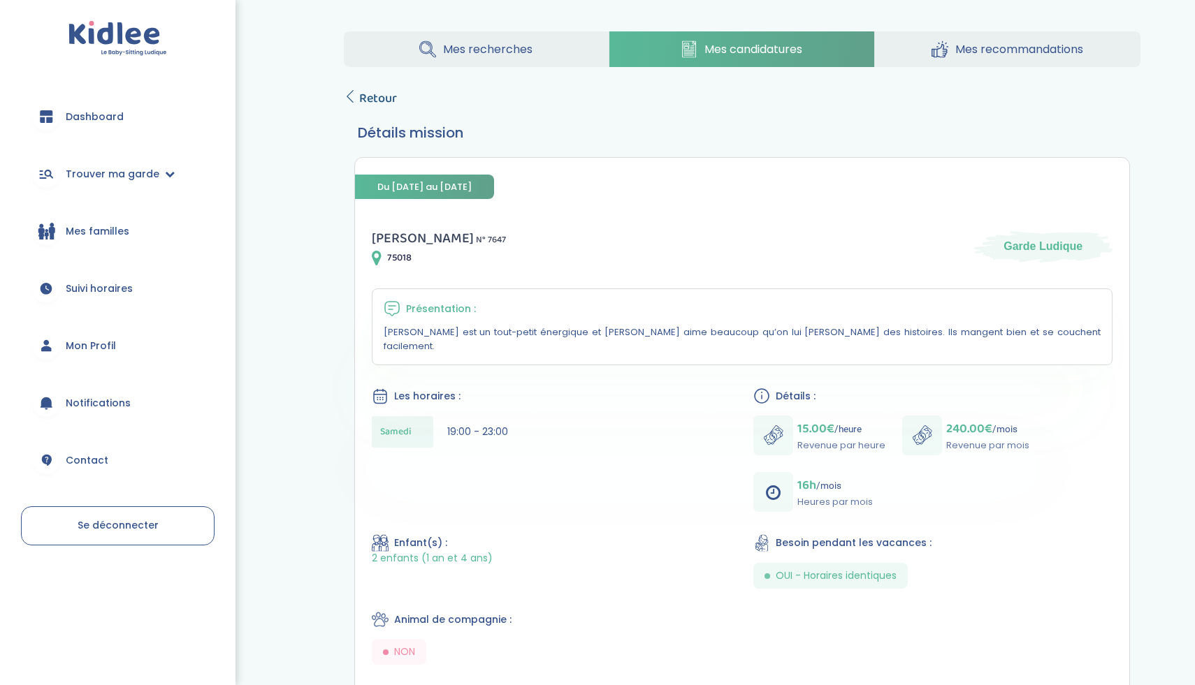
click at [349, 97] on icon at bounding box center [350, 96] width 13 height 13
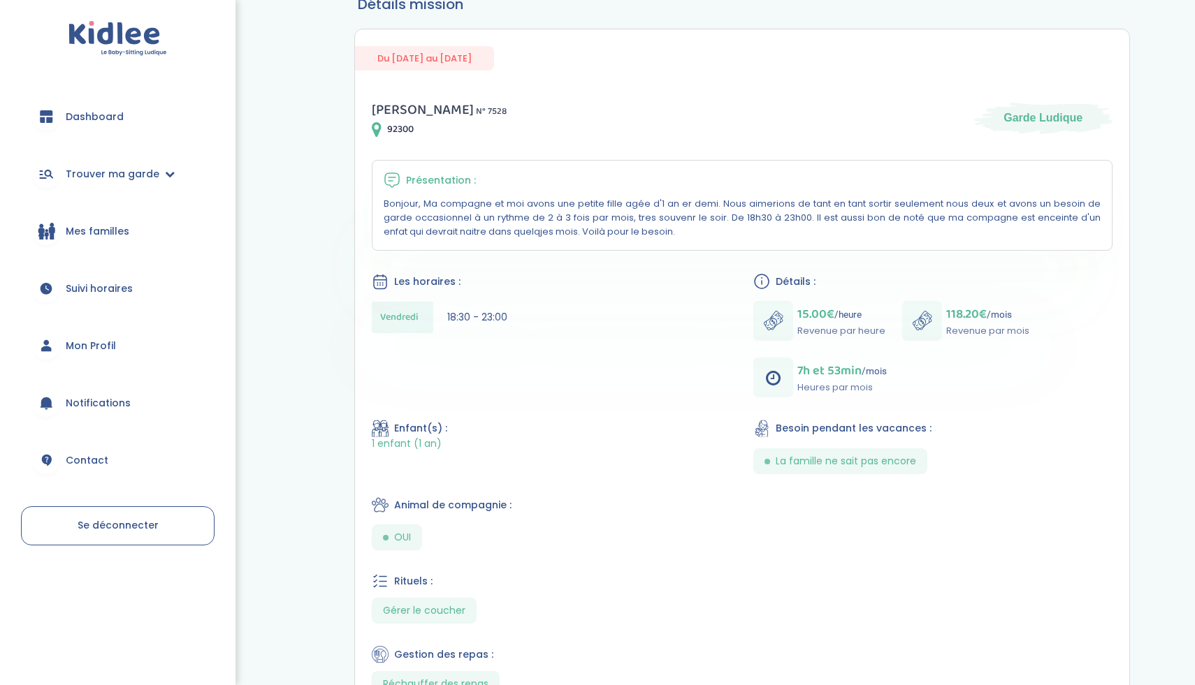
scroll to position [54, 0]
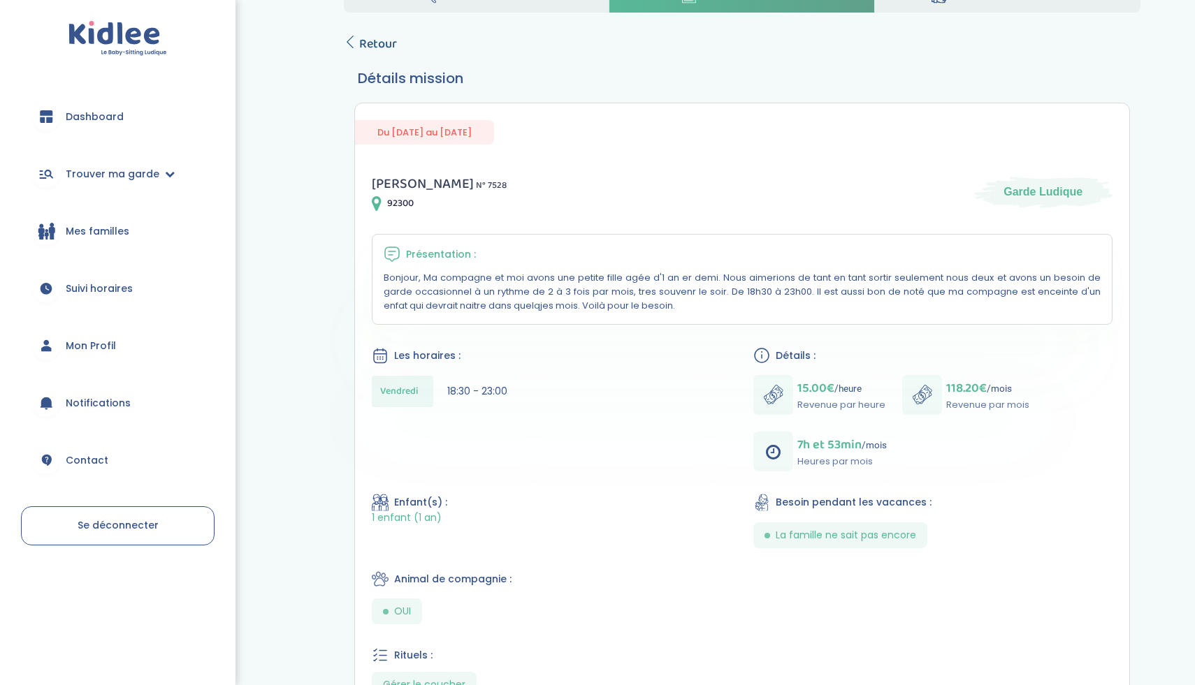
click at [367, 46] on span "Retour" at bounding box center [378, 44] width 38 height 20
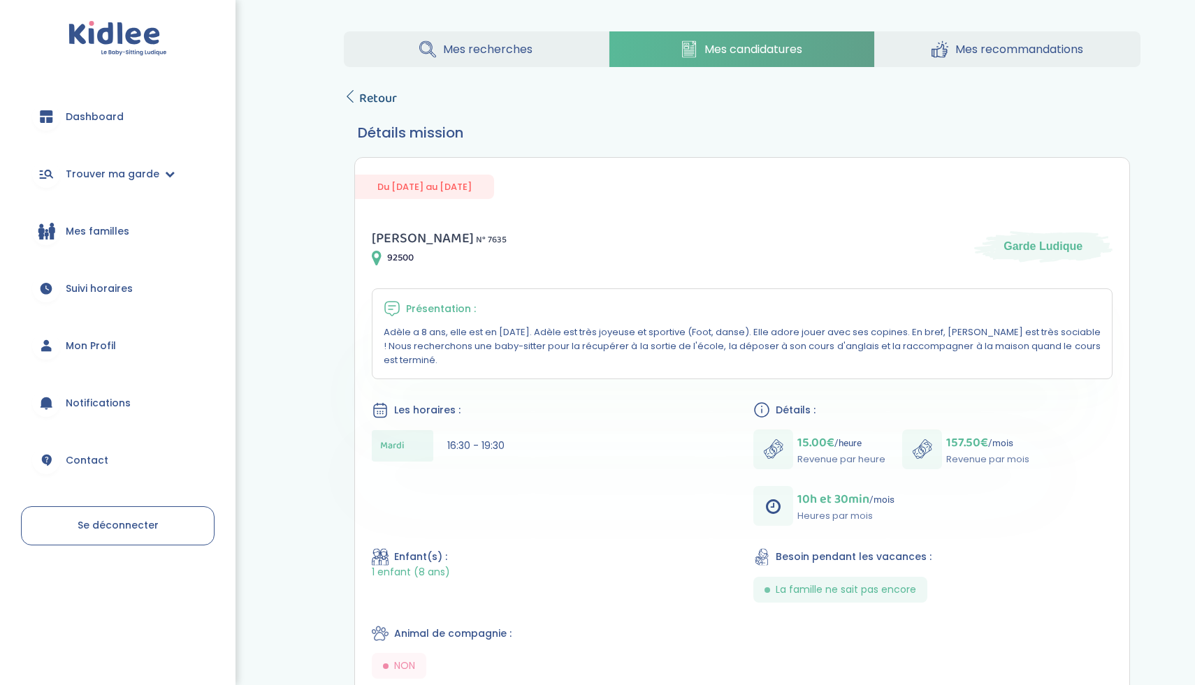
click at [367, 101] on span "Retour" at bounding box center [378, 99] width 38 height 20
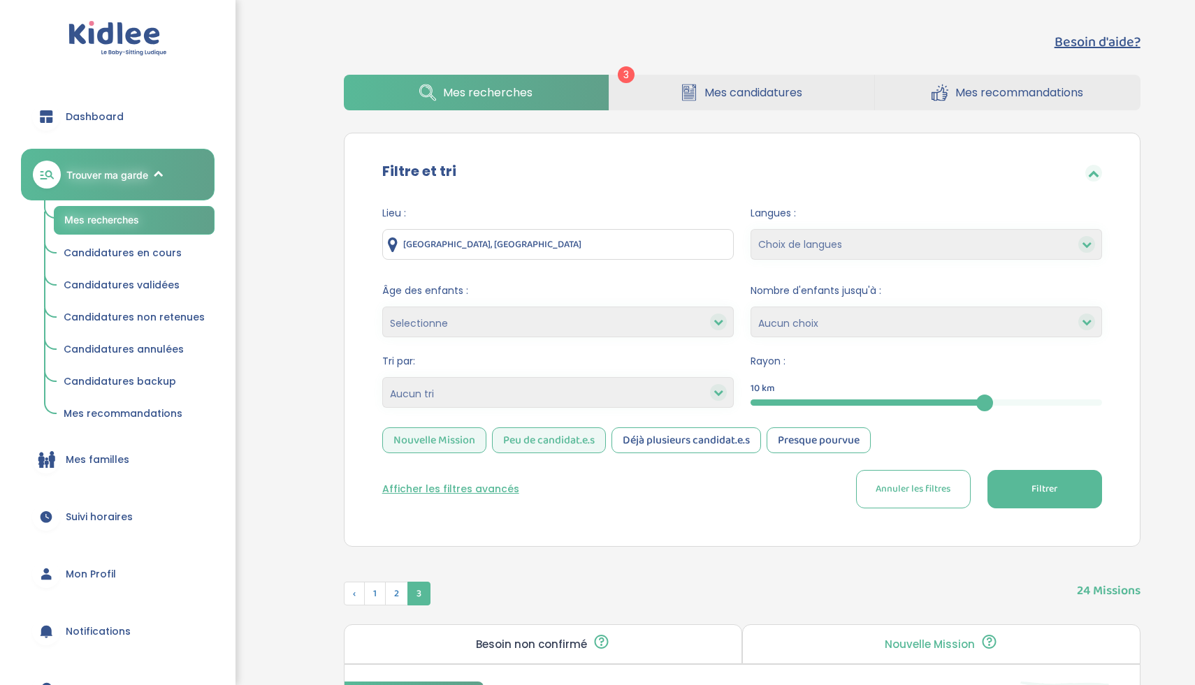
scroll to position [14, 0]
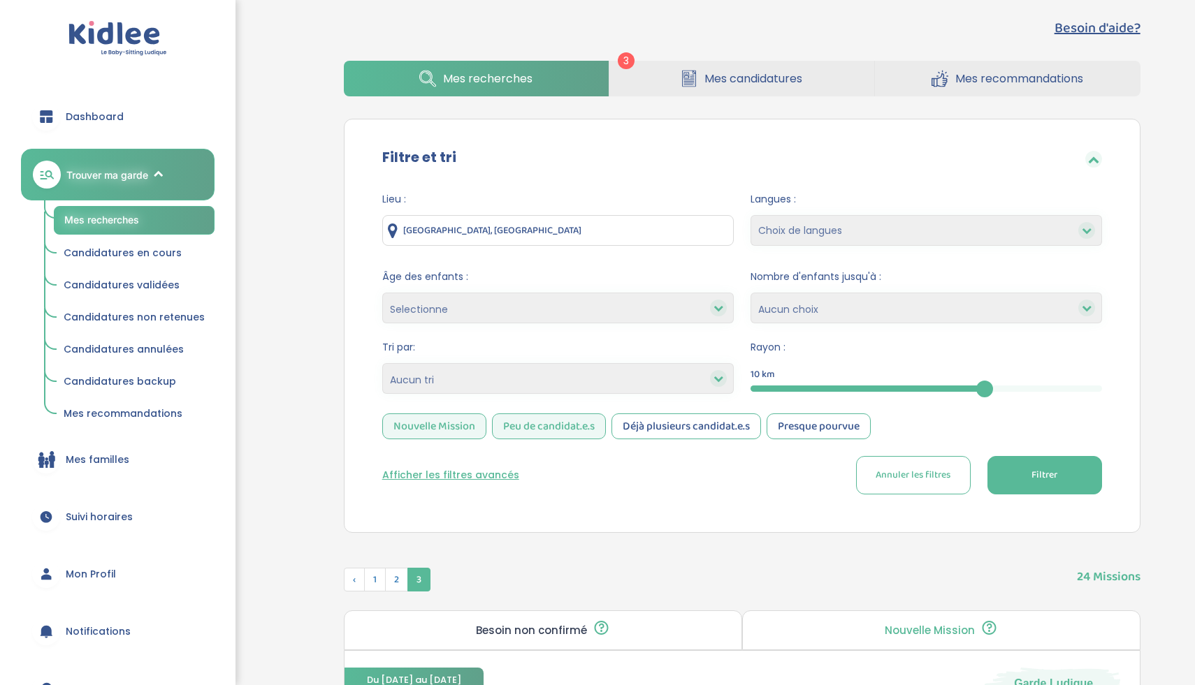
click at [466, 423] on div "Nouvelle Mission" at bounding box center [434, 427] width 104 height 26
click at [1075, 475] on button "Filtrer" at bounding box center [1044, 475] width 115 height 38
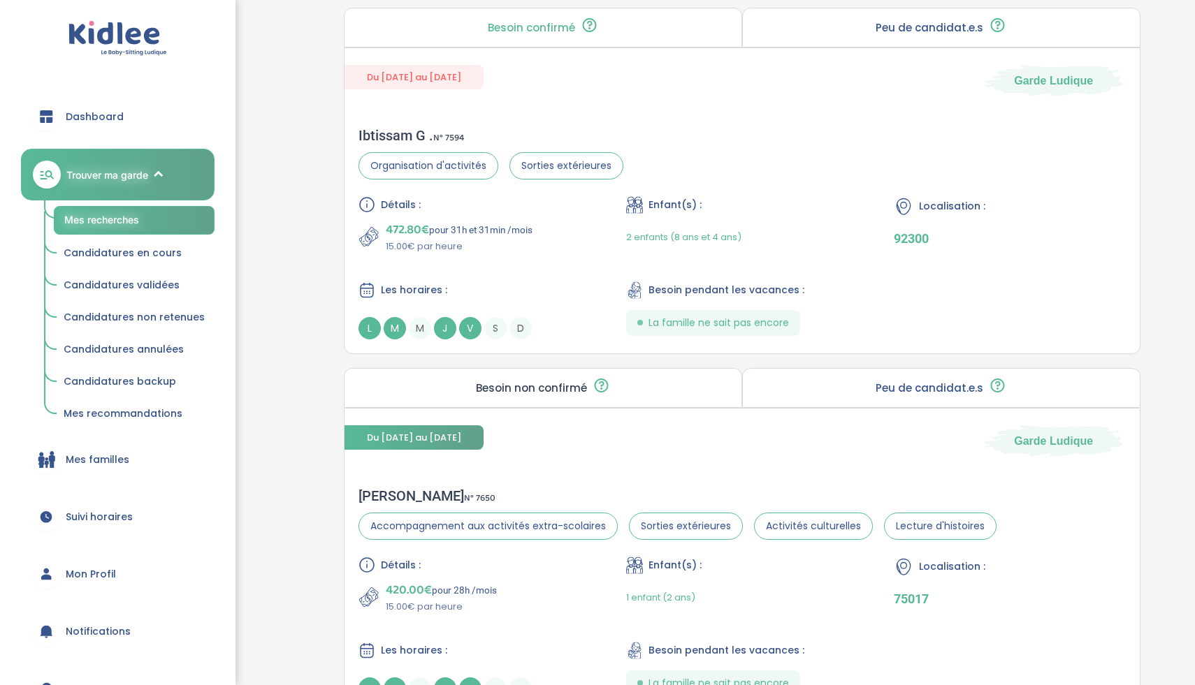
scroll to position [719, 0]
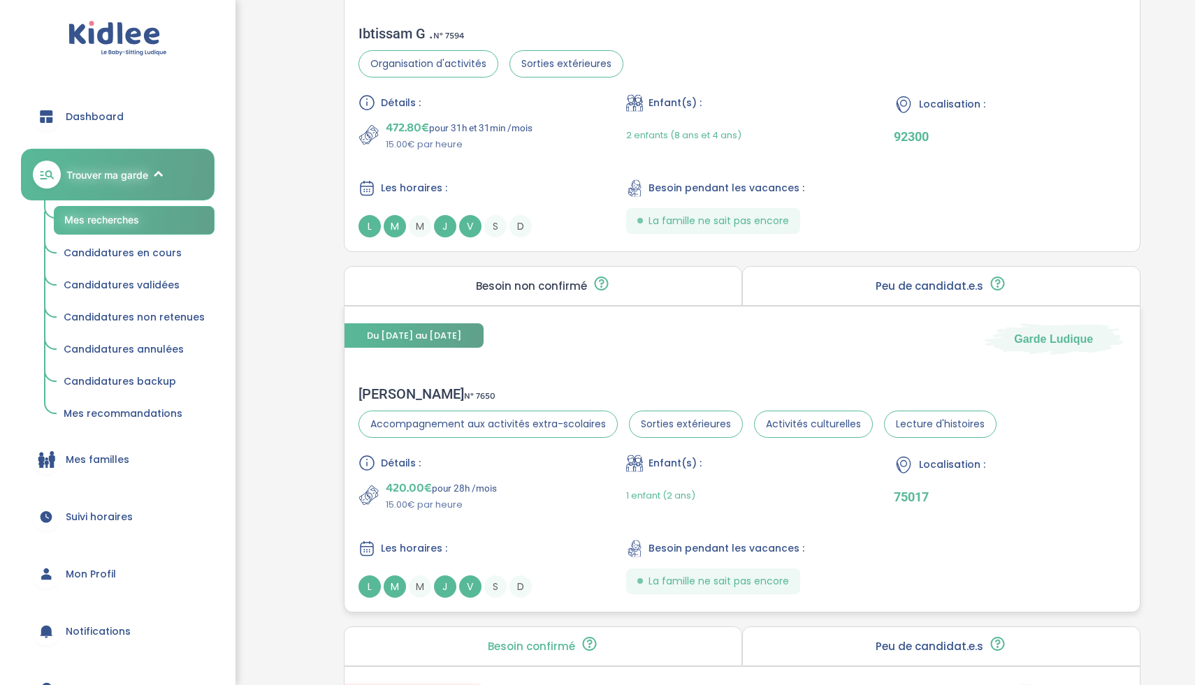
click at [744, 519] on div "Détails : 420.00€ pour 28h /mois 15.00€ par heure Enfant(s) : 1 enfant (2 ans) …" at bounding box center [741, 526] width 767 height 143
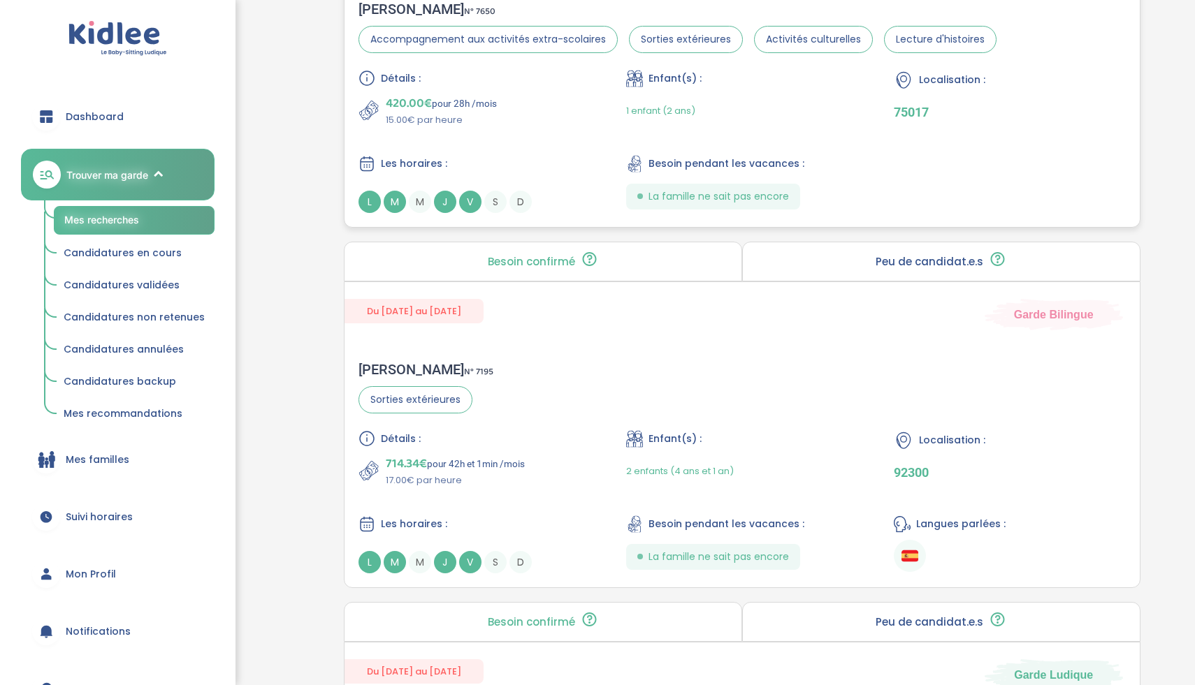
scroll to position [1108, 0]
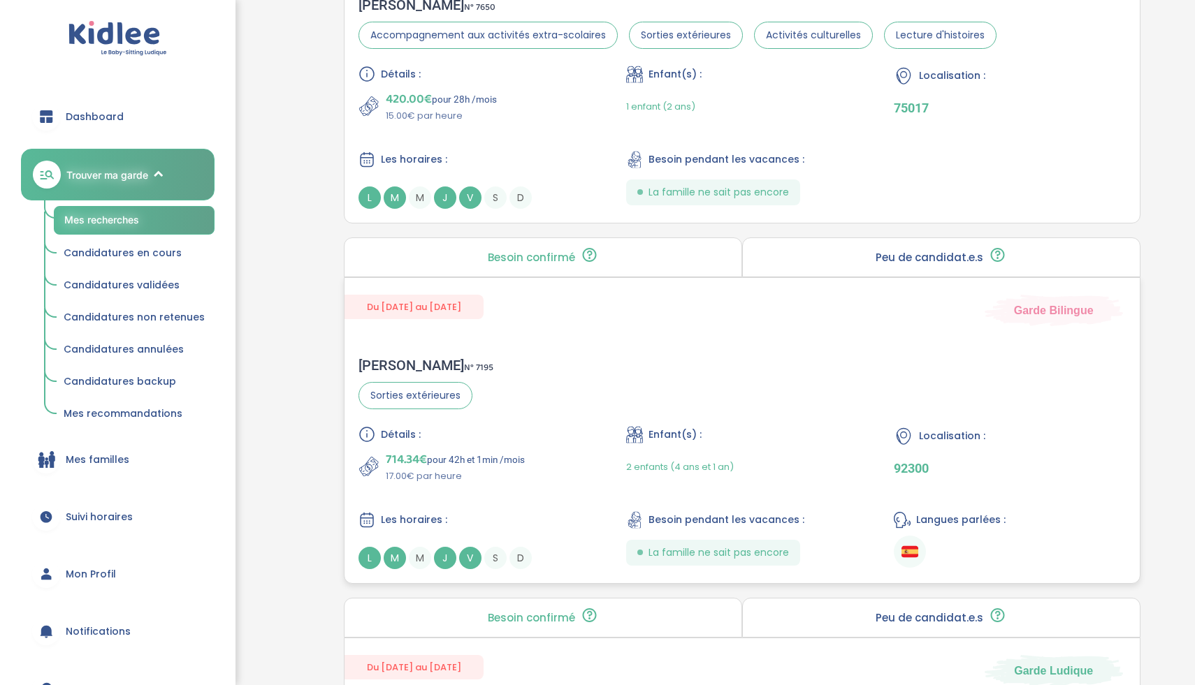
click at [525, 467] on p "714.34€ pour 42h et 1min /mois" at bounding box center [455, 460] width 139 height 20
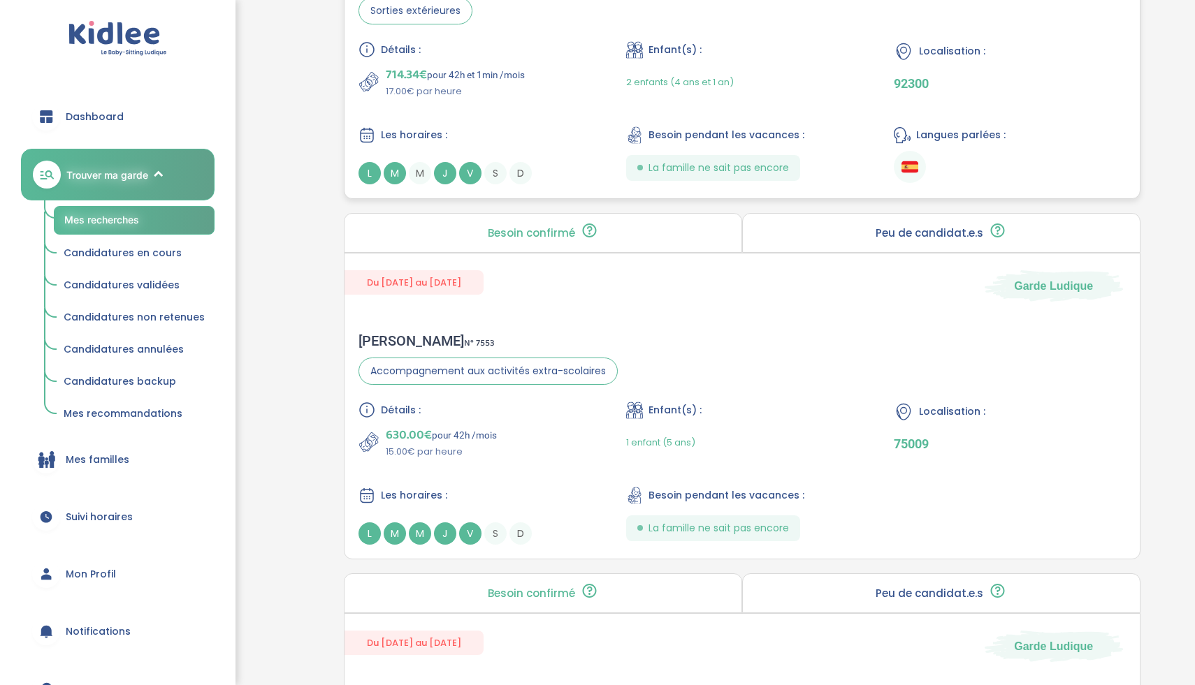
scroll to position [1494, 0]
click at [534, 442] on div "630.00€ pour 42h /mois 15.00€ par heure" at bounding box center [473, 441] width 231 height 34
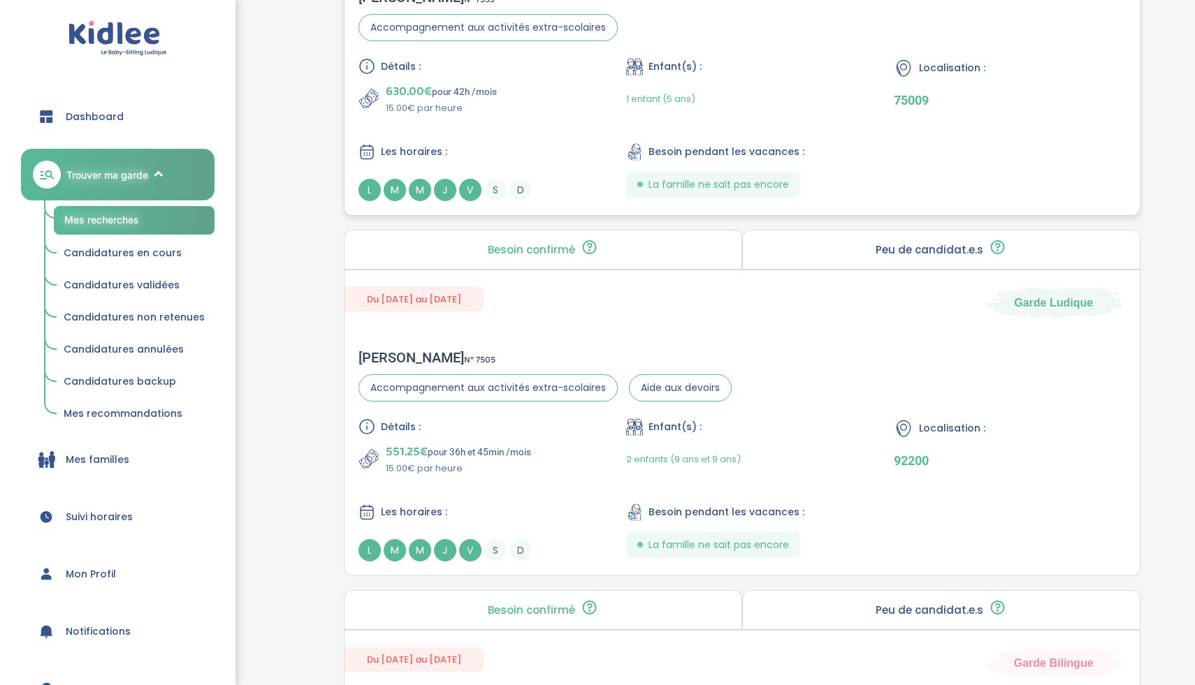
scroll to position [1883, 0]
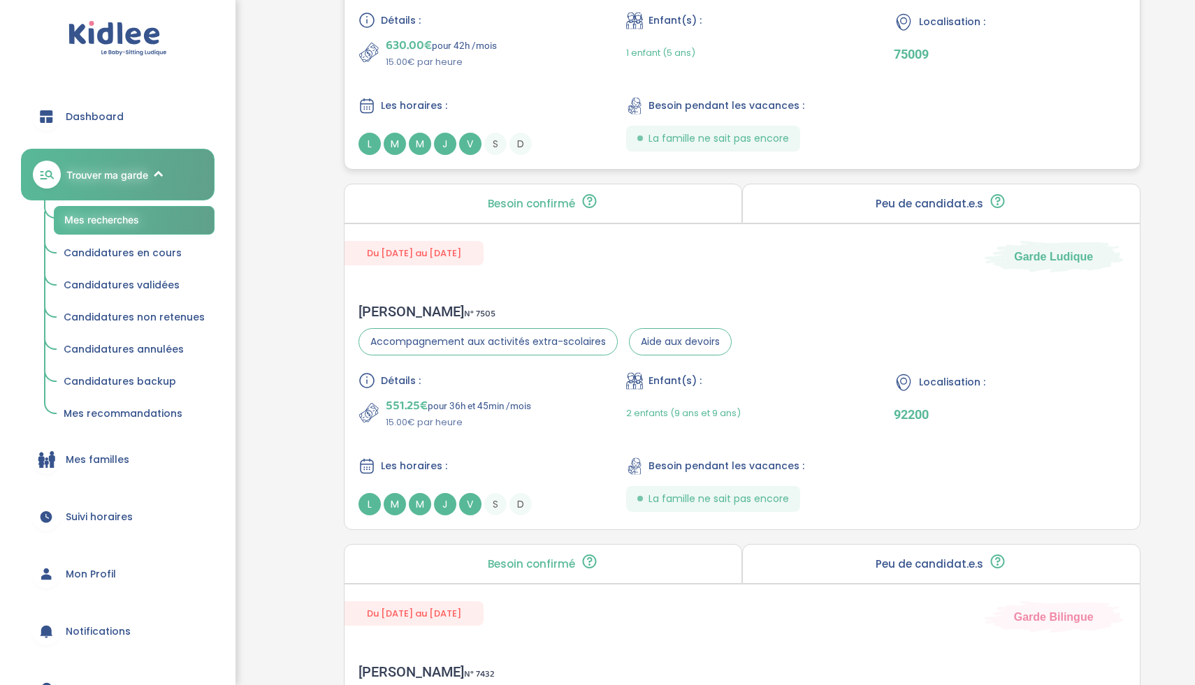
click at [442, 443] on div "Détails : 551.25€ pour 36h et 45min /mois 15.00€ par heure Enfant(s) : 2 enfant…" at bounding box center [741, 443] width 767 height 143
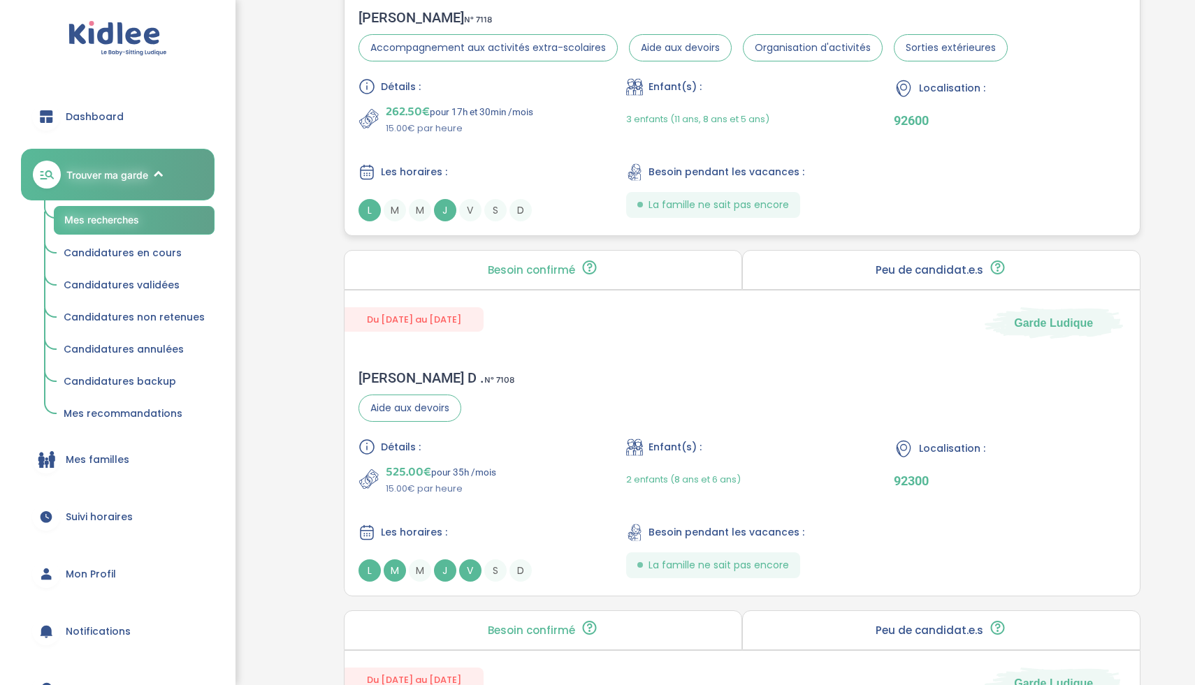
scroll to position [3368, 0]
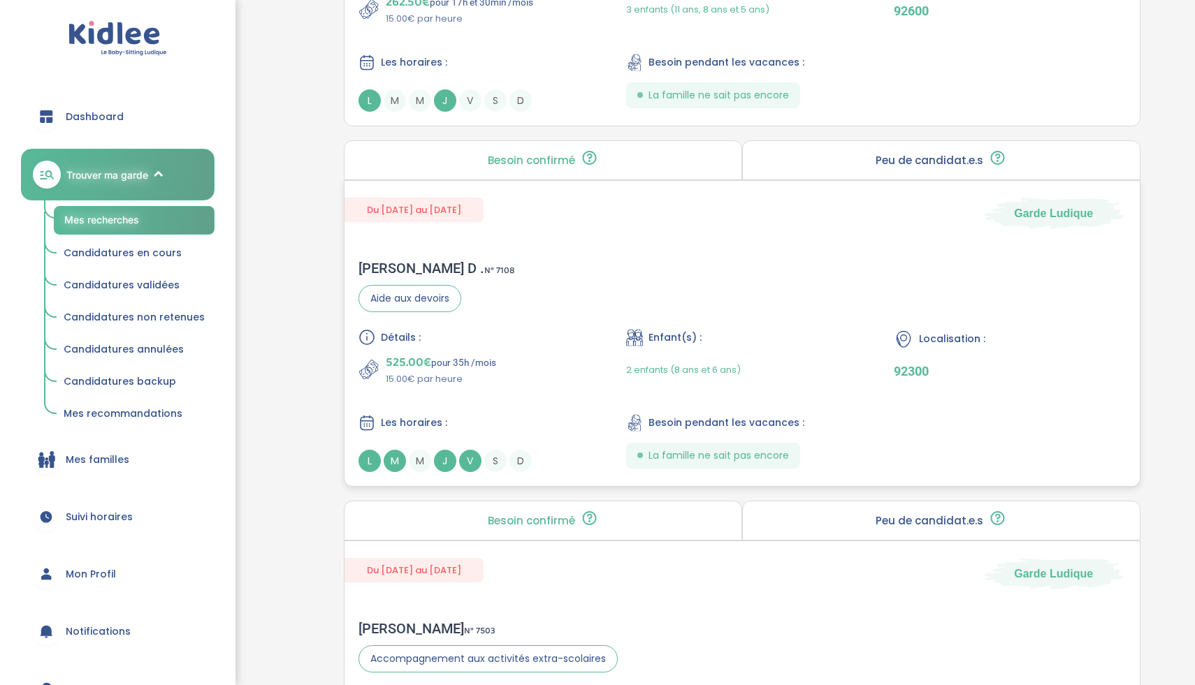
click at [556, 356] on div "525.00€ pour 35h /mois 15.00€ par heure" at bounding box center [473, 370] width 231 height 34
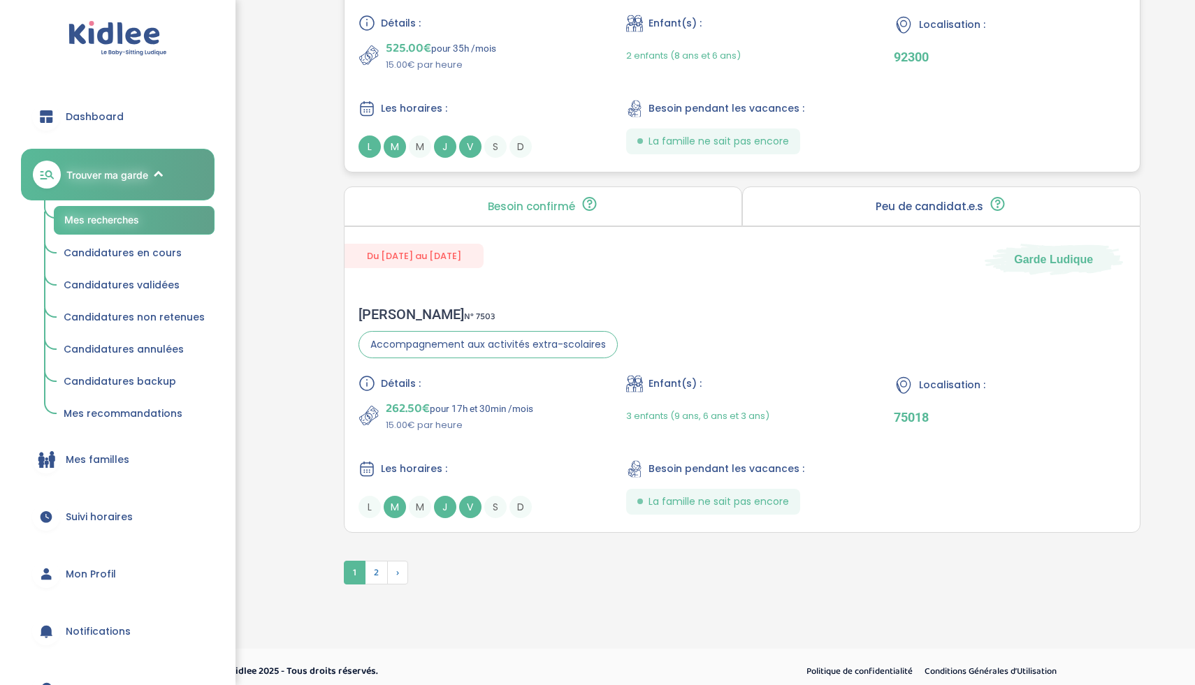
scroll to position [3692, 0]
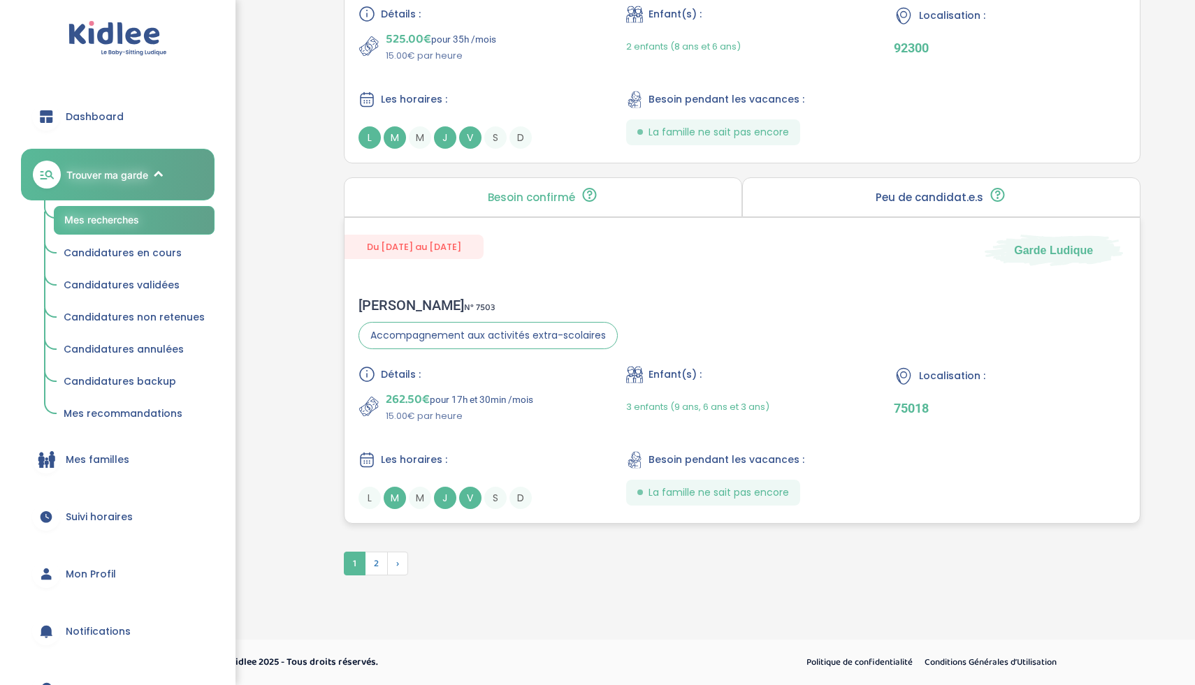
click at [506, 370] on div "Détails :" at bounding box center [473, 374] width 231 height 17
click at [373, 565] on span "2" at bounding box center [376, 564] width 23 height 24
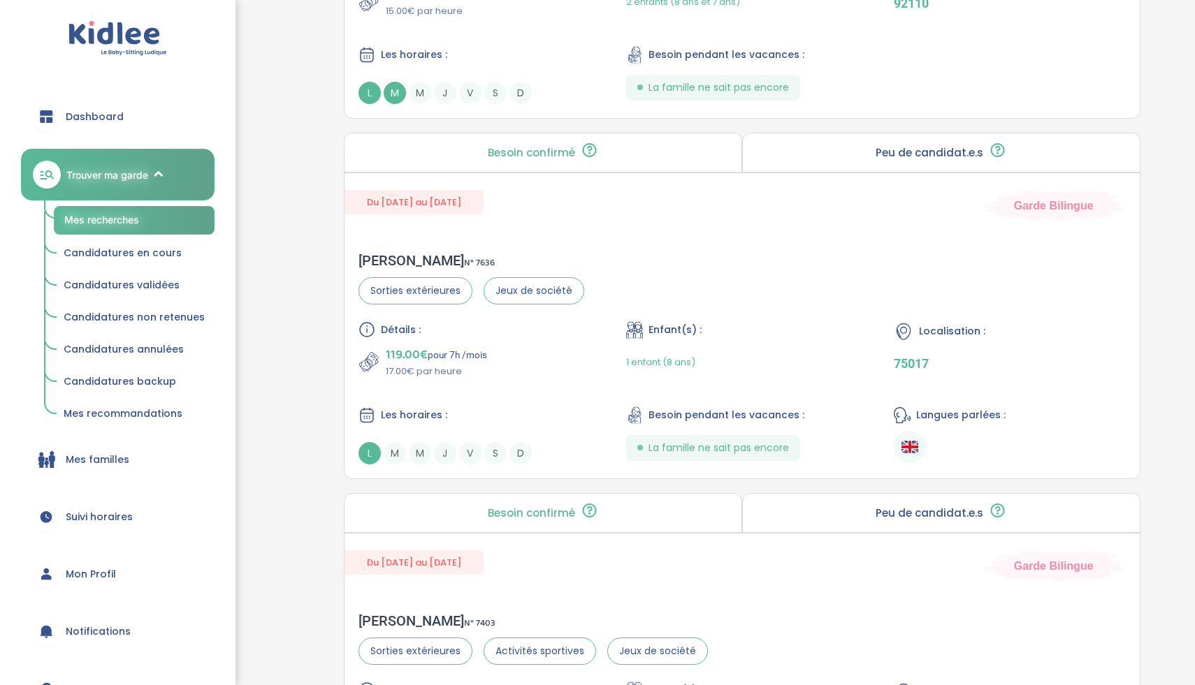
scroll to position [723, 0]
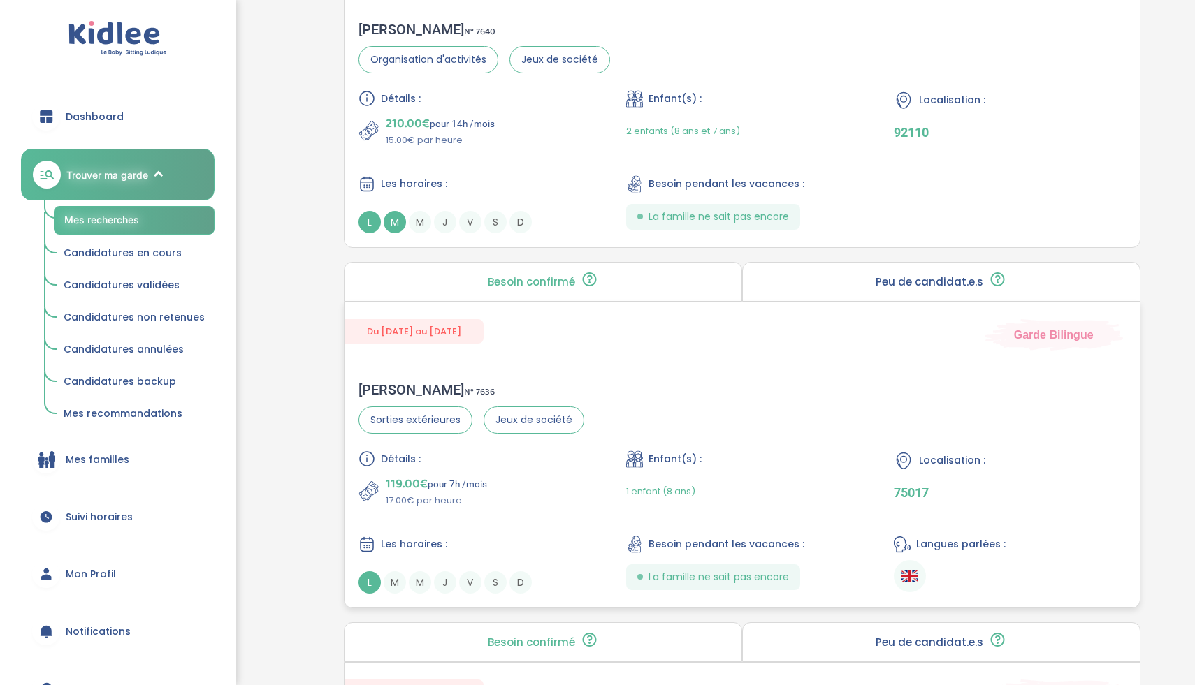
click at [566, 527] on div "Détails : 119.00€ pour 7h /mois 17.00€ par heure Enfant(s) : 1 enfant (8 ans) L…" at bounding box center [741, 522] width 767 height 143
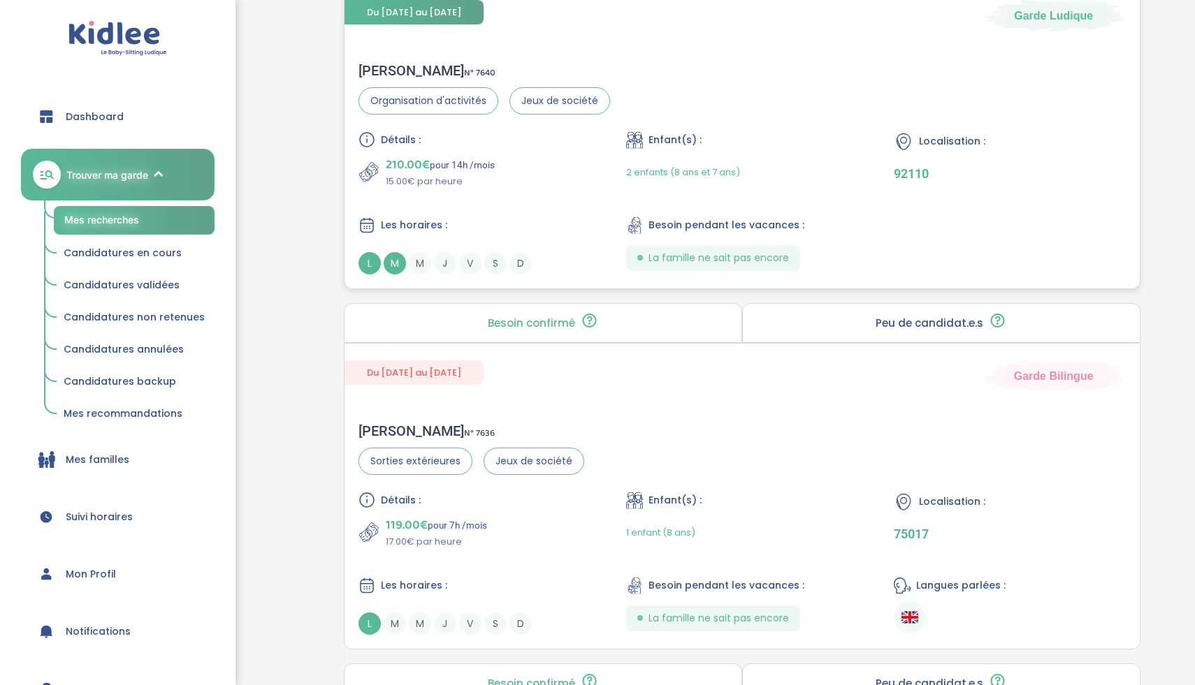
click at [567, 168] on div "210.00€ pour 14h /mois 15.00€ par heure" at bounding box center [473, 172] width 231 height 34
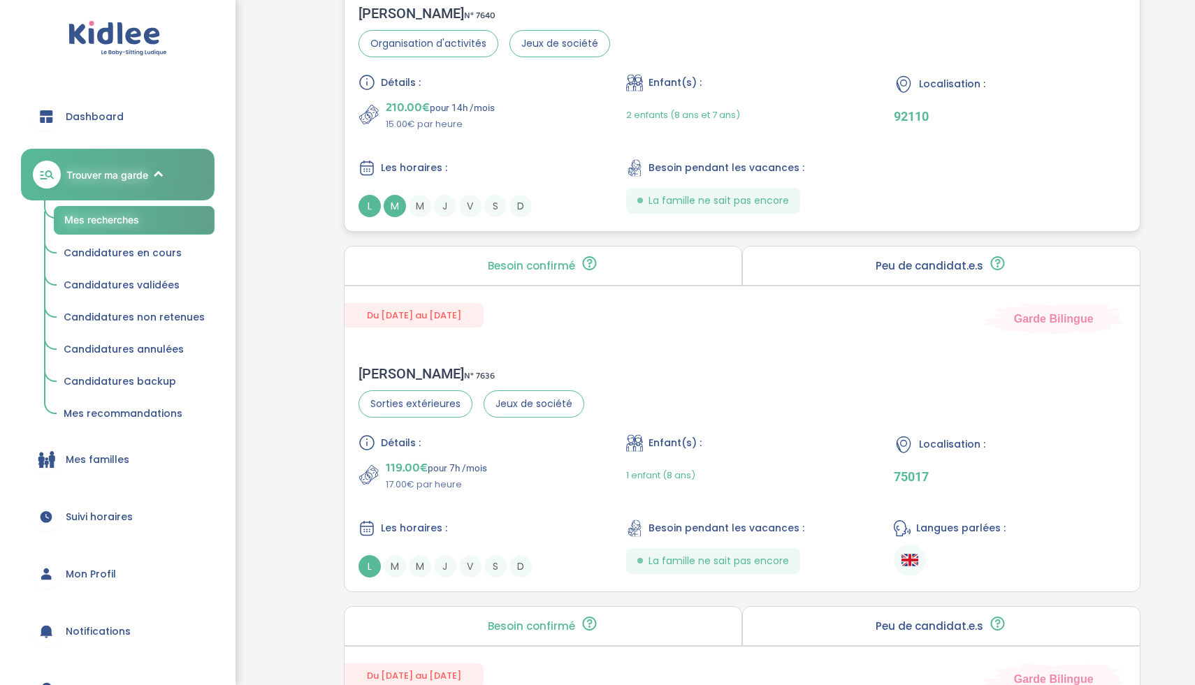
scroll to position [750, 0]
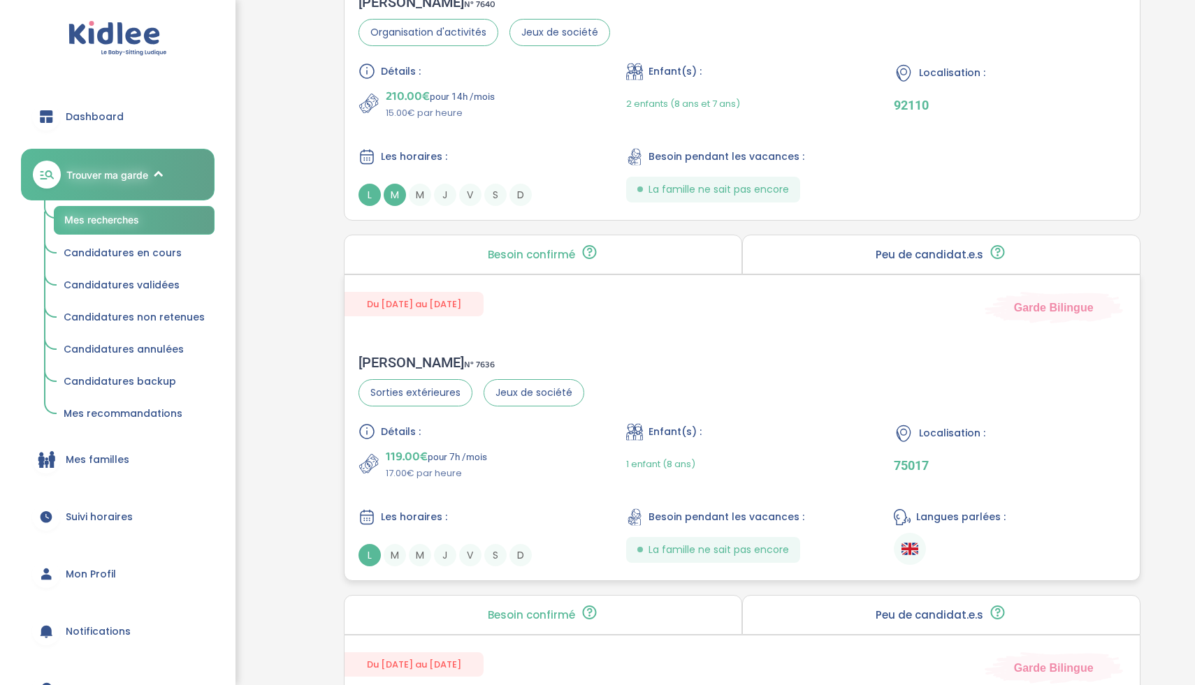
click at [566, 379] on span "Jeux de société" at bounding box center [533, 392] width 101 height 27
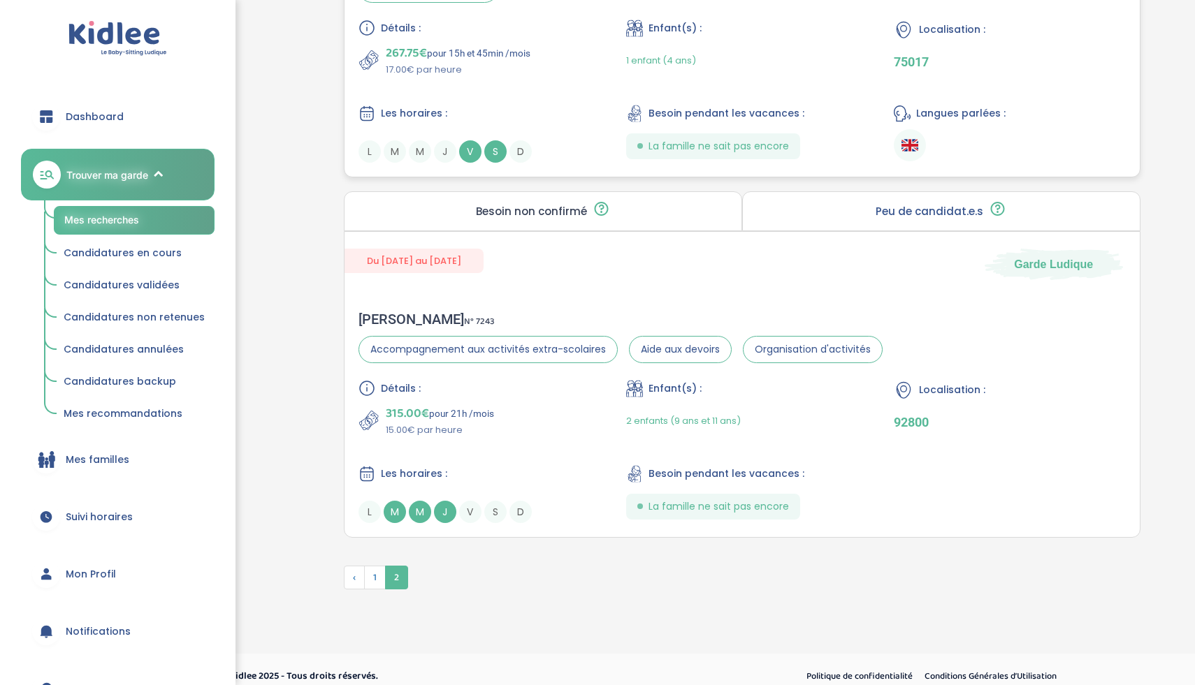
scroll to position [1889, 0]
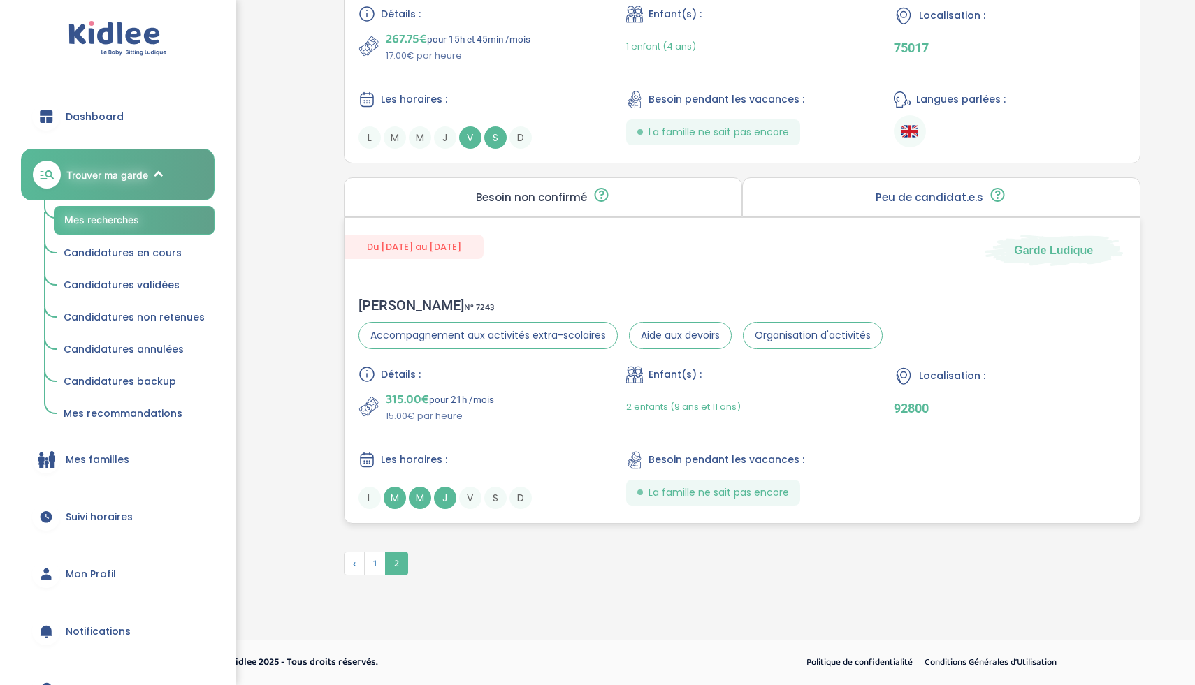
click at [553, 424] on div "Détails : 315.00€ pour 21h /mois 15.00€ par heure Enfant(s) : 2 enfants (9 ans …" at bounding box center [741, 437] width 767 height 143
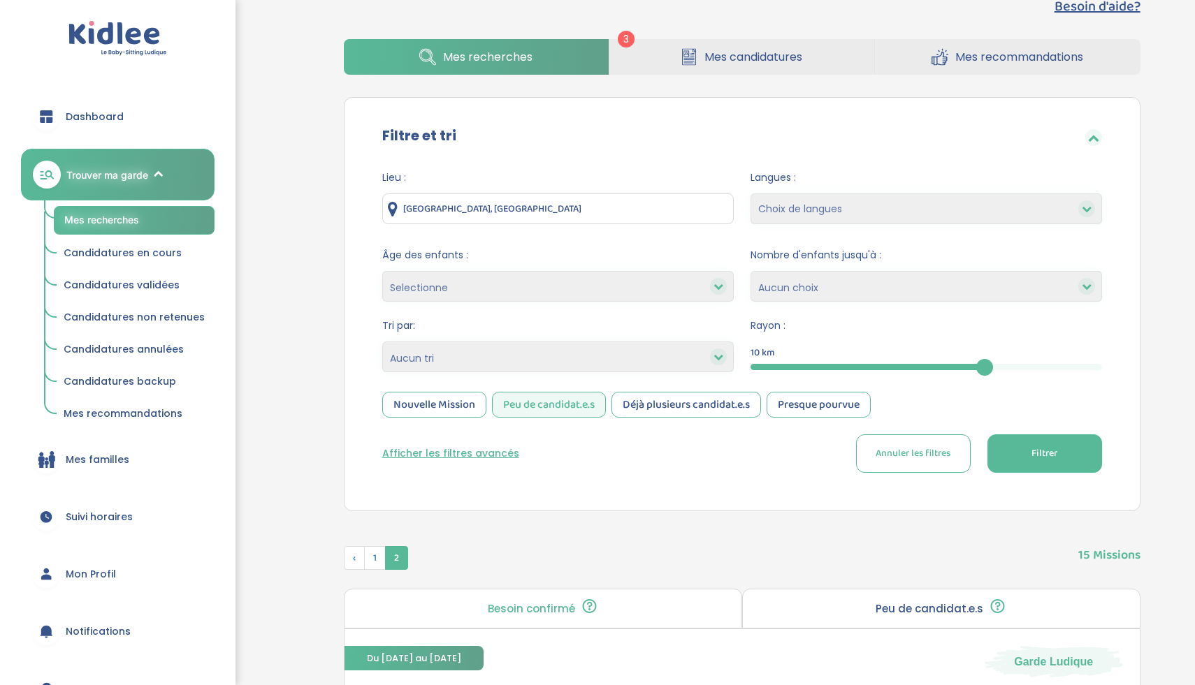
scroll to position [0, 0]
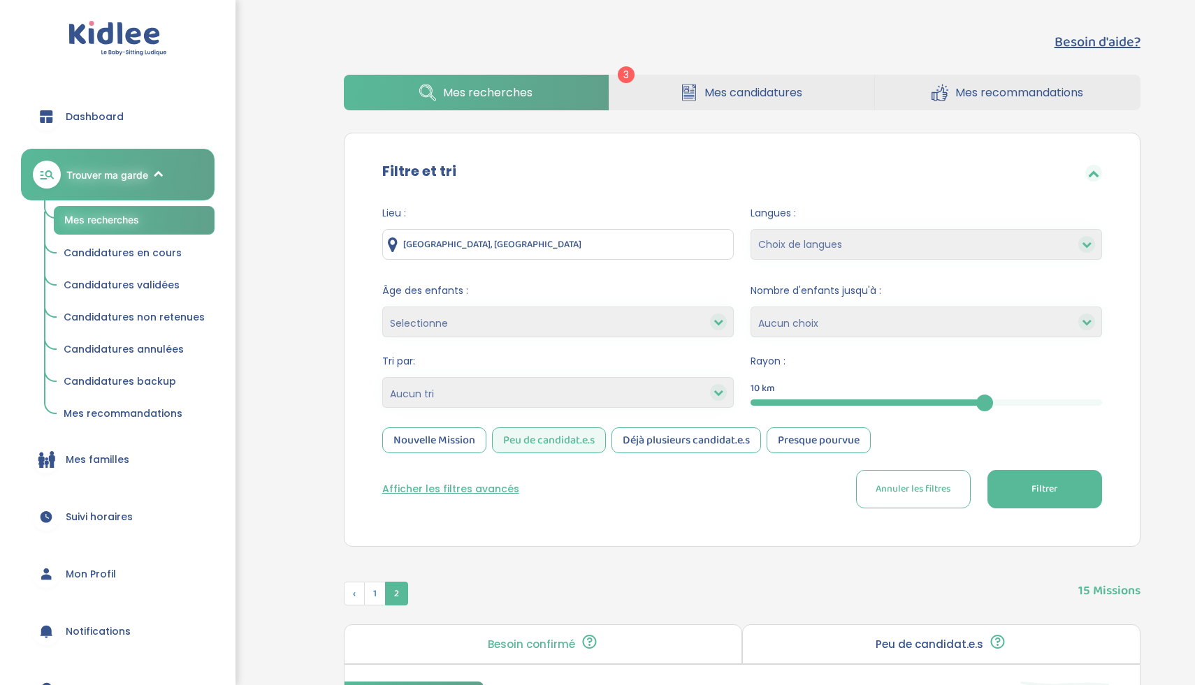
click at [1028, 405] on div "10" at bounding box center [925, 403] width 351 height 6
click at [1037, 398] on div "10" at bounding box center [925, 403] width 351 height 16
click at [1038, 402] on div "10" at bounding box center [925, 403] width 351 height 6
drag, startPoint x: 987, startPoint y: 403, endPoint x: 1144, endPoint y: 423, distance: 158.4
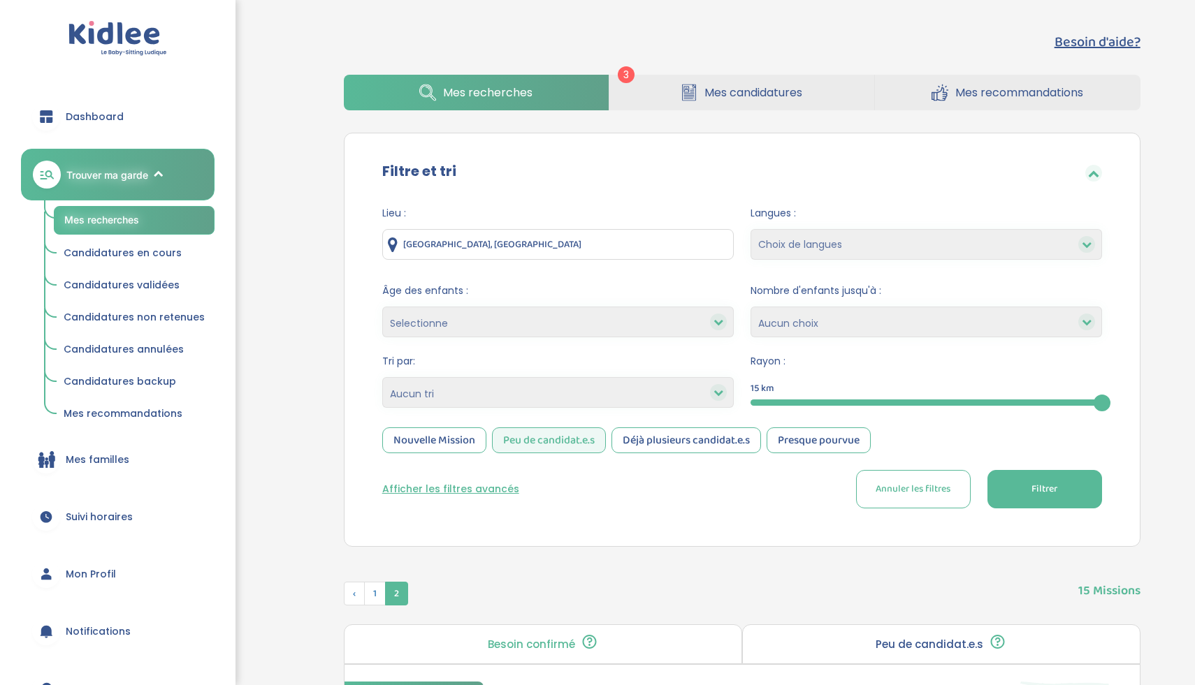
click at [1002, 500] on button "Filtrer" at bounding box center [1044, 489] width 115 height 38
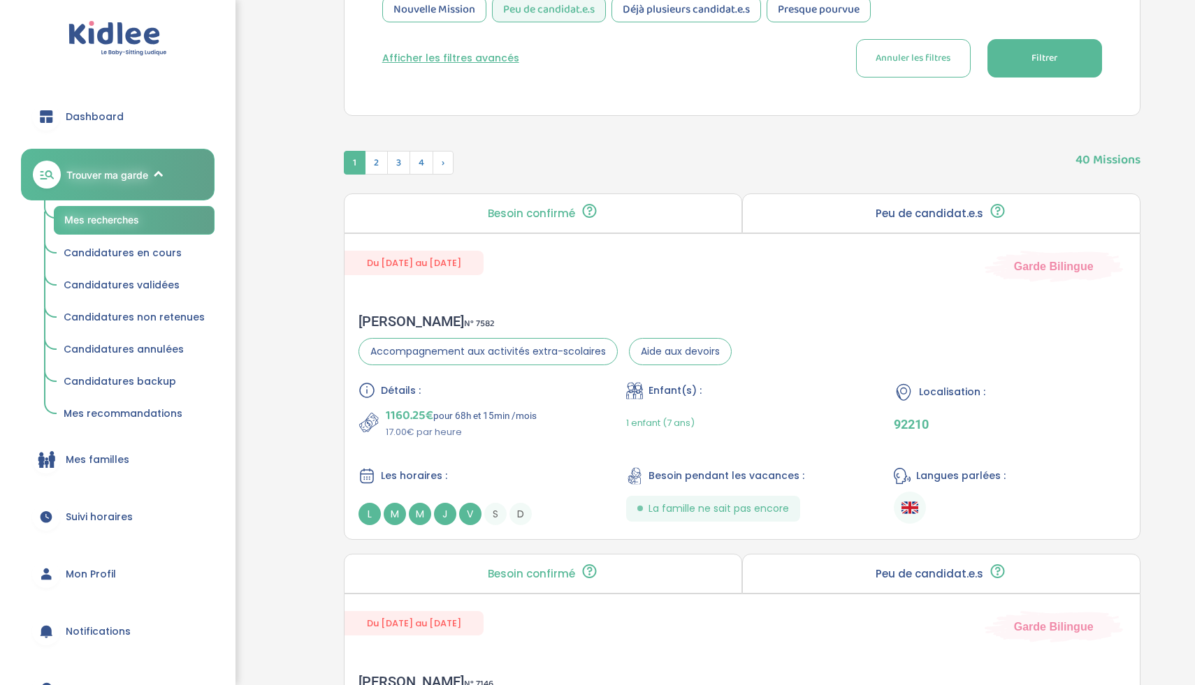
scroll to position [432, 0]
click at [562, 456] on div "Détails : 1160.25€ pour 68h et 15min /mois 17.00€ par heure Enfant(s) : 1 enfan…" at bounding box center [741, 452] width 767 height 143
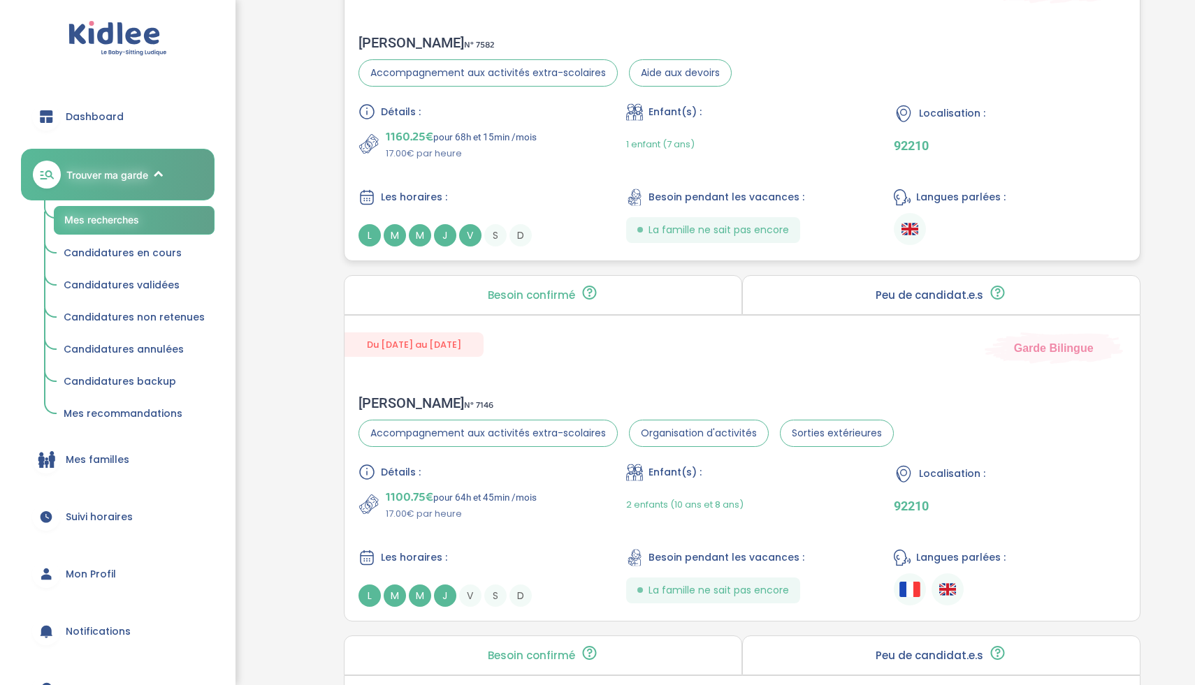
scroll to position [854, 0]
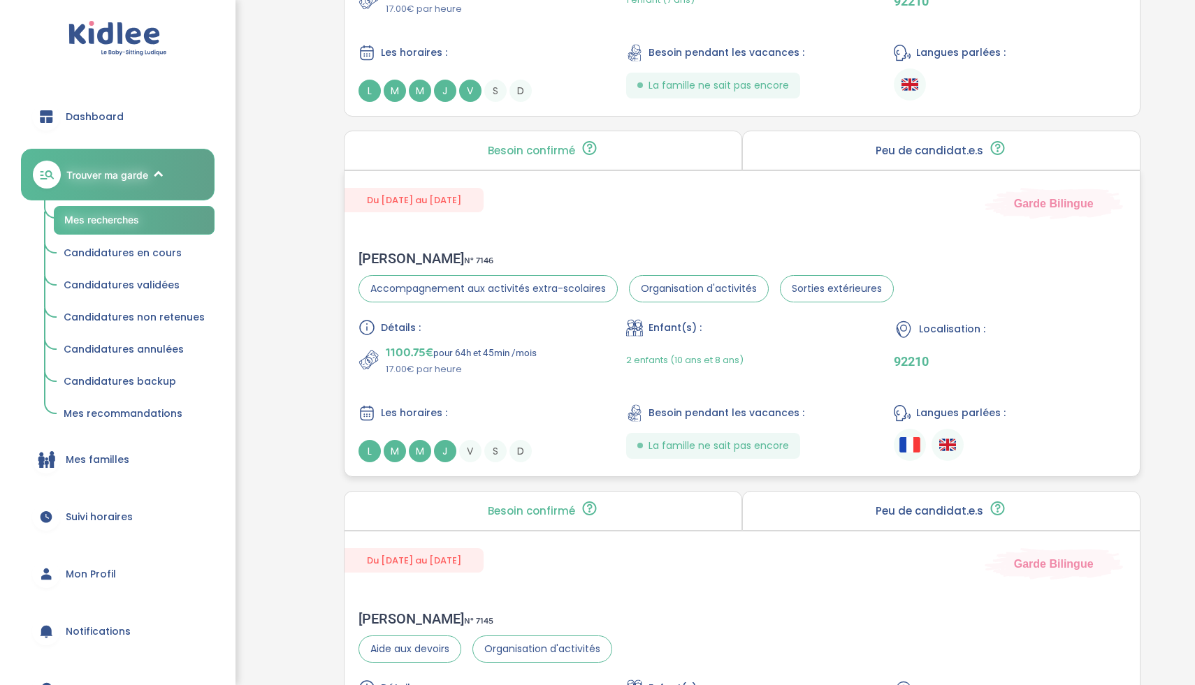
click at [550, 372] on div "1100.75€ pour 64h et 45min /mois 17.00€ par heure" at bounding box center [473, 360] width 231 height 34
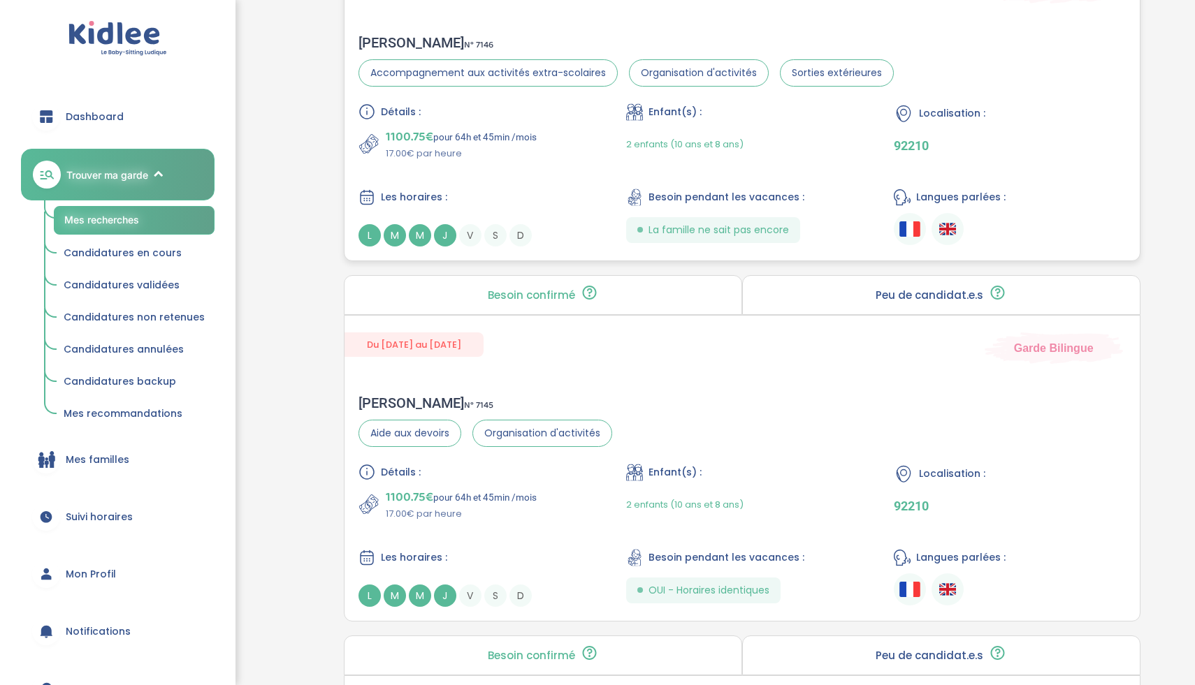
scroll to position [1137, 0]
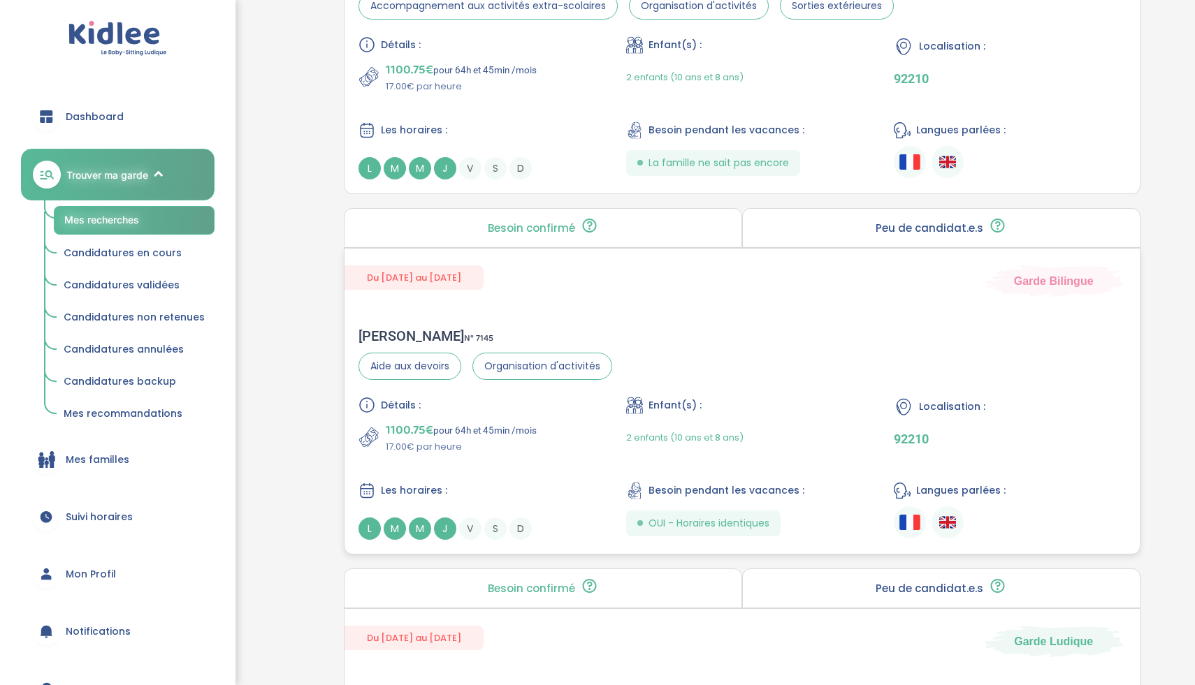
click at [572, 467] on div "Détails : 1100.75€ pour 64h et 45min /mois 17.00€ par heure Enfant(s) : 2 enfan…" at bounding box center [741, 468] width 767 height 143
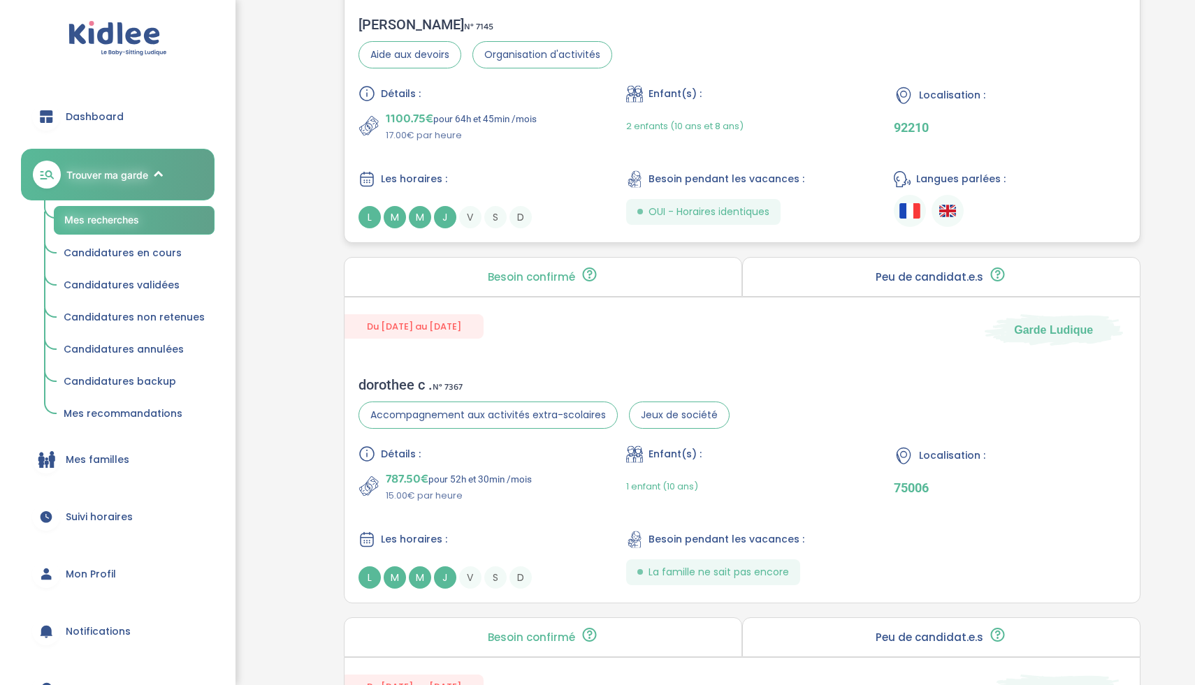
scroll to position [1474, 0]
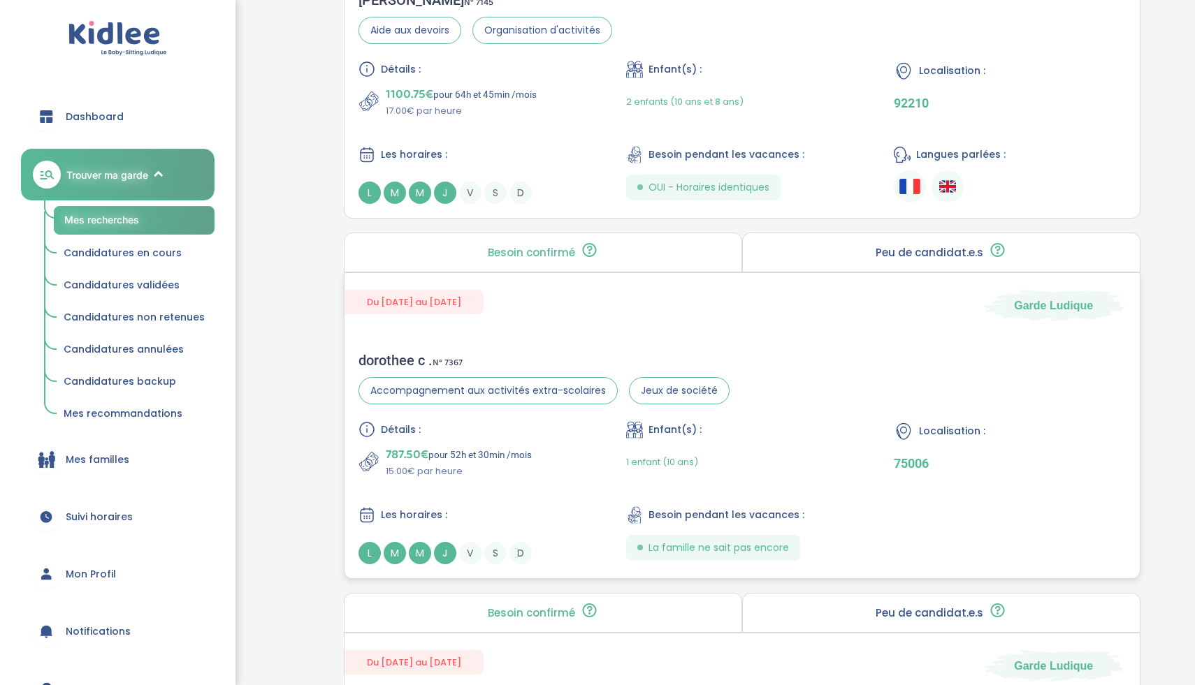
click at [545, 483] on div "Détails : 787.50€ pour 52h et 30min /mois 15.00€ par heure Enfant(s) : 1 enfant…" at bounding box center [741, 492] width 767 height 143
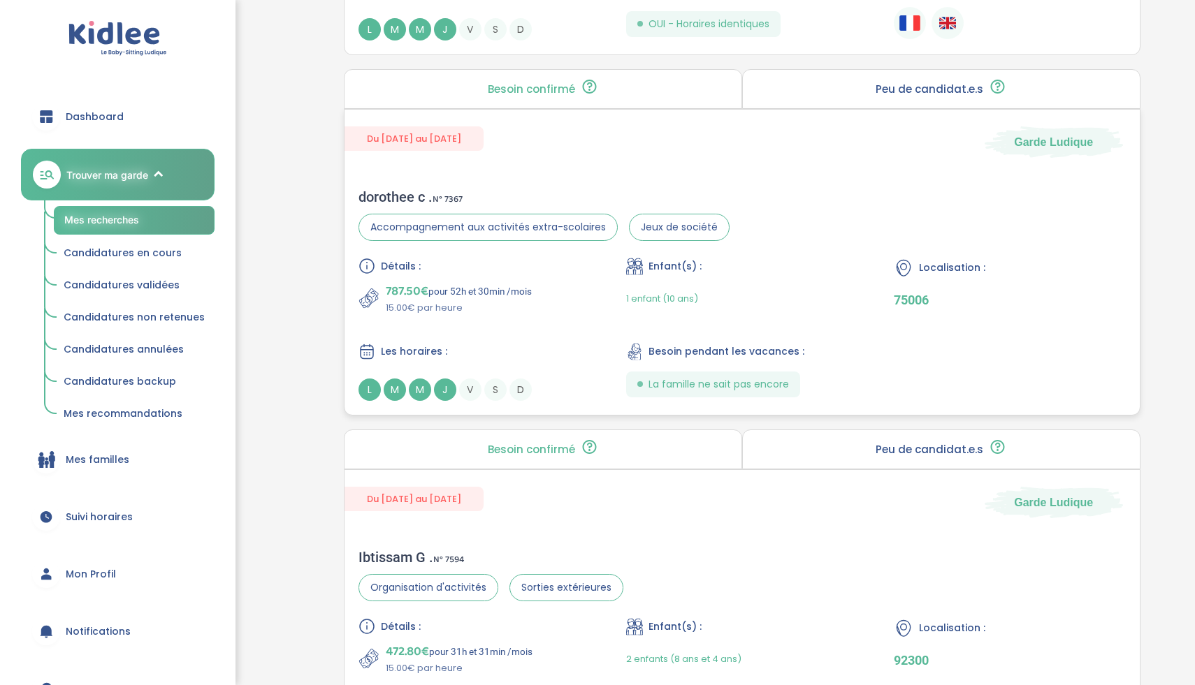
scroll to position [1776, 0]
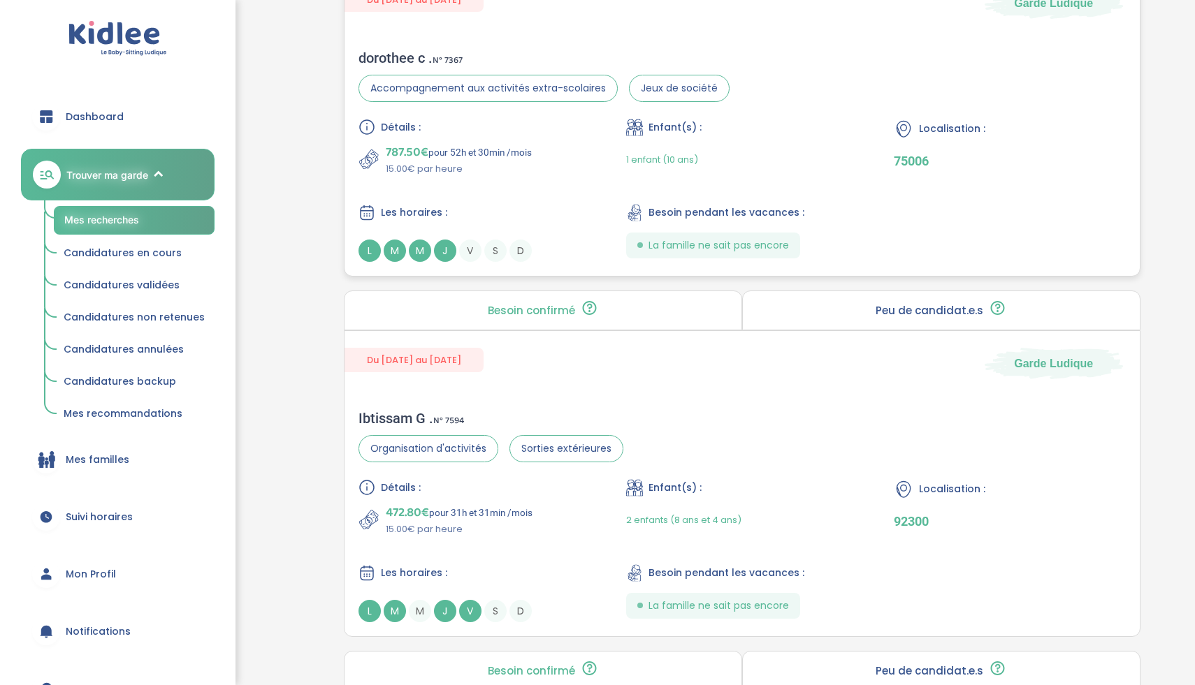
click at [565, 223] on div "Les horaires : L M M J V S D" at bounding box center [473, 233] width 231 height 58
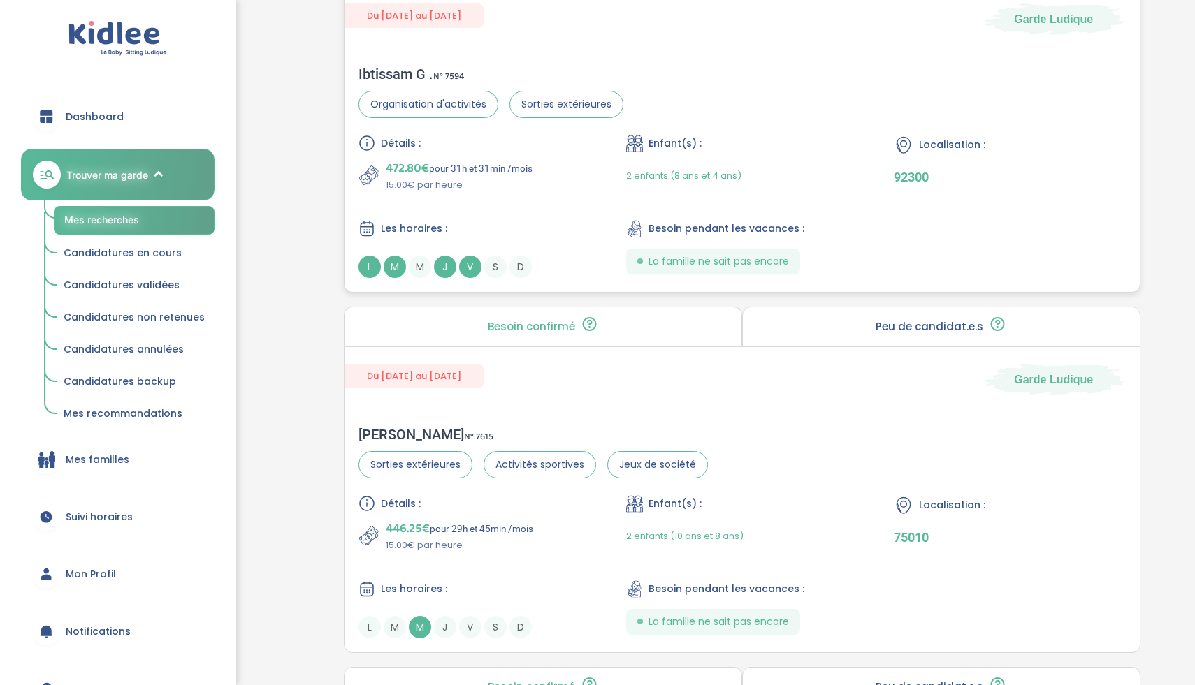
scroll to position [2238, 0]
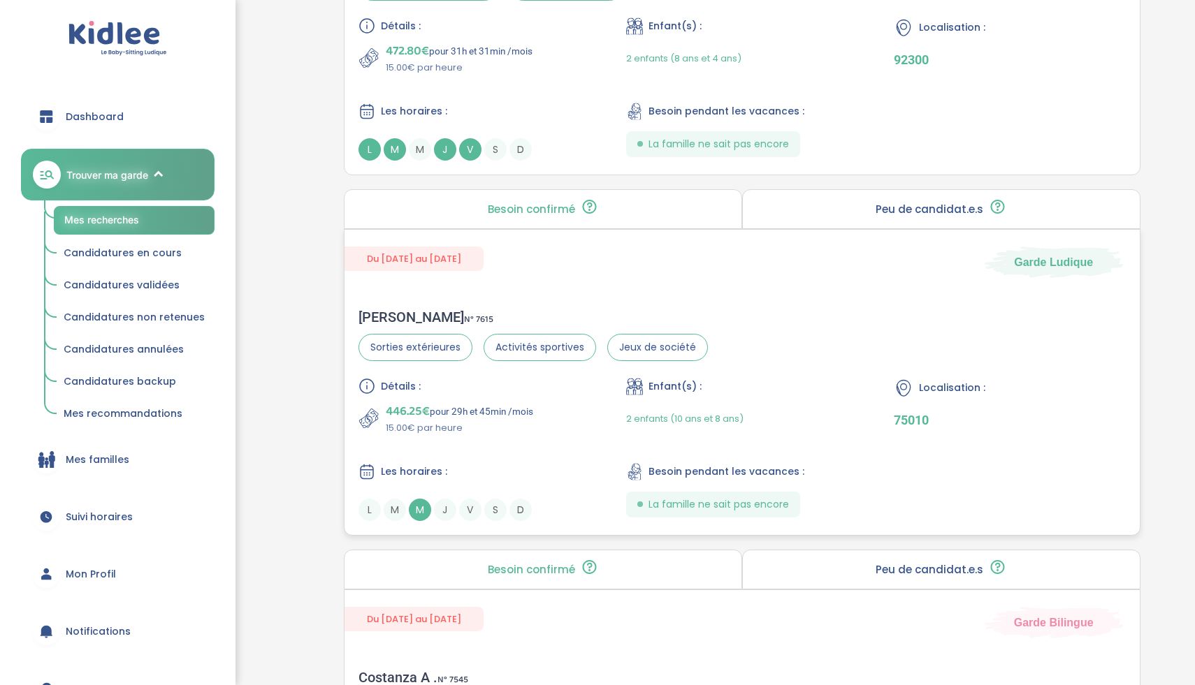
click at [514, 449] on div "Détails : 446.25€ pour 29h et 45min /mois 15.00€ par heure Enfant(s) : 2 enfant…" at bounding box center [741, 449] width 767 height 143
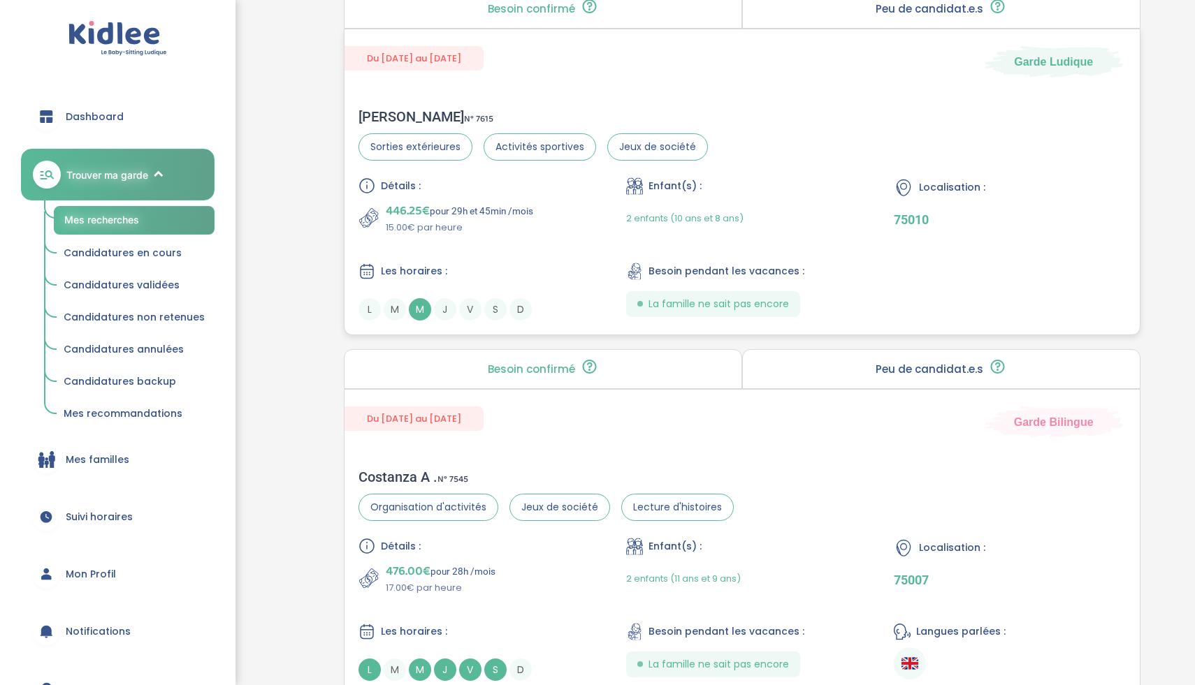
scroll to position [2533, 0]
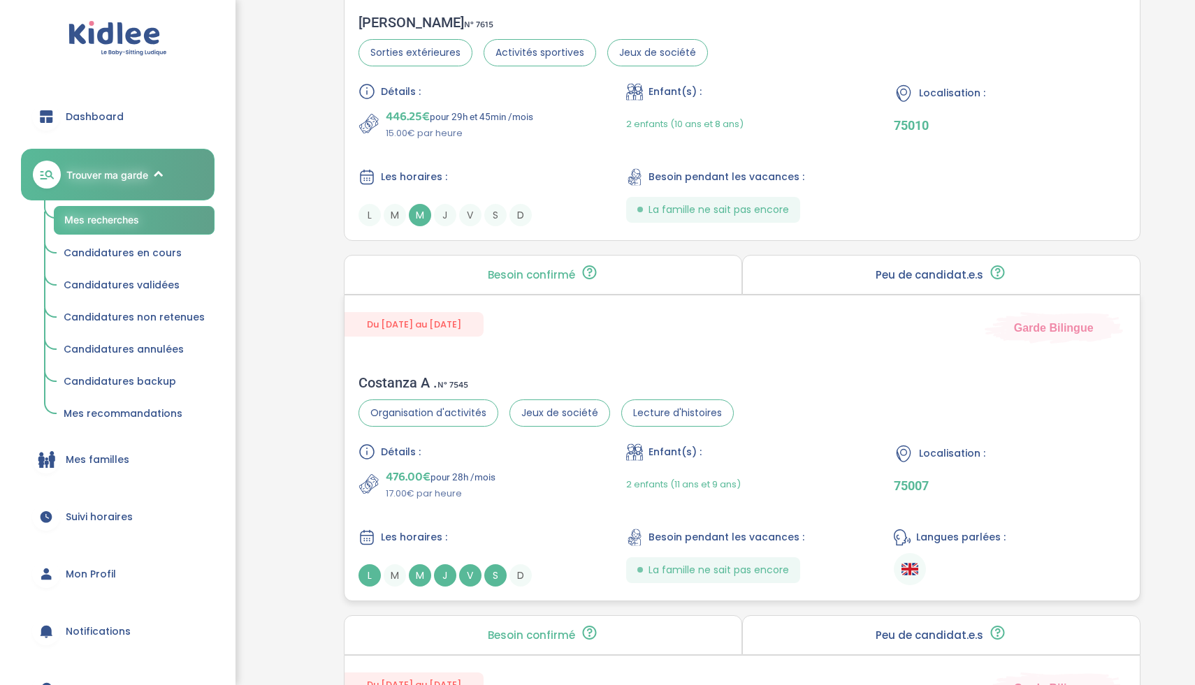
click at [512, 493] on div "476.00€ pour 28h /mois 17.00€ par heure" at bounding box center [473, 484] width 231 height 34
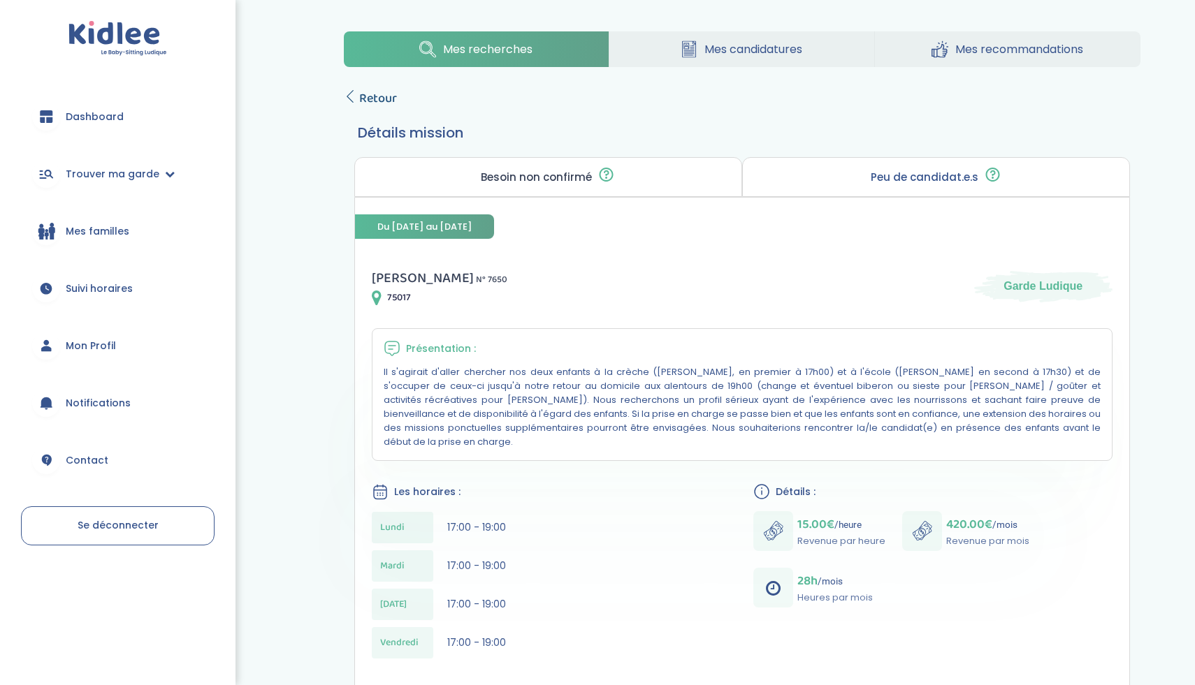
click at [368, 93] on span "Retour" at bounding box center [378, 99] width 38 height 20
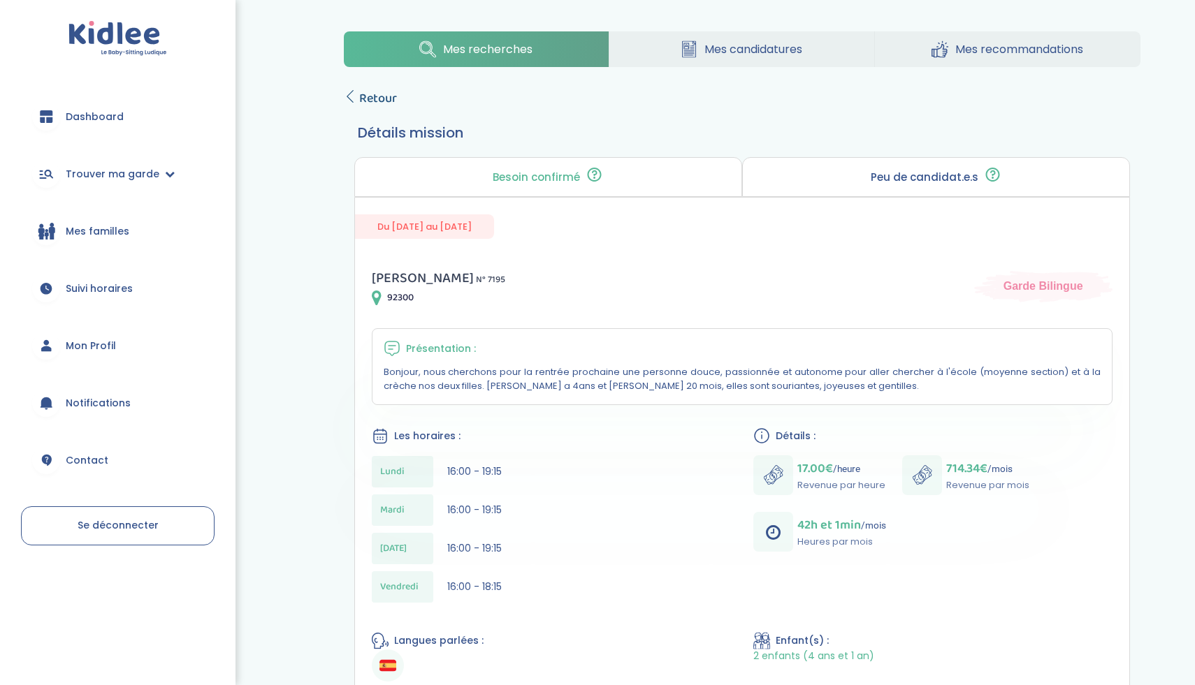
click at [375, 105] on span "Retour" at bounding box center [378, 99] width 38 height 20
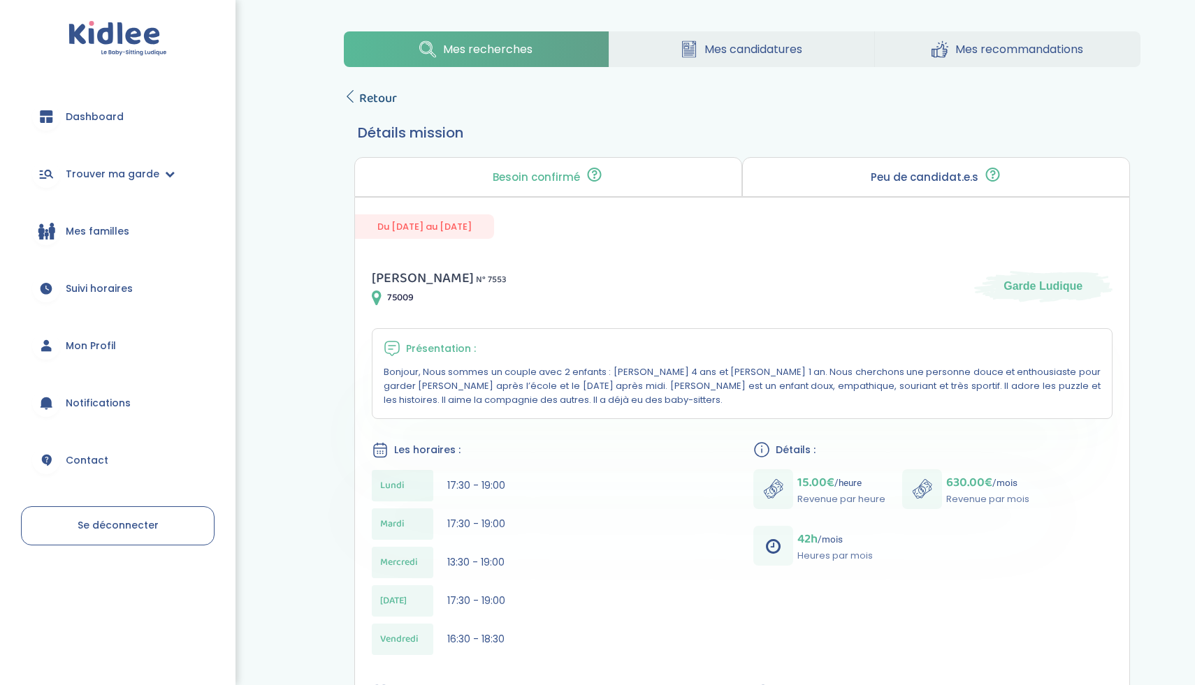
click at [388, 101] on span "Retour" at bounding box center [378, 99] width 38 height 20
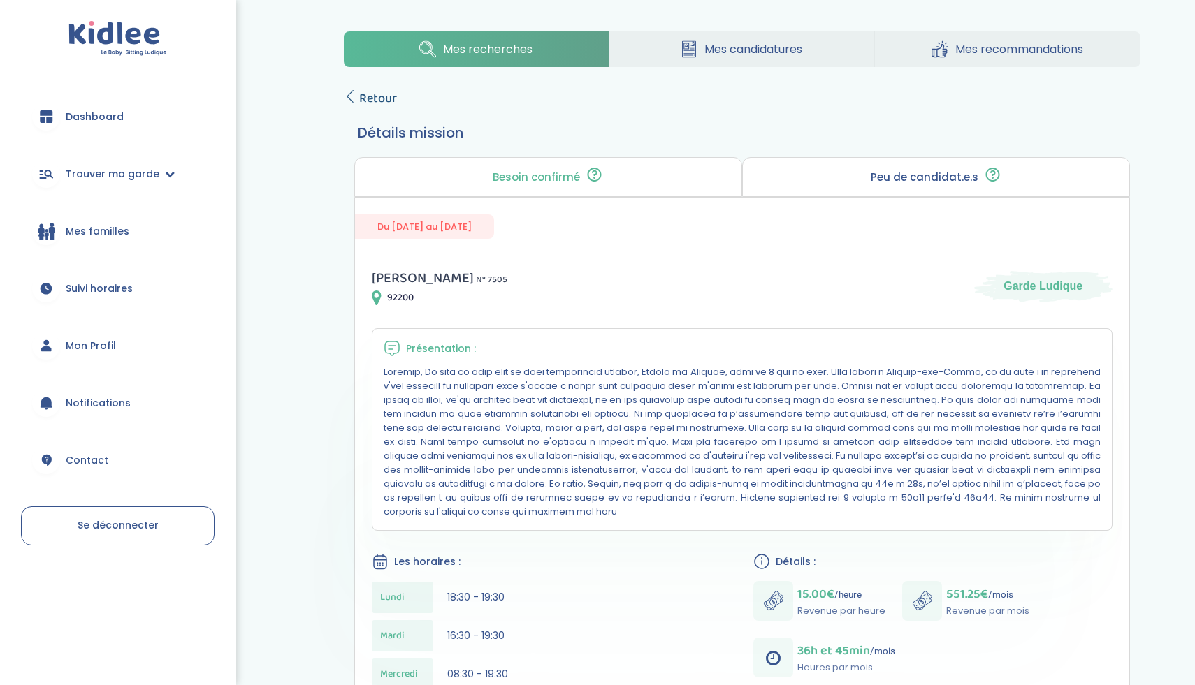
click at [368, 96] on span "Retour" at bounding box center [378, 99] width 38 height 20
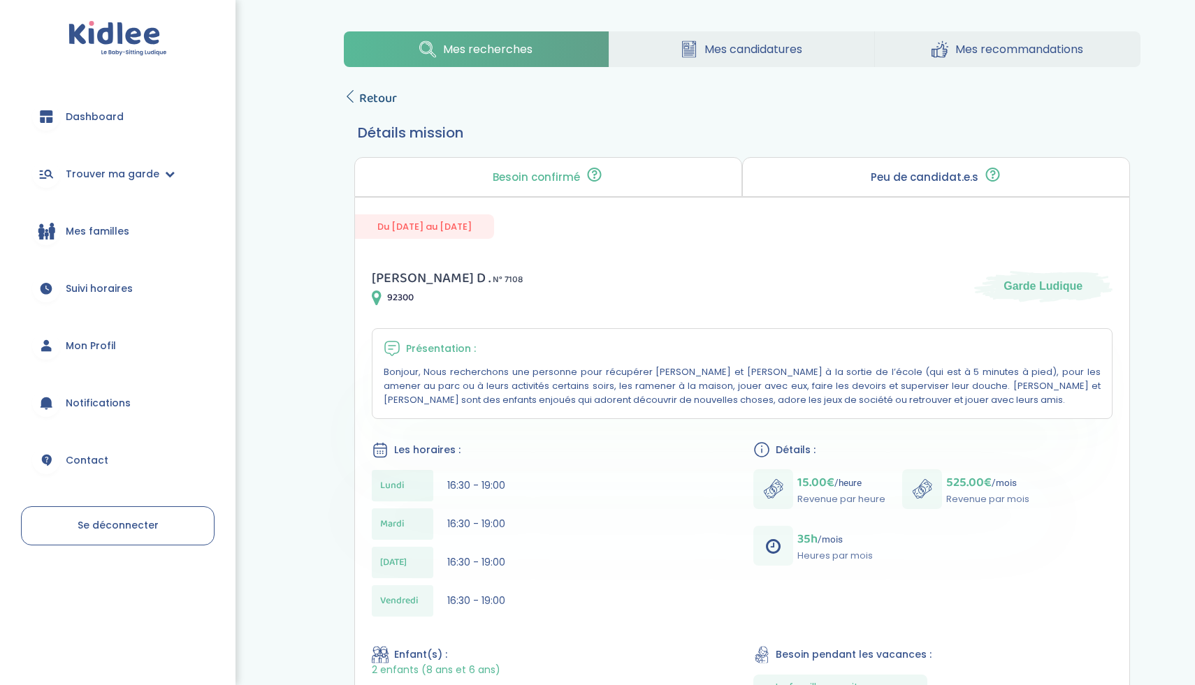
click at [382, 108] on span "Retour" at bounding box center [378, 99] width 38 height 20
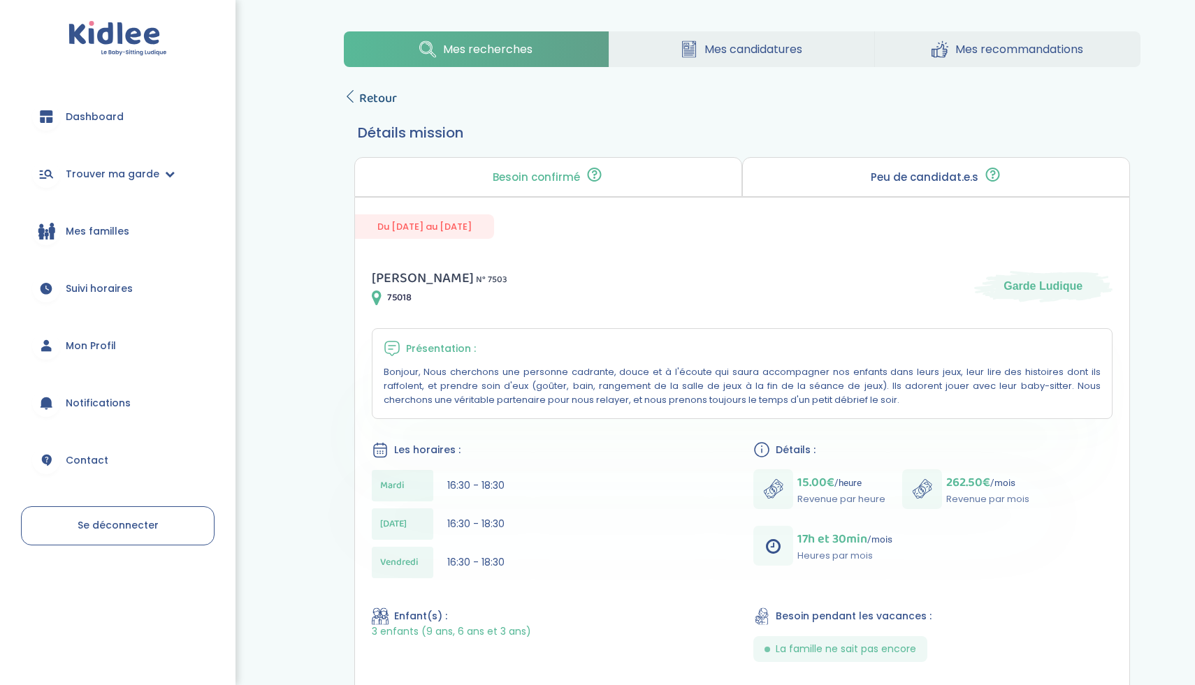
click at [368, 103] on span "Retour" at bounding box center [378, 99] width 38 height 20
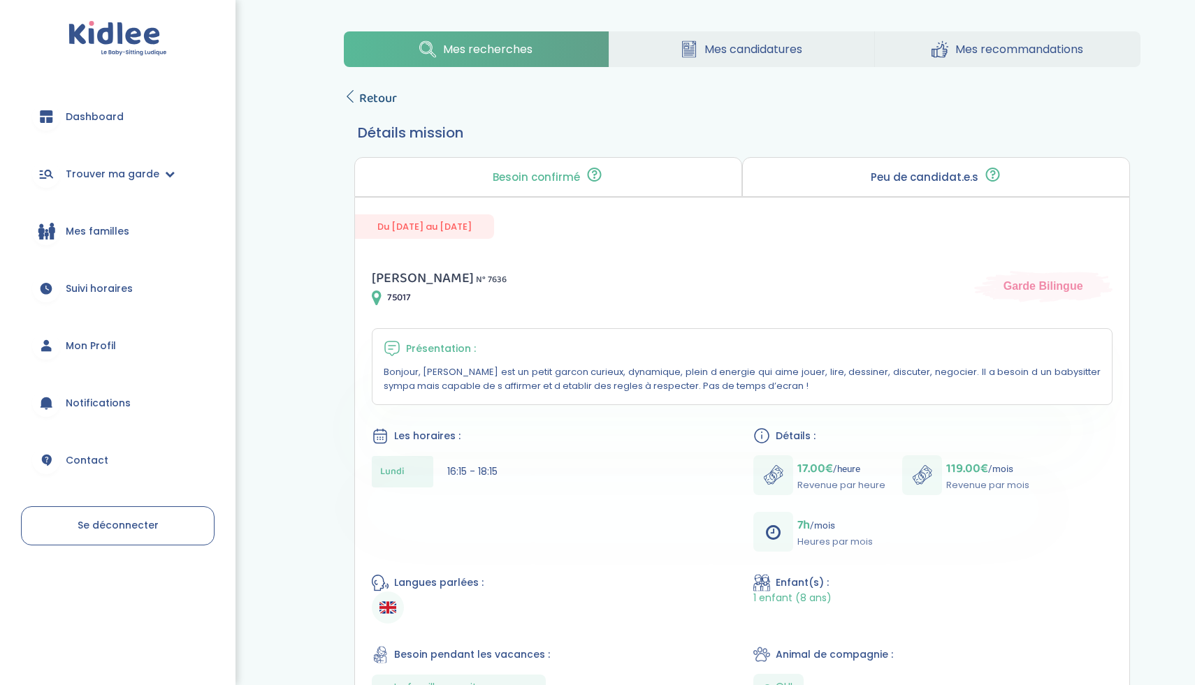
click at [390, 107] on span "Retour" at bounding box center [378, 99] width 38 height 20
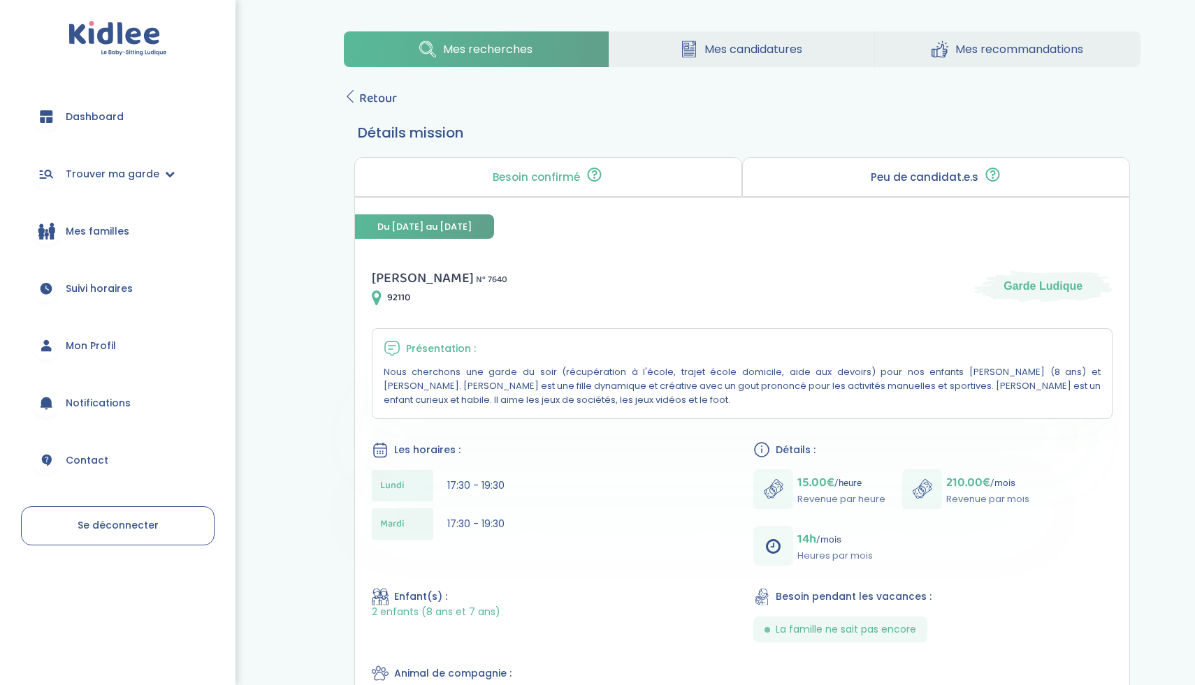
scroll to position [73, 0]
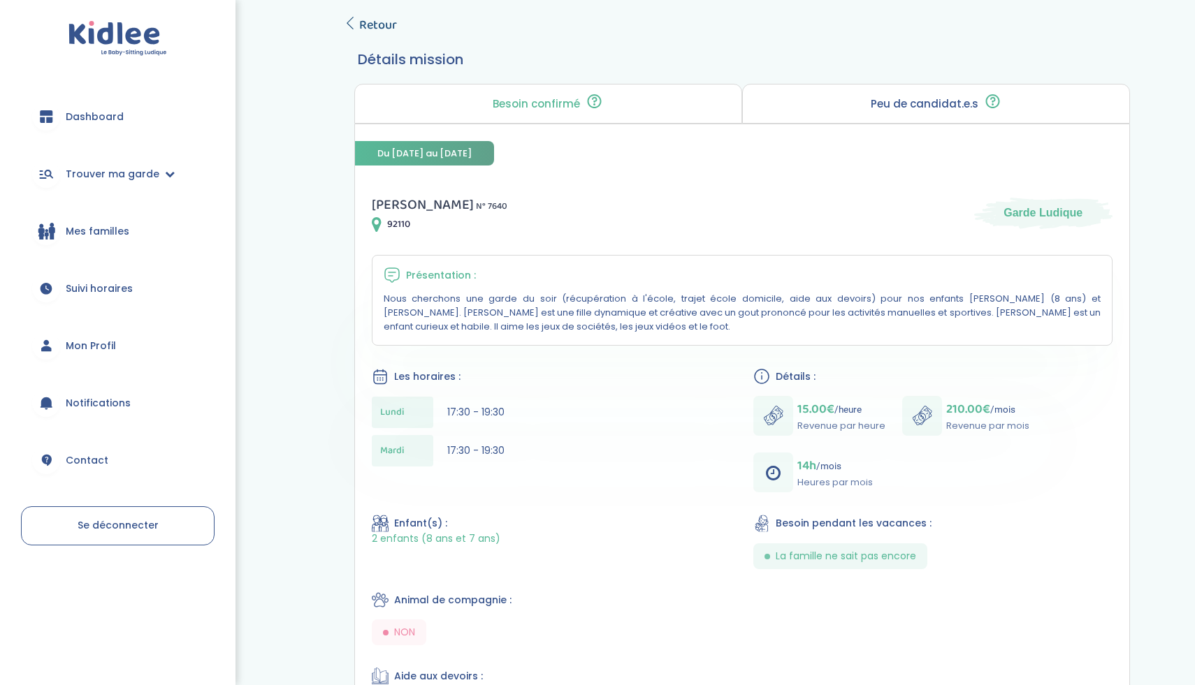
click at [363, 27] on span "Retour" at bounding box center [378, 25] width 38 height 20
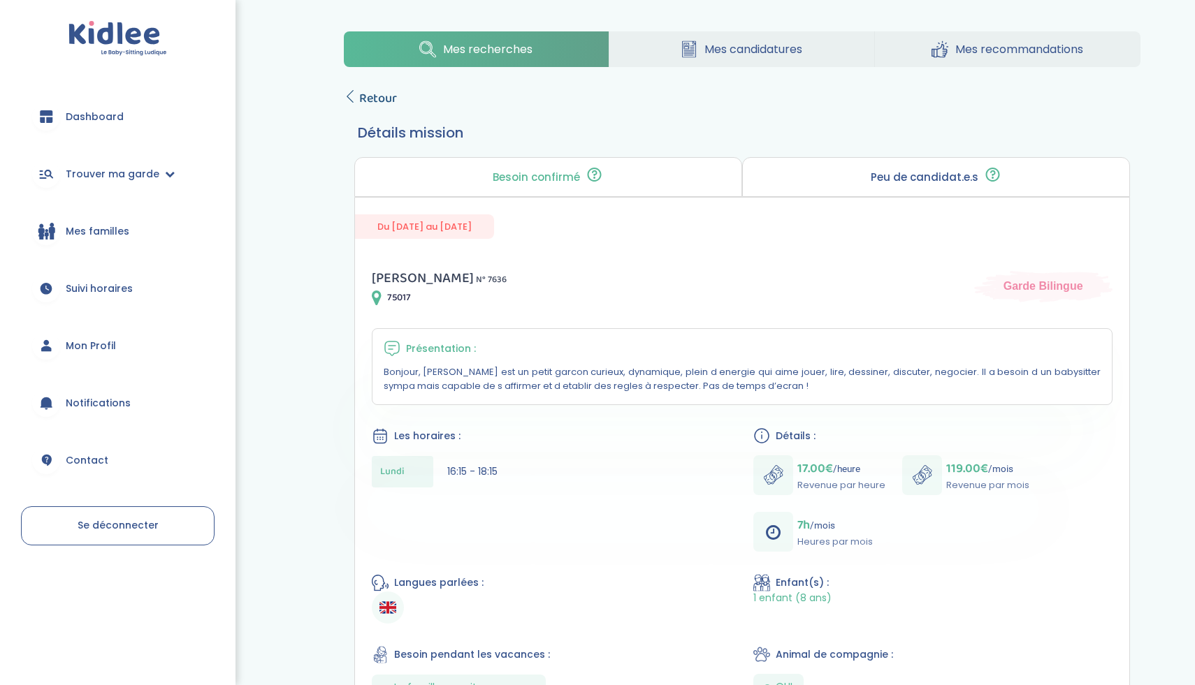
click at [369, 101] on span "Retour" at bounding box center [378, 99] width 38 height 20
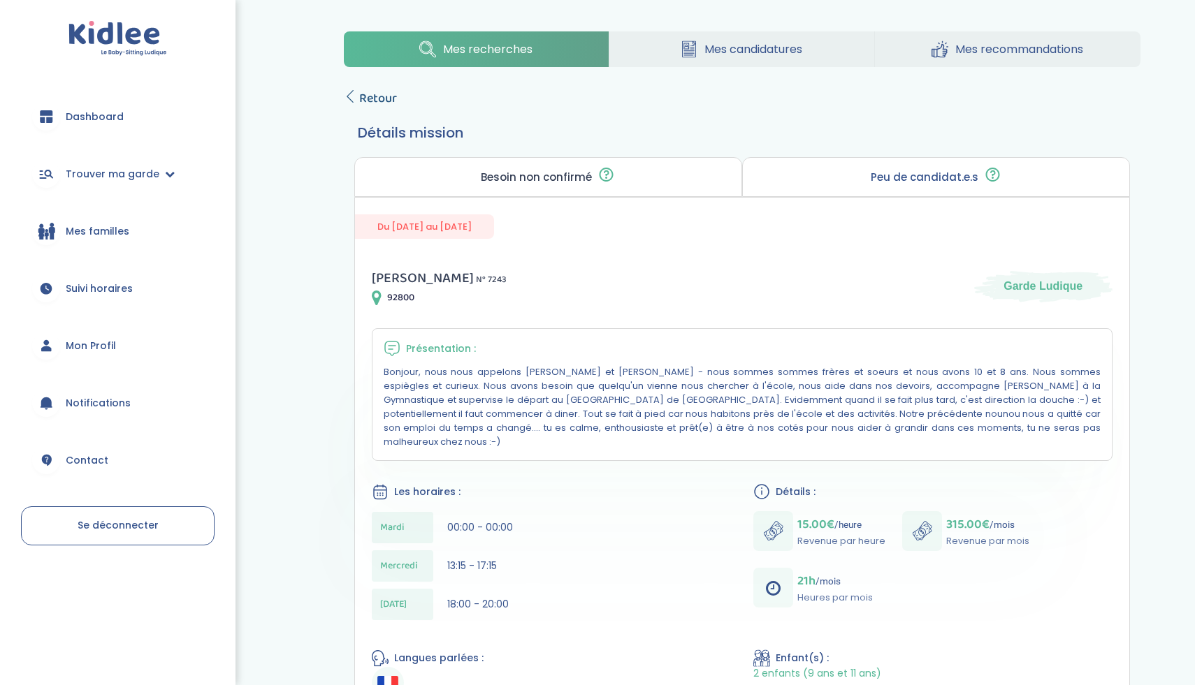
click at [370, 102] on span "Retour" at bounding box center [378, 99] width 38 height 20
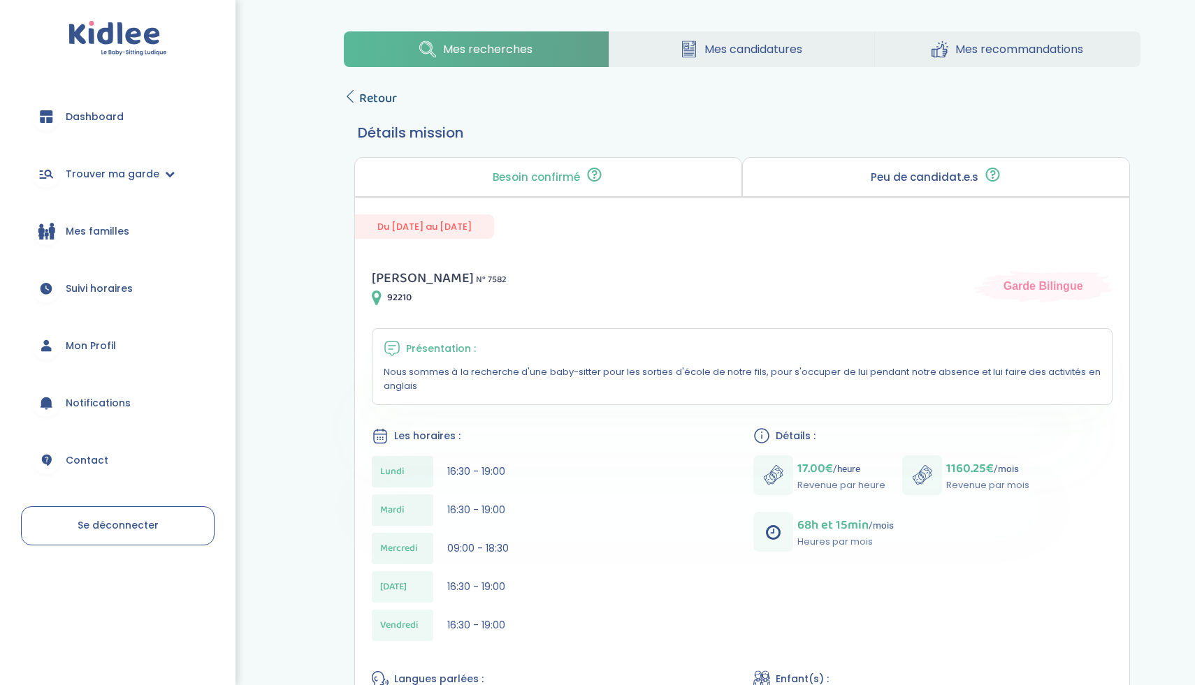
click at [361, 94] on span "Retour" at bounding box center [378, 99] width 38 height 20
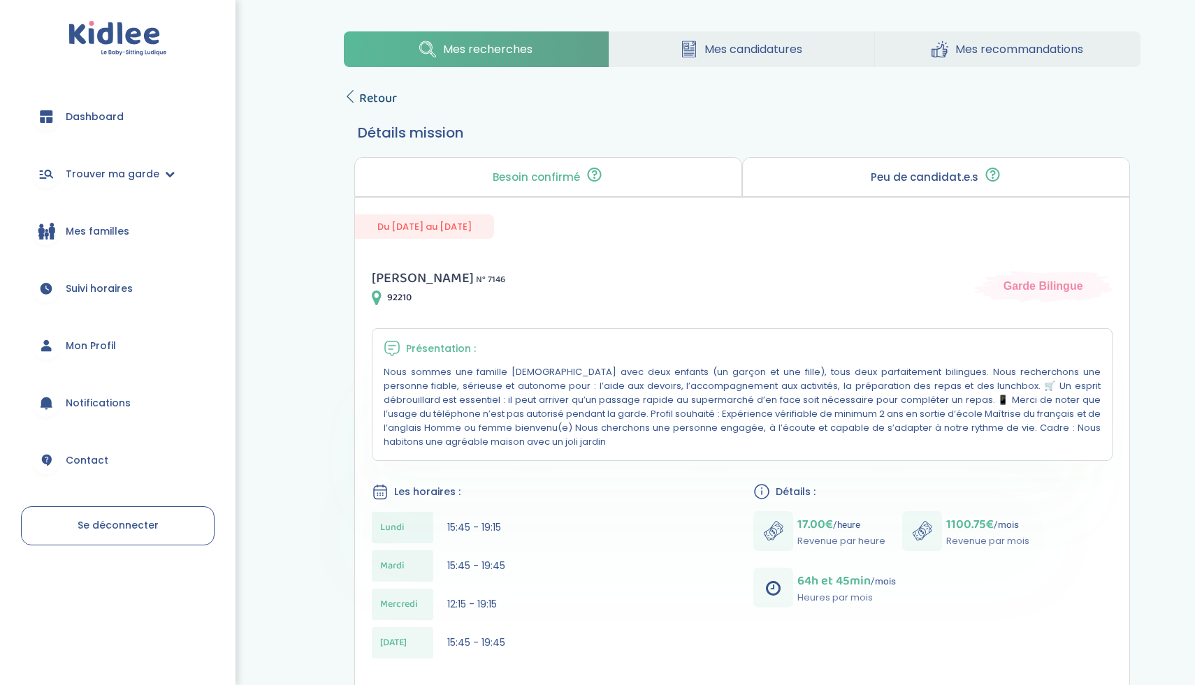
click at [374, 99] on span "Retour" at bounding box center [378, 99] width 38 height 20
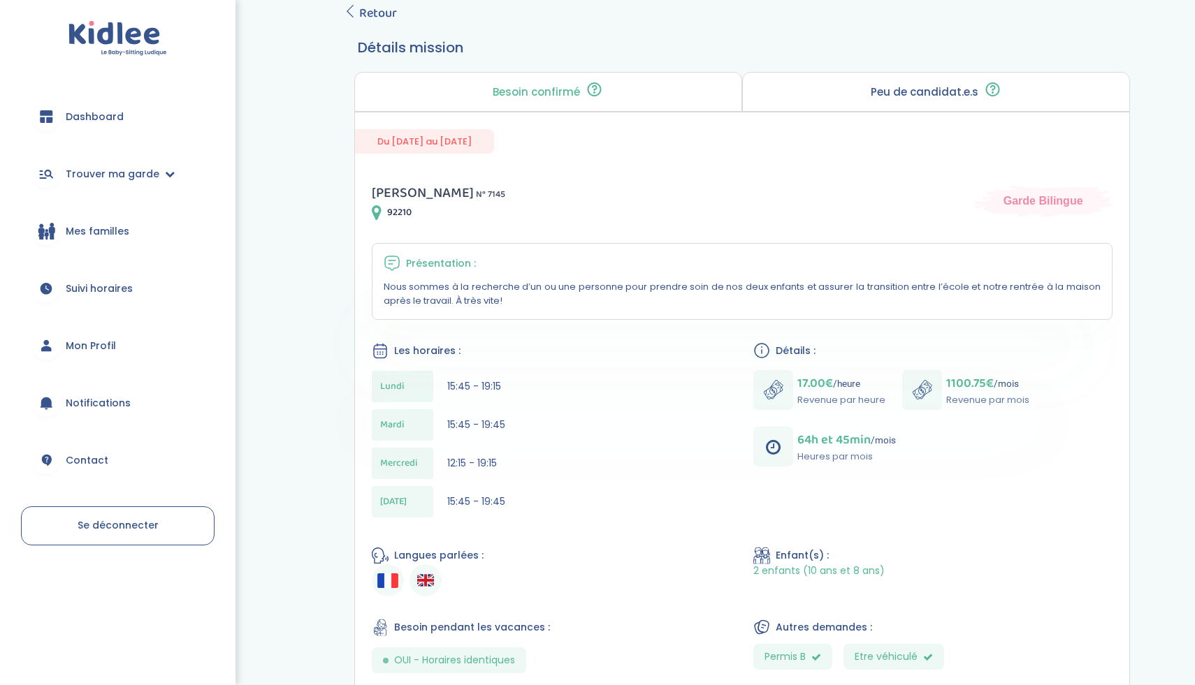
scroll to position [84, 0]
click at [381, 18] on span "Retour" at bounding box center [378, 15] width 38 height 20
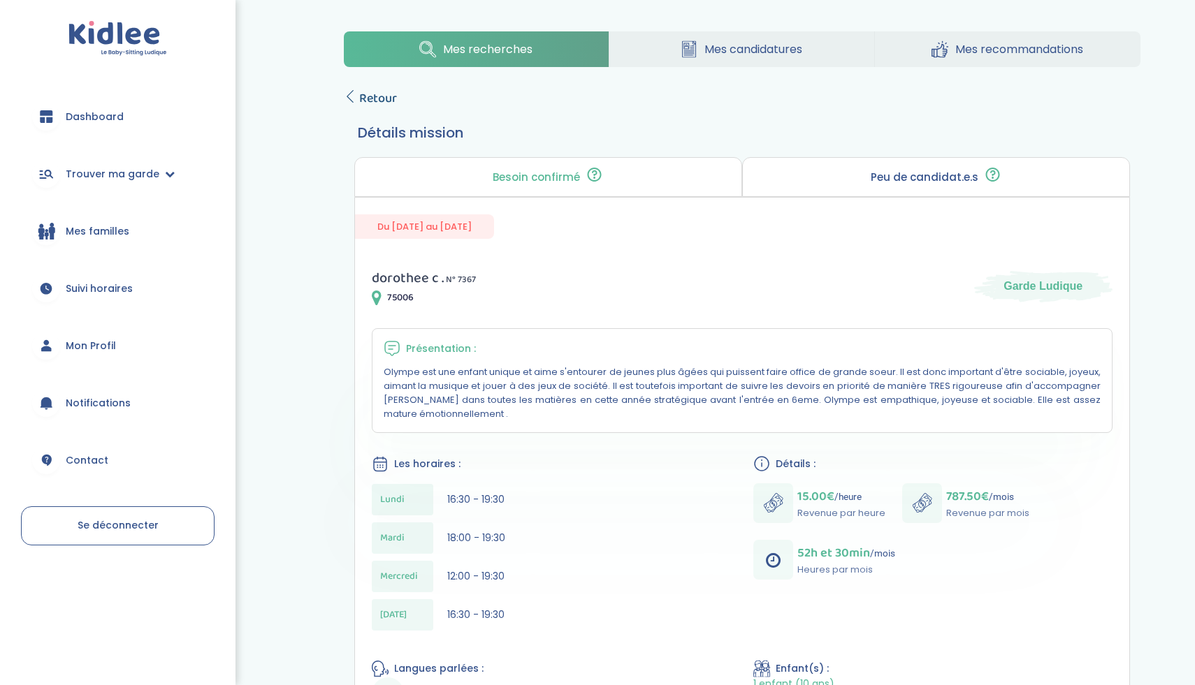
click at [362, 92] on span "Retour" at bounding box center [378, 99] width 38 height 20
click at [365, 95] on span "Retour" at bounding box center [378, 99] width 38 height 20
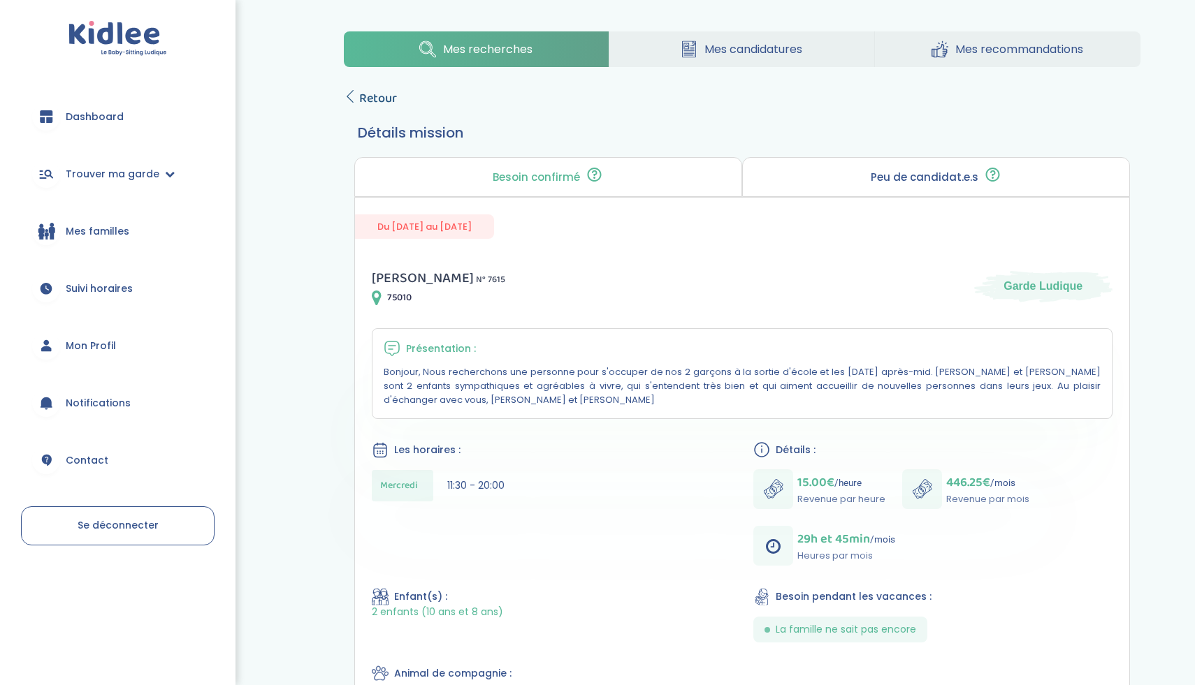
click at [372, 96] on span "Retour" at bounding box center [378, 99] width 38 height 20
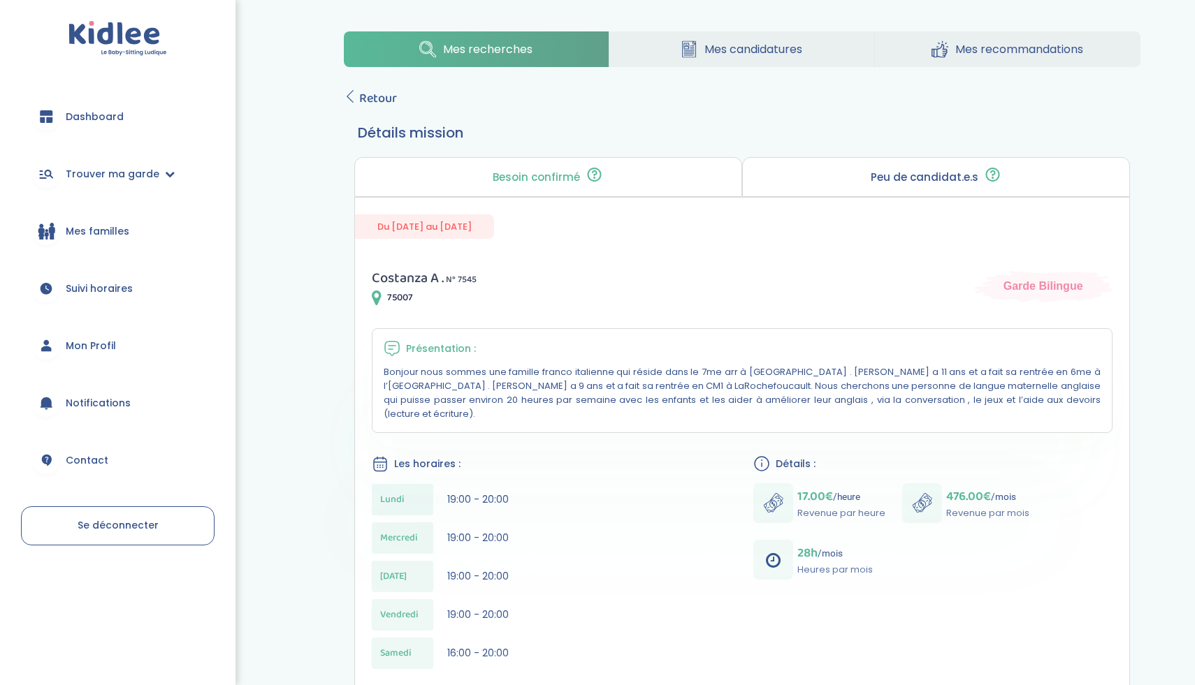
click at [416, 275] on span "Costanza A ." at bounding box center [408, 278] width 72 height 22
click at [545, 181] on p "Besoin confirmé" at bounding box center [536, 177] width 87 height 11
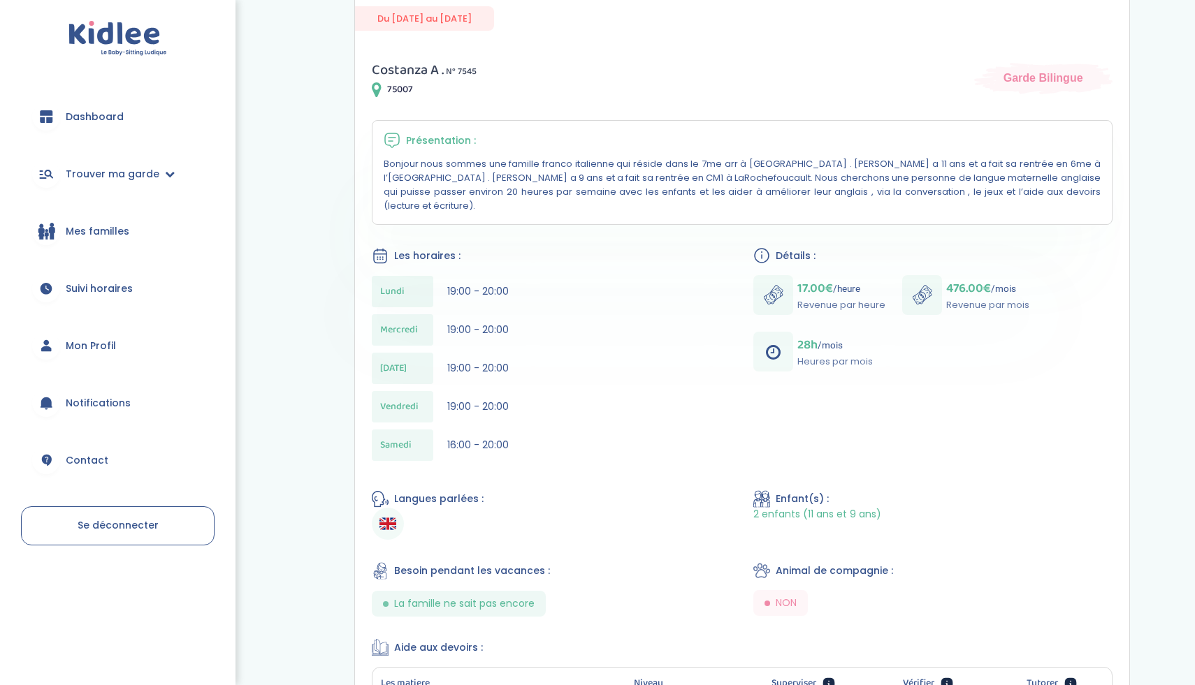
scroll to position [551, 0]
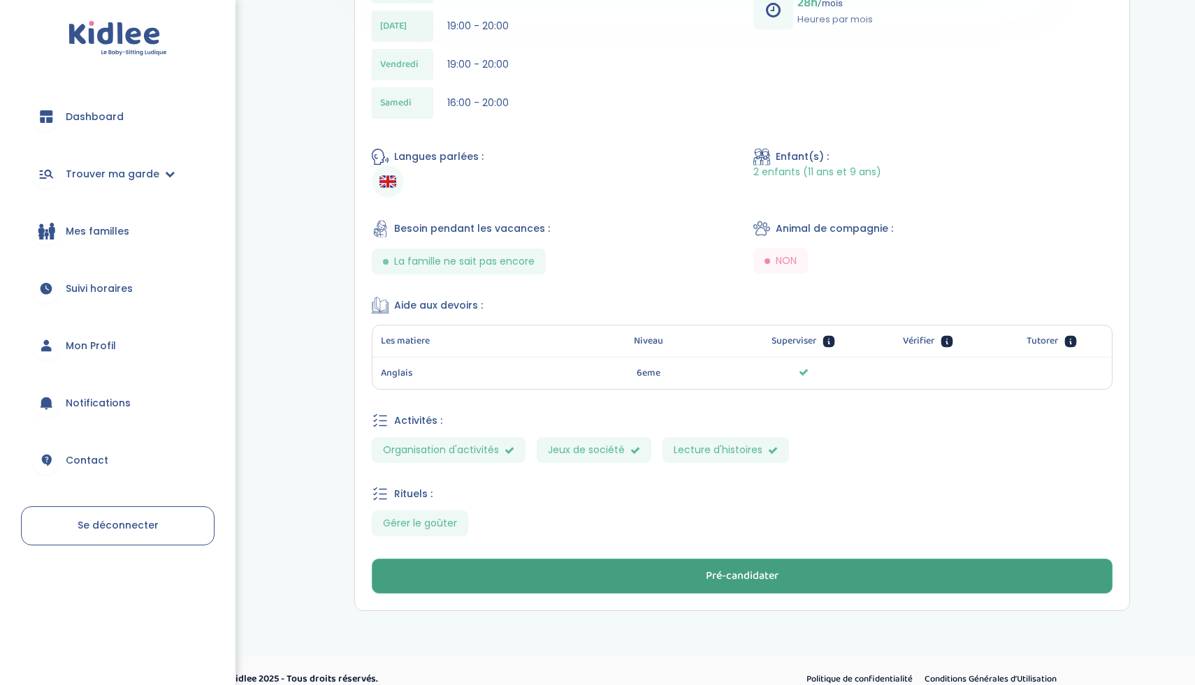
click at [511, 568] on button "Pré-candidater" at bounding box center [742, 576] width 741 height 35
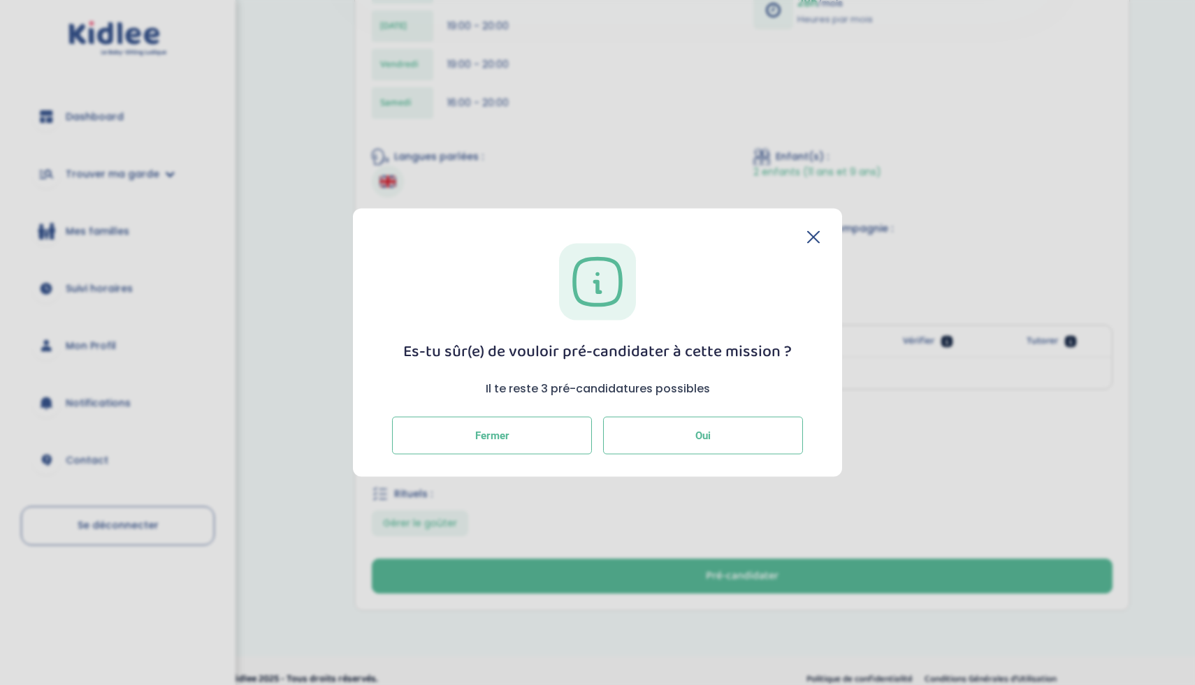
click at [689, 435] on button "Oui" at bounding box center [703, 436] width 200 height 38
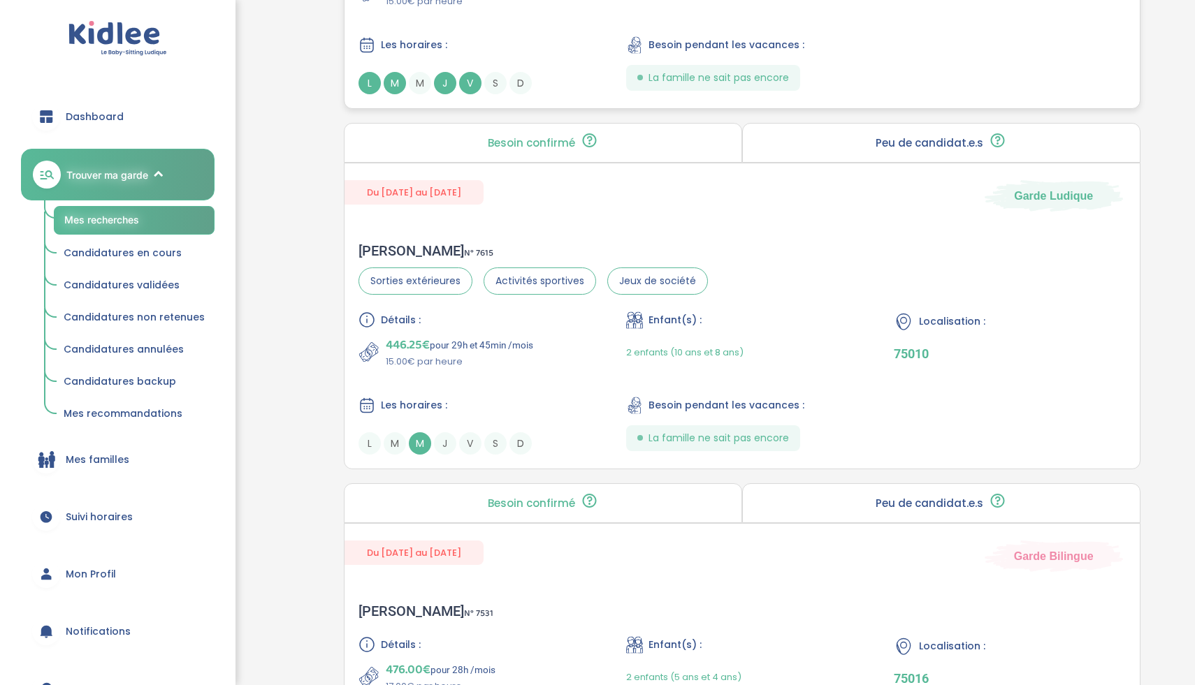
scroll to position [2369, 0]
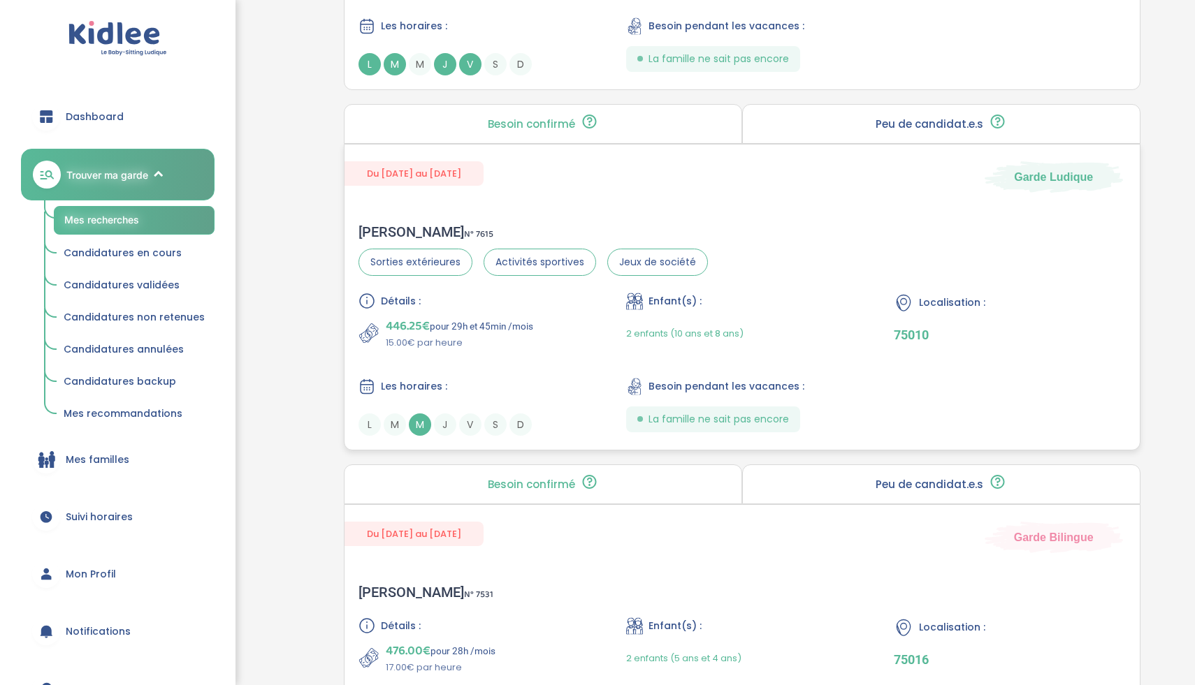
click at [592, 347] on div "Détails : 446.25€ pour 29h et 45min /mois 15.00€ par heure Enfant(s) : 2 enfant…" at bounding box center [741, 364] width 767 height 143
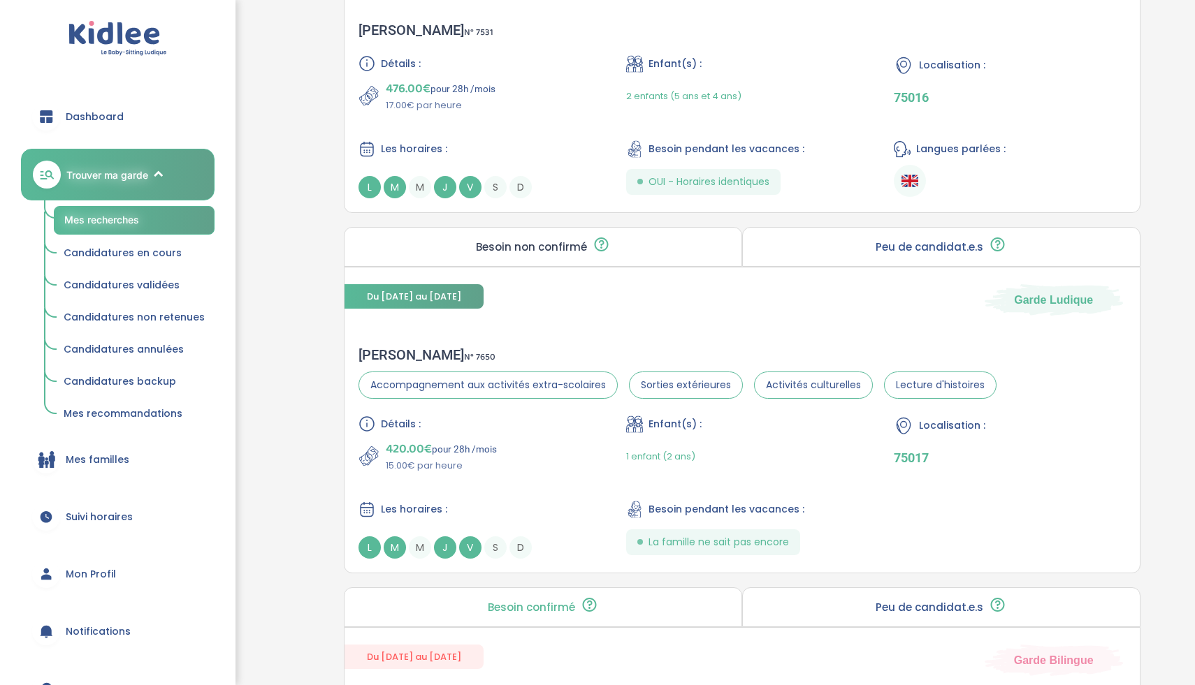
scroll to position [2968, 0]
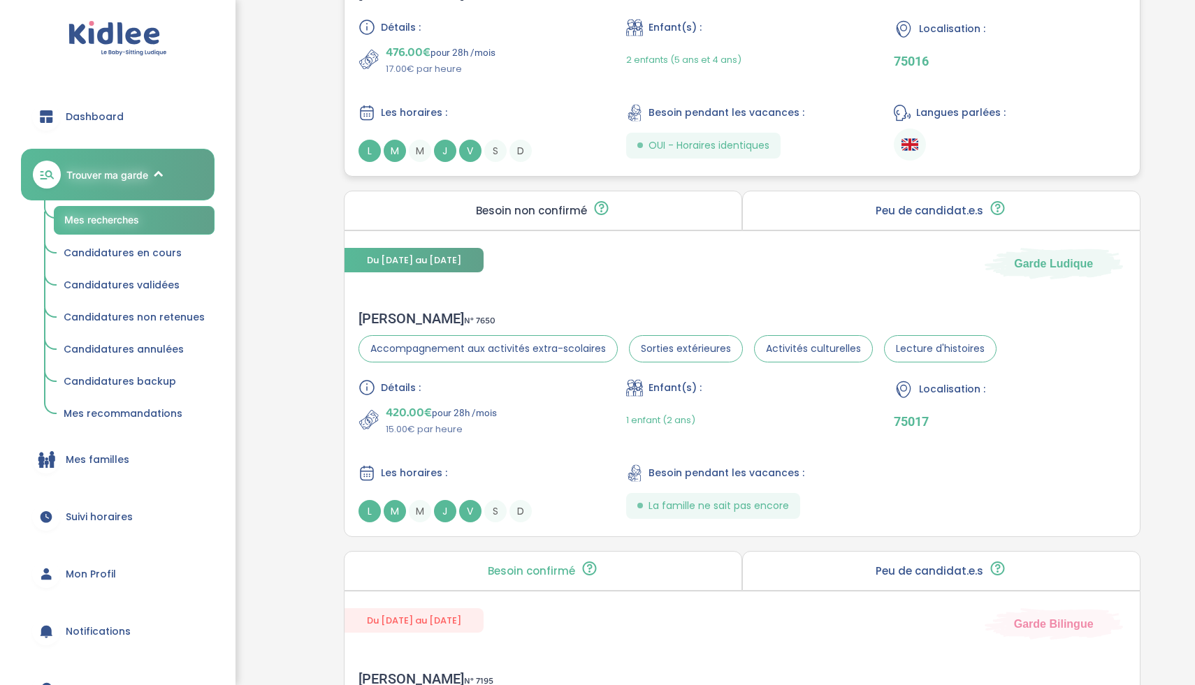
click at [582, 85] on div "Détails : 476.00€ pour 28h /mois 17.00€ par heure Enfant(s) : 2 enfants (5 ans …" at bounding box center [741, 90] width 767 height 143
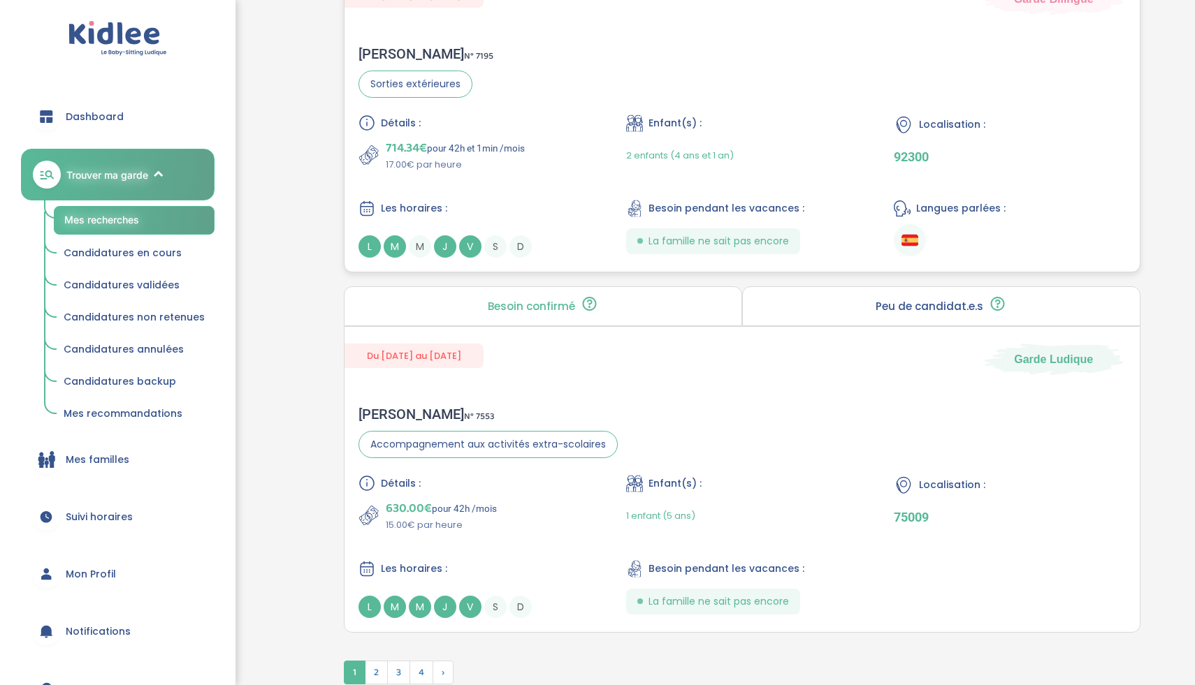
scroll to position [3700, 0]
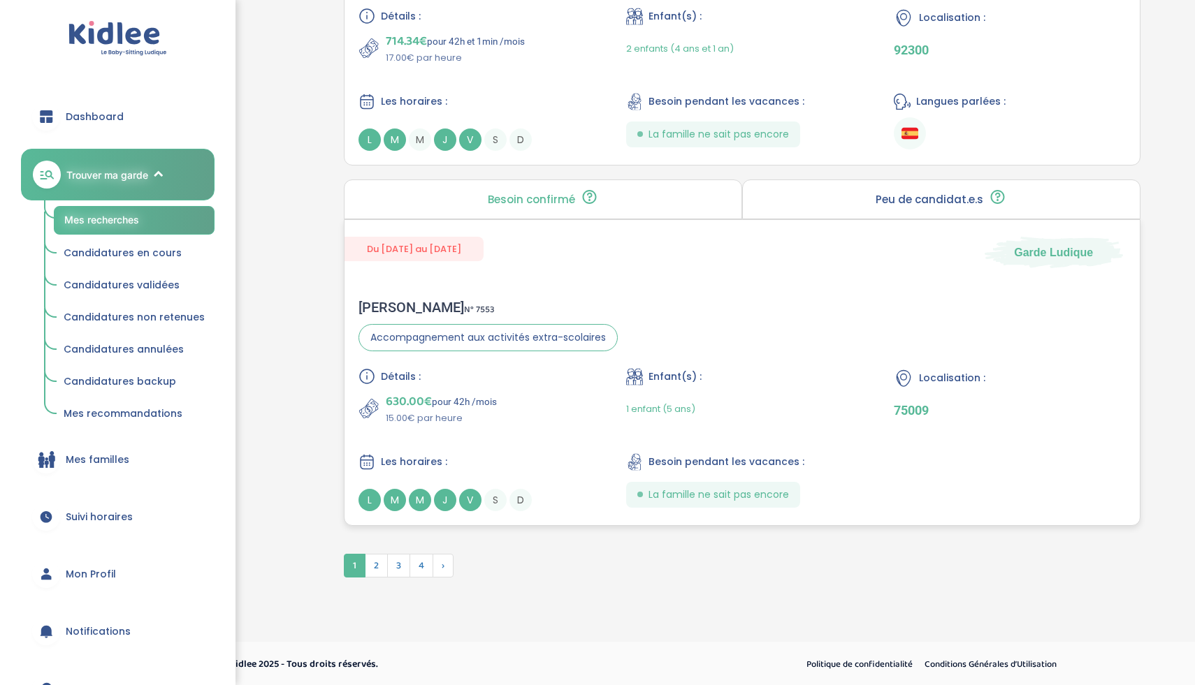
click at [529, 434] on div "Détails : 630.00€ pour 42h /mois 15.00€ par heure Enfant(s) : 1 enfant (5 ans) …" at bounding box center [741, 439] width 767 height 143
click at [378, 564] on span "2" at bounding box center [376, 566] width 23 height 24
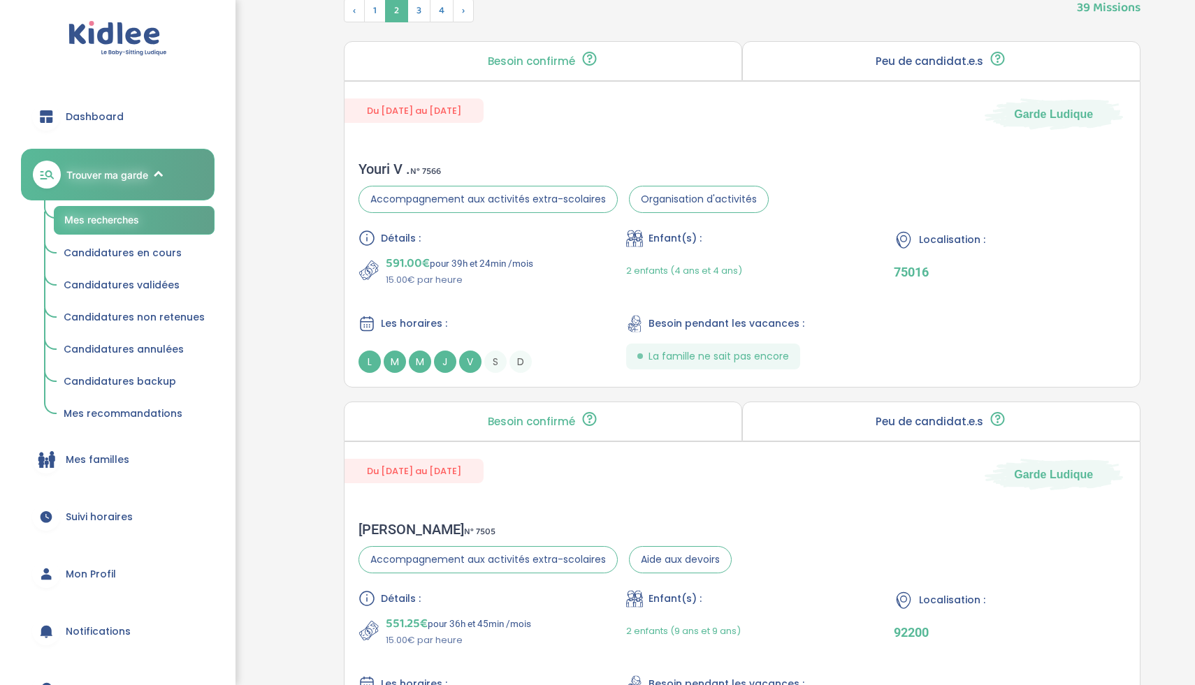
scroll to position [570, 0]
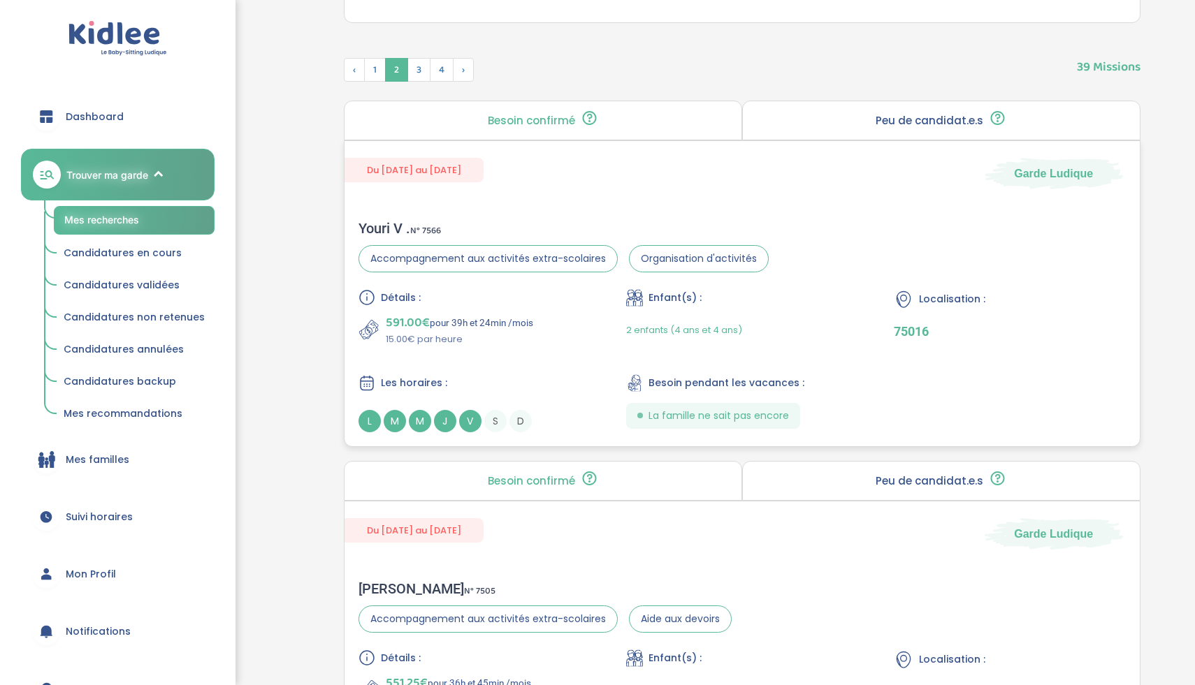
click at [551, 385] on div "Les horaires :" at bounding box center [473, 382] width 231 height 17
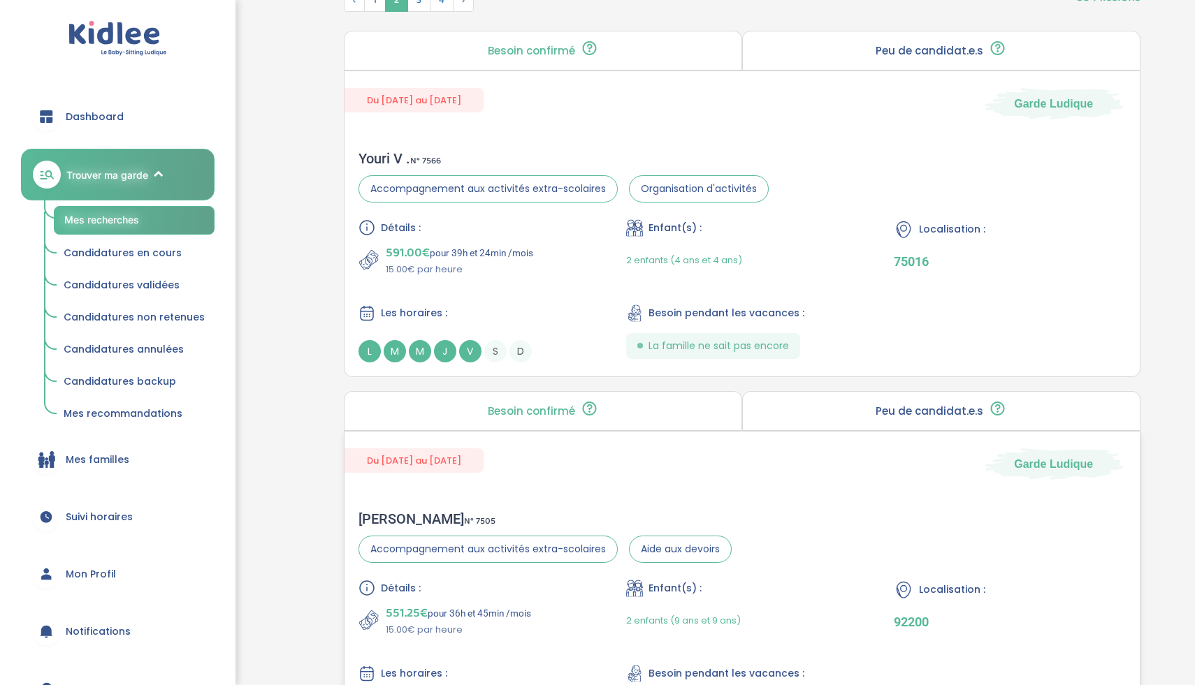
click at [581, 495] on div "Du 03-09-2025 au 31-07-2026 Garde Ludique Benjamin D . N° 7505 Accompagnement a…" at bounding box center [742, 584] width 796 height 307
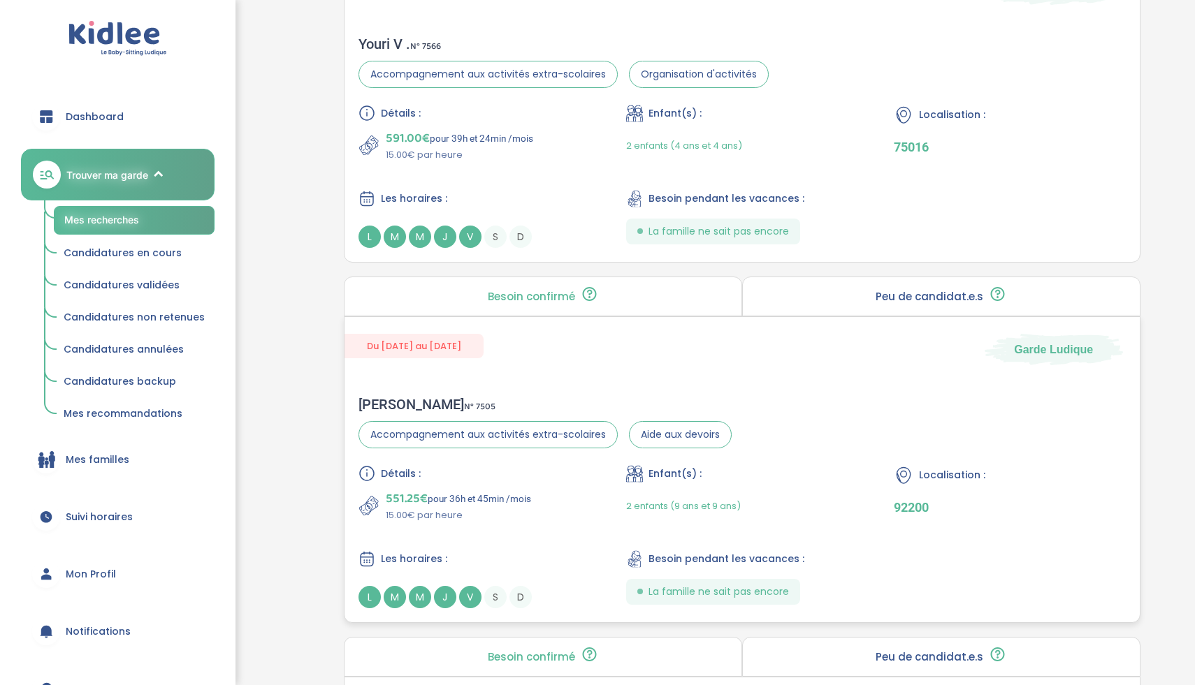
scroll to position [755, 0]
click at [554, 488] on div "551.25€ pour 36h et 45min /mois 15.00€ par heure" at bounding box center [473, 505] width 231 height 34
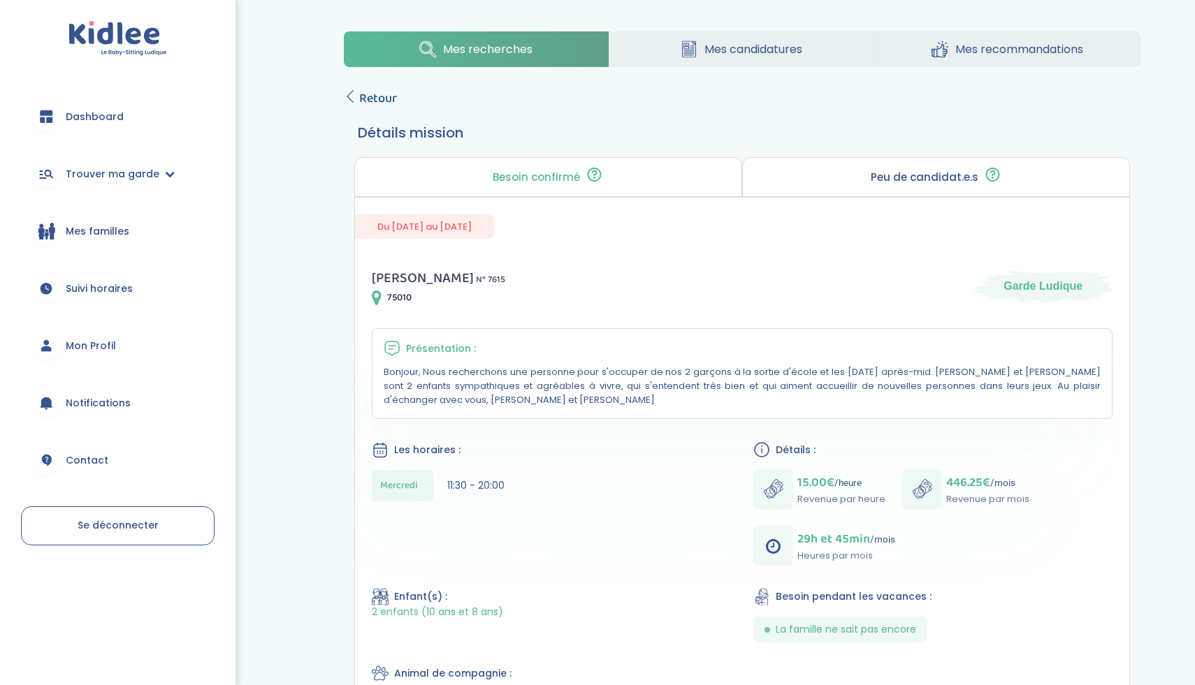
click at [360, 100] on span "Retour" at bounding box center [378, 99] width 38 height 20
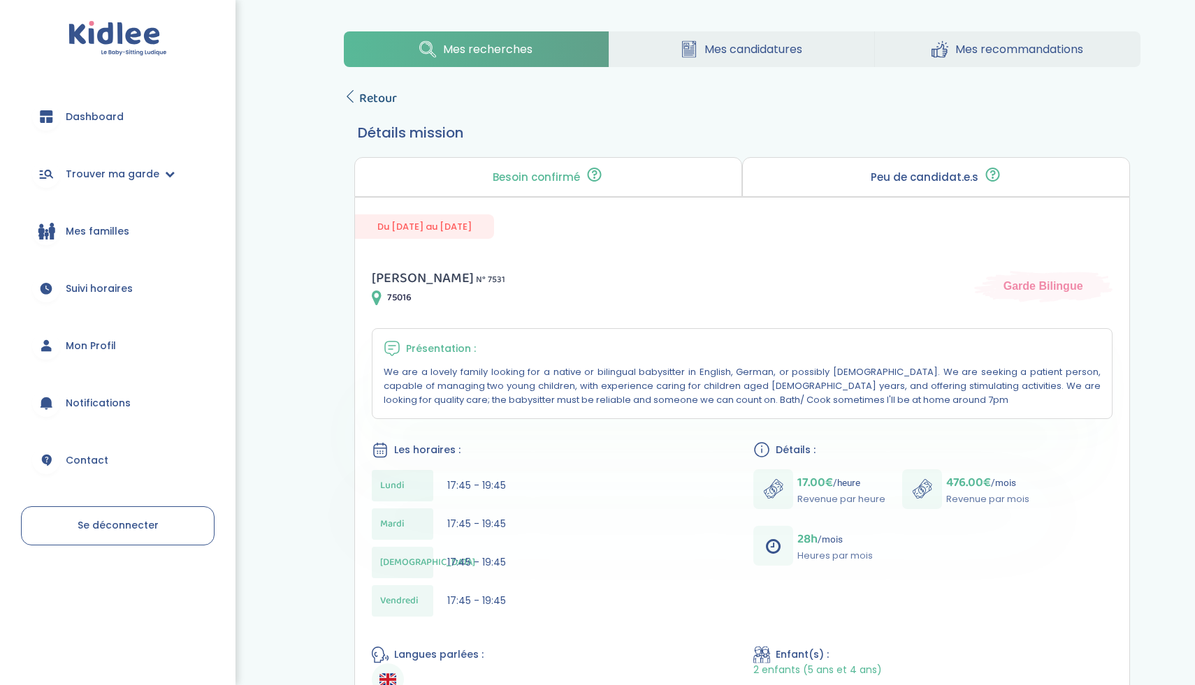
click at [372, 97] on span "Retour" at bounding box center [378, 99] width 38 height 20
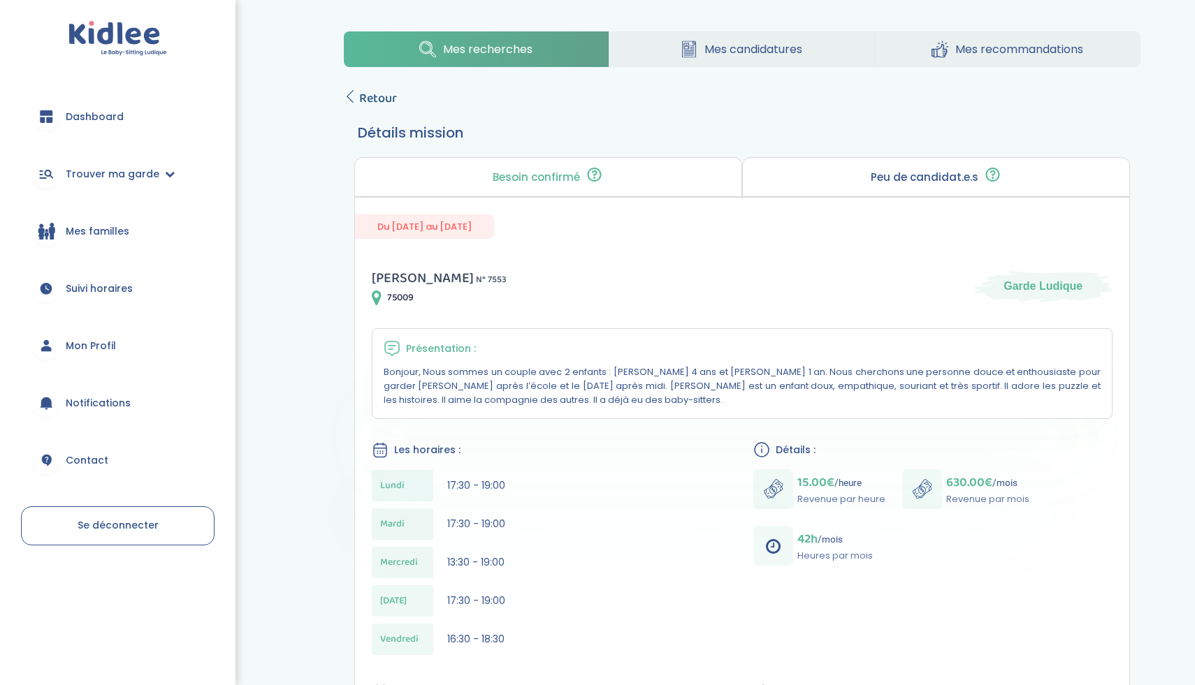
click at [377, 95] on span "Retour" at bounding box center [378, 99] width 38 height 20
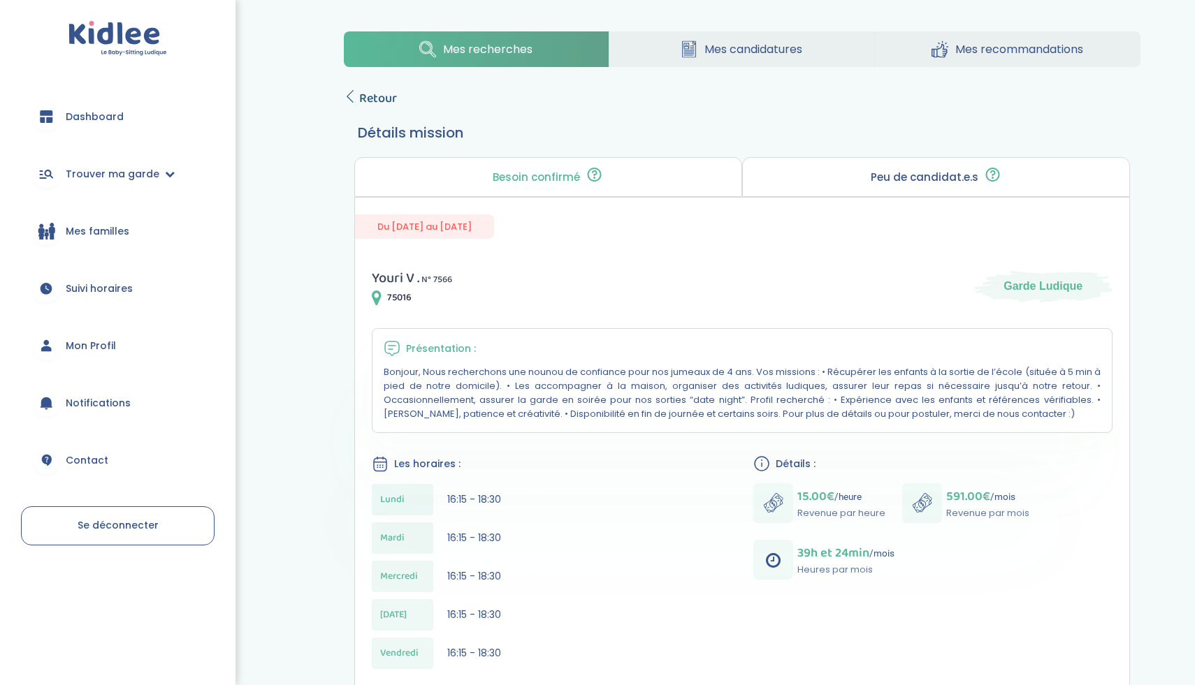
click at [386, 98] on span "Retour" at bounding box center [378, 99] width 38 height 20
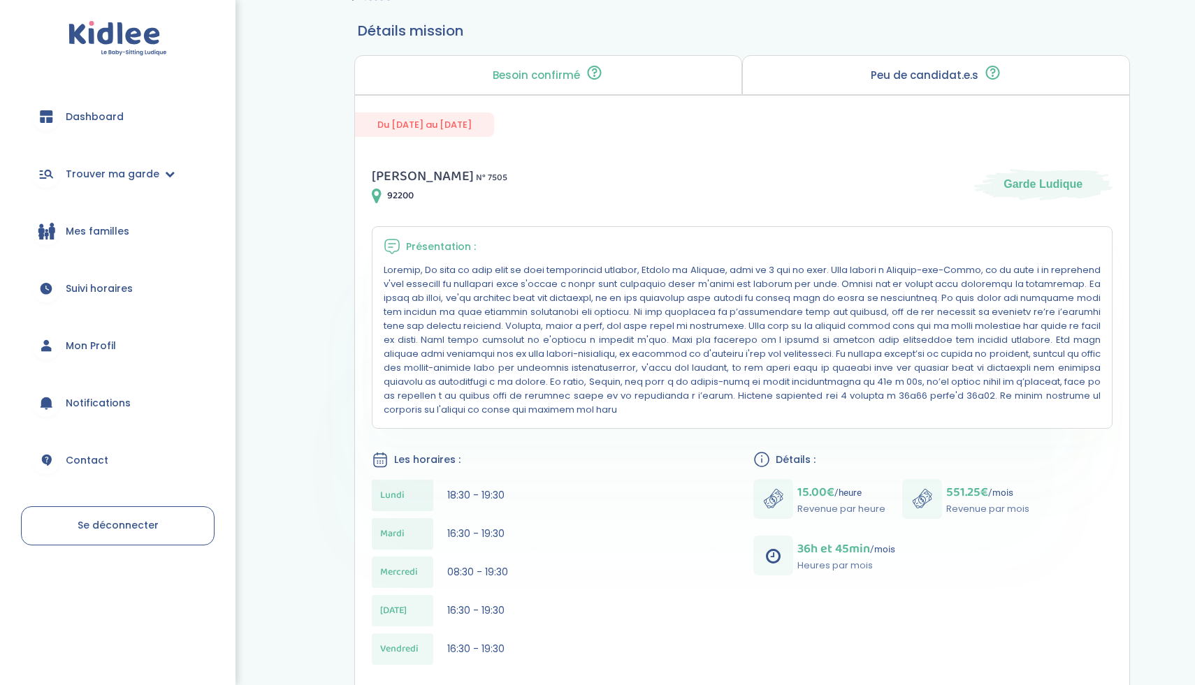
scroll to position [64, 0]
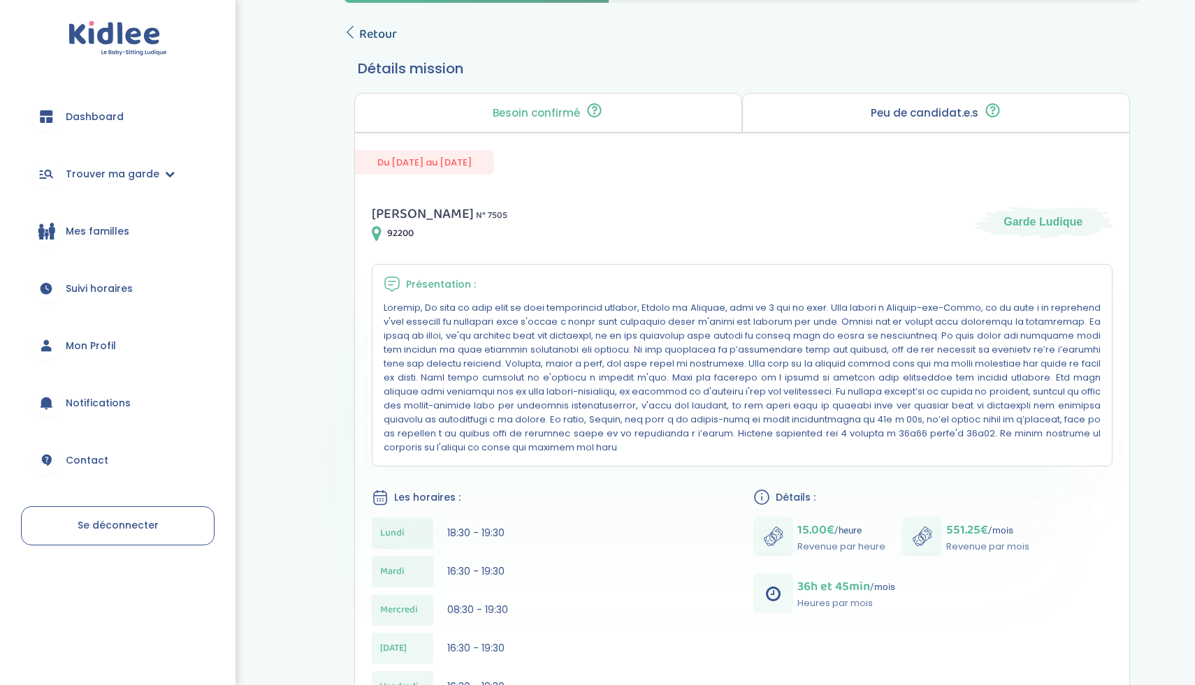
click at [373, 32] on span "Retour" at bounding box center [378, 34] width 38 height 20
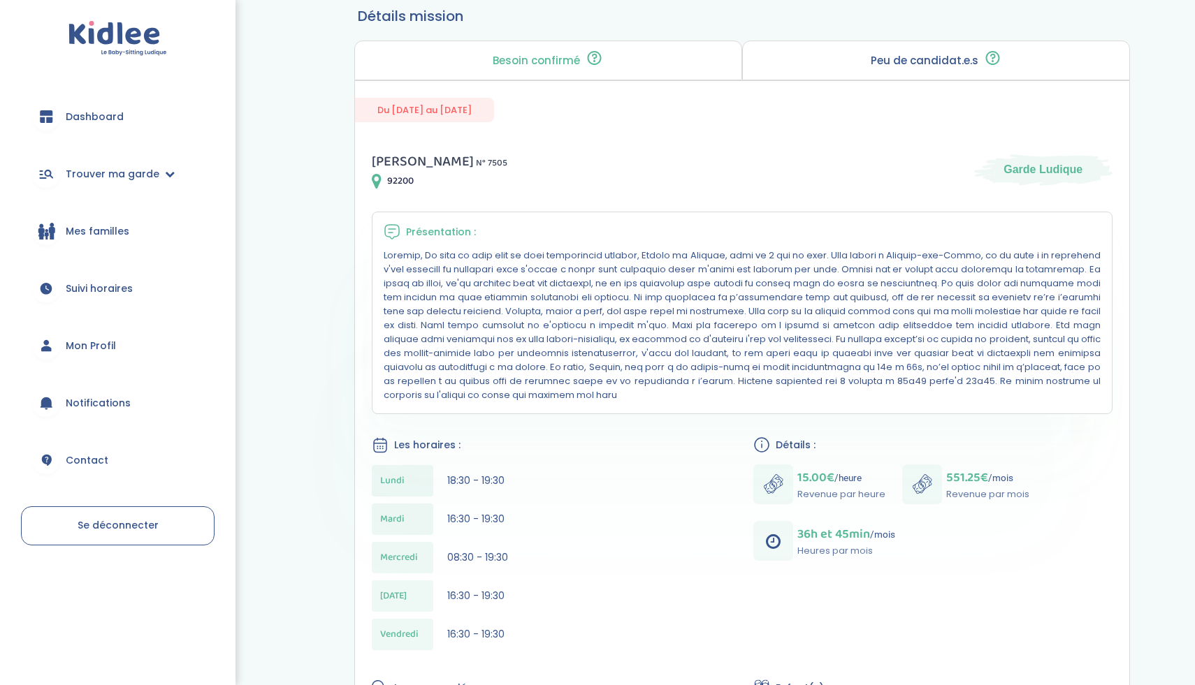
scroll to position [181, 0]
